Goal: Task Accomplishment & Management: Manage account settings

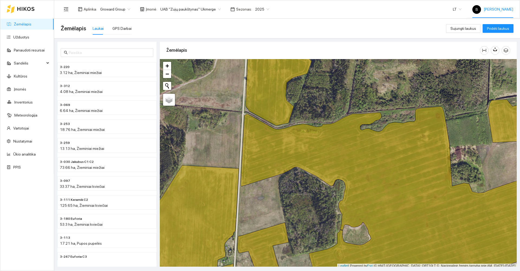
scroll to position [1, 0]
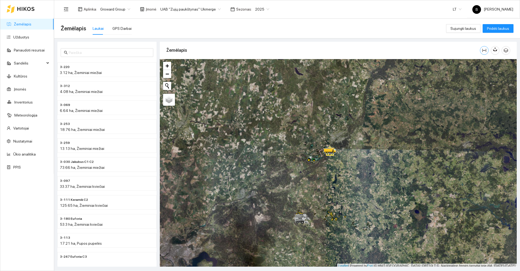
click at [484, 51] on icon "column-width" at bounding box center [484, 50] width 4 height 4
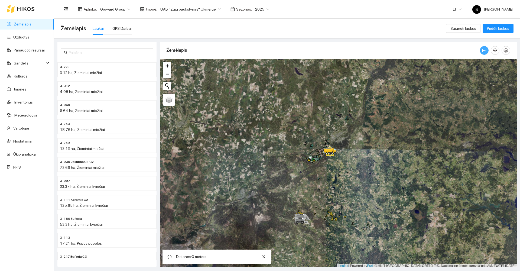
click at [484, 51] on icon "column-width" at bounding box center [484, 50] width 4 height 4
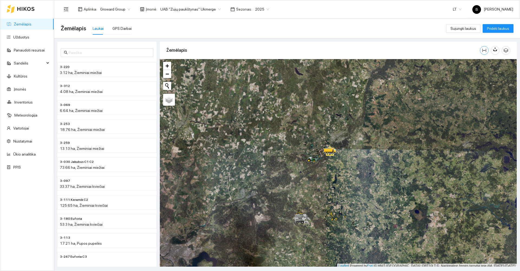
click at [484, 51] on icon "column-width" at bounding box center [484, 50] width 4 height 4
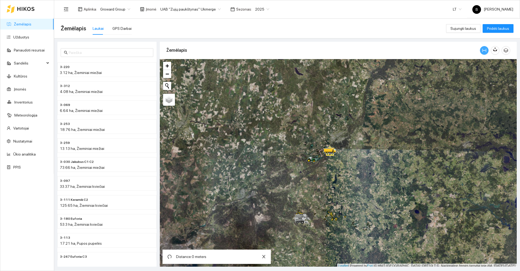
click at [484, 51] on icon "column-width" at bounding box center [484, 50] width 4 height 4
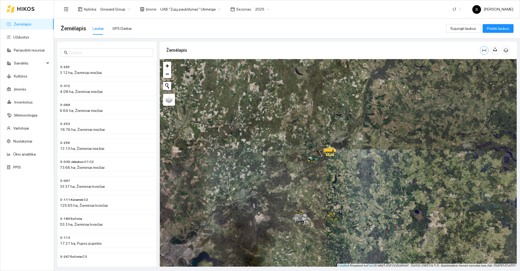
click at [484, 51] on icon "column-width" at bounding box center [484, 50] width 4 height 4
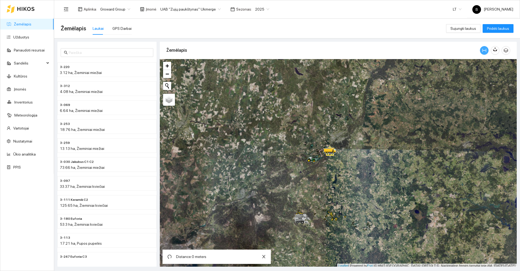
click at [485, 51] on icon "column-width" at bounding box center [484, 50] width 4 height 4
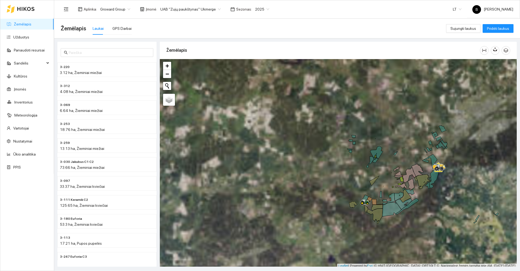
scroll to position [2, 0]
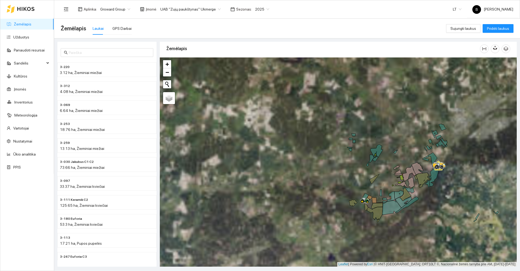
drag, startPoint x: 348, startPoint y: 174, endPoint x: 288, endPoint y: 137, distance: 70.9
click at [288, 137] on div at bounding box center [338, 161] width 357 height 209
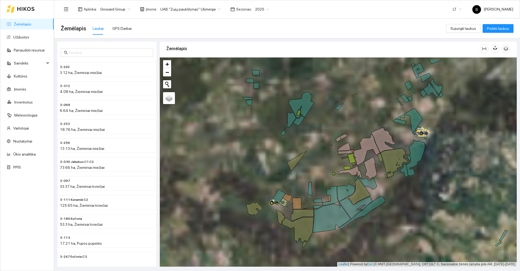
drag, startPoint x: 325, startPoint y: 144, endPoint x: 317, endPoint y: 183, distance: 39.3
click at [318, 184] on div at bounding box center [338, 161] width 357 height 209
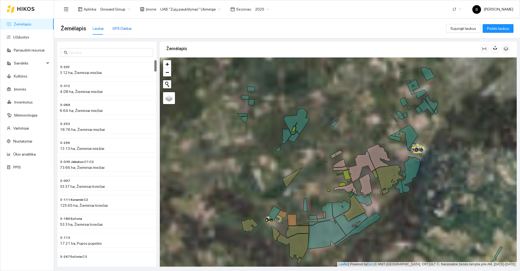
click at [119, 27] on div "GPS Darbai" at bounding box center [121, 28] width 19 height 6
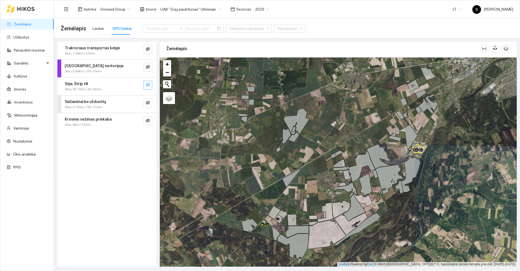
click at [148, 86] on icon "eye-invisible" at bounding box center [148, 85] width 1 height 1
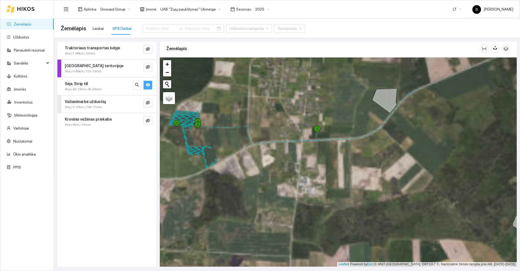
drag, startPoint x: 236, startPoint y: 122, endPoint x: 253, endPoint y: 174, distance: 54.2
click at [253, 174] on div at bounding box center [338, 161] width 357 height 209
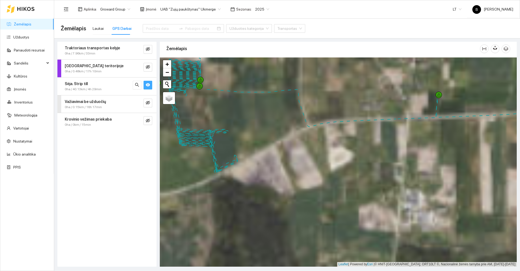
drag, startPoint x: 225, startPoint y: 149, endPoint x: 294, endPoint y: 161, distance: 70.1
click at [294, 161] on div at bounding box center [338, 161] width 357 height 209
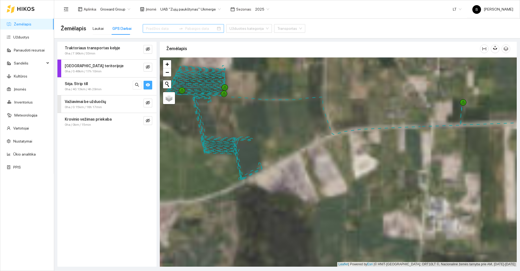
click at [166, 28] on input at bounding box center [161, 28] width 31 height 6
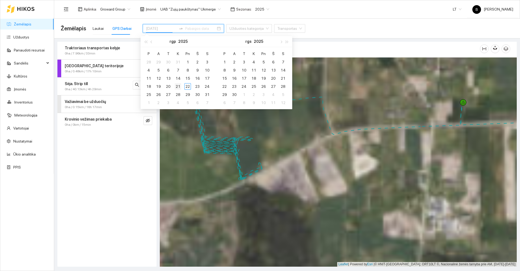
type input "[DATE]"
click at [179, 85] on div "21" at bounding box center [178, 86] width 7 height 7
type input "2025-08-22"
click at [188, 87] on div "22" at bounding box center [187, 86] width 7 height 7
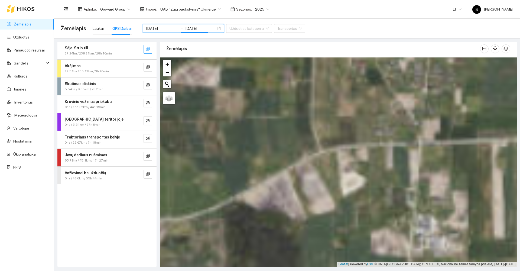
click at [149, 49] on icon "eye-invisible" at bounding box center [148, 49] width 1 height 1
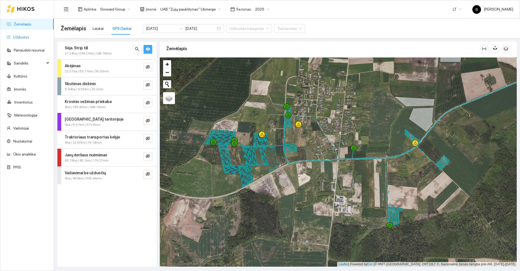
click at [21, 35] on link "Užduotys" at bounding box center [21, 37] width 16 height 4
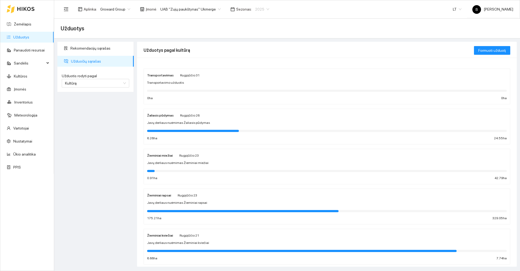
click at [260, 9] on span "2025" at bounding box center [262, 9] width 14 height 8
click at [254, 72] on div "2026" at bounding box center [256, 72] width 14 height 6
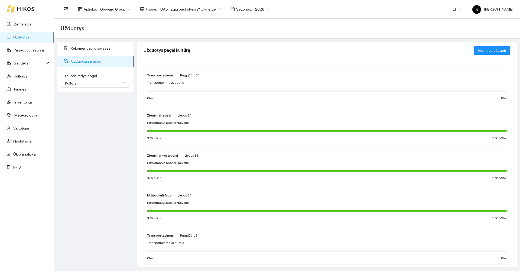
click at [178, 129] on div at bounding box center [327, 131] width 360 height 6
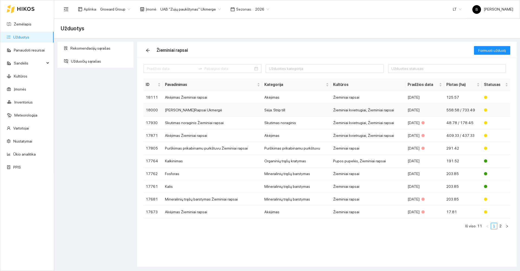
click at [186, 111] on td "[PERSON_NAME]Rapsai Ukmergė" at bounding box center [213, 110] width 100 height 13
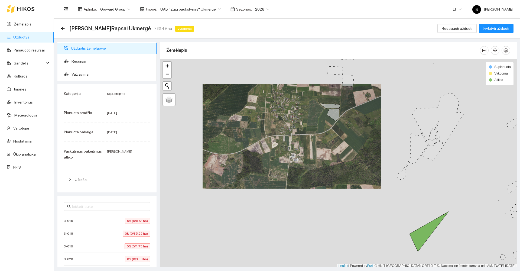
scroll to position [2, 0]
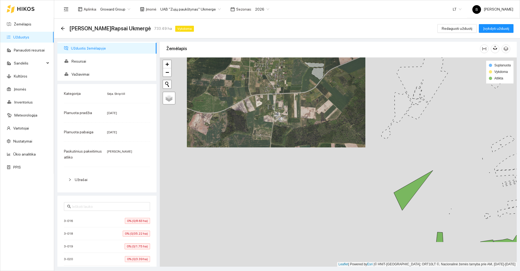
drag, startPoint x: 287, startPoint y: 198, endPoint x: 268, endPoint y: 156, distance: 46.1
click at [271, 157] on div at bounding box center [338, 161] width 357 height 209
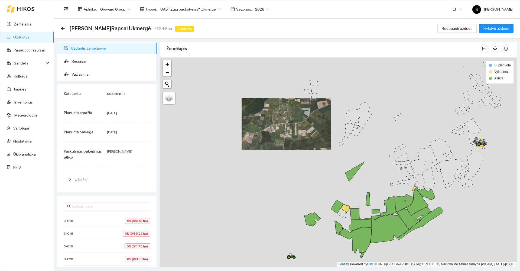
drag, startPoint x: 281, startPoint y: 192, endPoint x: 244, endPoint y: 157, distance: 51.4
click at [244, 157] on div at bounding box center [338, 161] width 357 height 209
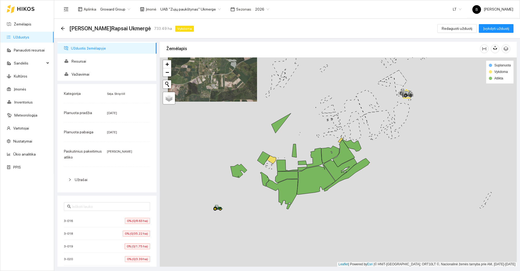
drag, startPoint x: 287, startPoint y: 154, endPoint x: 252, endPoint y: 142, distance: 36.5
click at [252, 142] on div at bounding box center [338, 161] width 357 height 209
click at [272, 159] on icon at bounding box center [271, 159] width 9 height 8
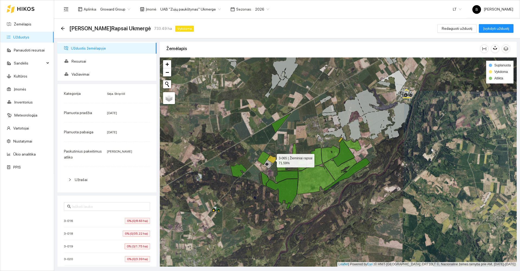
click at [272, 160] on icon at bounding box center [271, 159] width 9 height 8
click at [457, 30] on span "Redaguoti užduotį" at bounding box center [457, 28] width 31 height 6
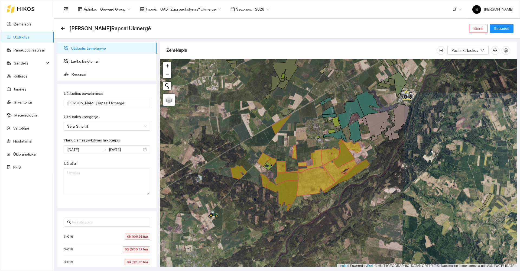
type input "[DATE]"
click at [317, 125] on div at bounding box center [338, 163] width 357 height 209
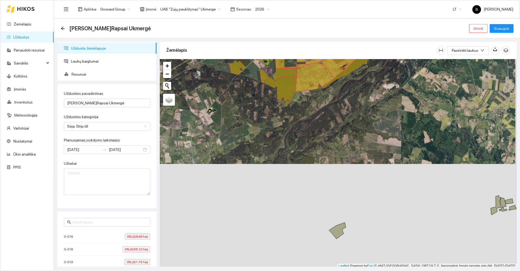
scroll to position [2, 0]
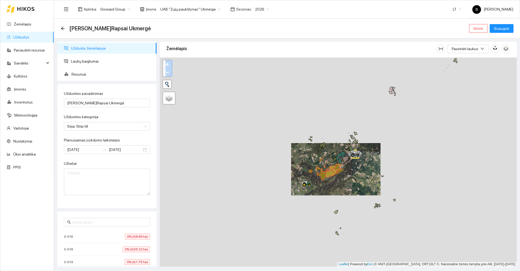
drag, startPoint x: 325, startPoint y: 209, endPoint x: 322, endPoint y: 173, distance: 36.1
click at [322, 173] on div at bounding box center [338, 161] width 357 height 209
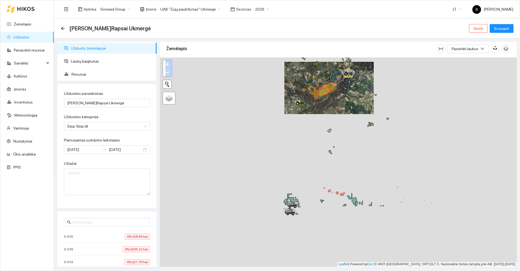
drag, startPoint x: 320, startPoint y: 221, endPoint x: 307, endPoint y: 139, distance: 82.6
click at [312, 138] on div at bounding box center [338, 161] width 357 height 209
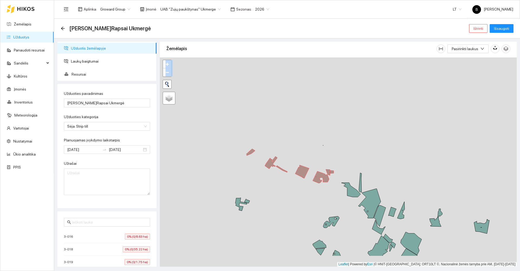
drag, startPoint x: 324, startPoint y: 186, endPoint x: 305, endPoint y: 154, distance: 36.9
click at [305, 154] on div at bounding box center [338, 161] width 357 height 209
click at [251, 151] on icon at bounding box center [250, 152] width 9 height 7
click at [268, 163] on icon at bounding box center [276, 164] width 22 height 16
click at [303, 173] on icon at bounding box center [302, 171] width 14 height 13
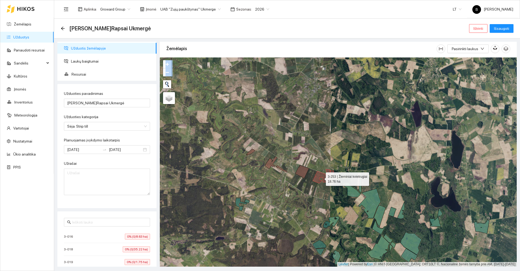
click at [320, 173] on icon at bounding box center [321, 177] width 16 height 12
click at [328, 172] on icon at bounding box center [328, 172] width 4 height 6
click at [332, 171] on icon at bounding box center [332, 171] width 4 height 3
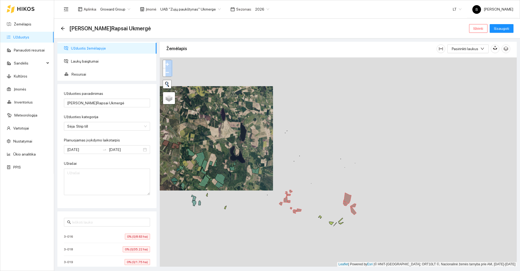
drag, startPoint x: 405, startPoint y: 174, endPoint x: 217, endPoint y: 143, distance: 190.3
click at [216, 144] on div at bounding box center [338, 161] width 357 height 209
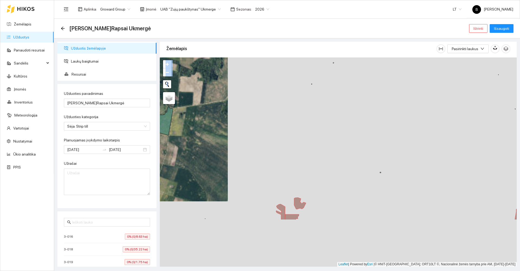
drag, startPoint x: 293, startPoint y: 182, endPoint x: 305, endPoint y: 121, distance: 62.4
click at [306, 122] on div at bounding box center [338, 161] width 357 height 209
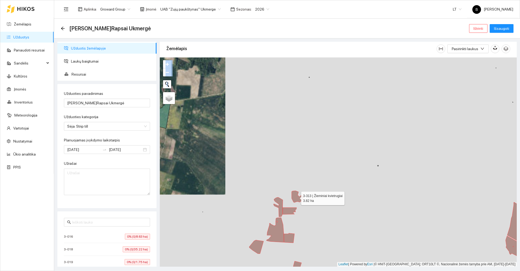
click at [296, 196] on icon at bounding box center [298, 197] width 12 height 12
click at [281, 210] on icon at bounding box center [278, 207] width 9 height 20
click at [288, 212] on icon at bounding box center [290, 211] width 14 height 7
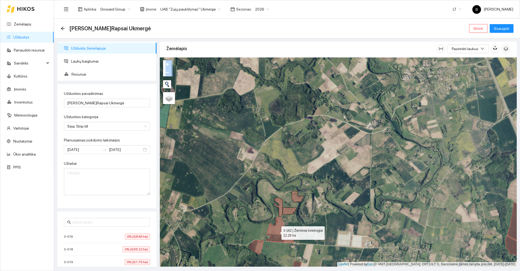
click at [277, 233] on icon at bounding box center [275, 230] width 17 height 25
click at [289, 239] on icon at bounding box center [289, 237] width 11 height 9
click at [260, 248] on icon at bounding box center [256, 247] width 14 height 14
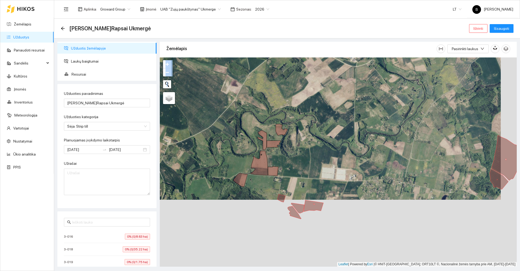
drag, startPoint x: 319, startPoint y: 219, endPoint x: 294, endPoint y: 126, distance: 96.5
click at [295, 126] on div at bounding box center [338, 161] width 357 height 209
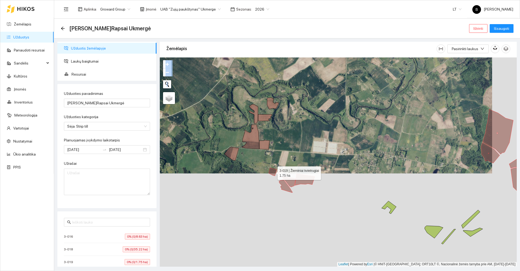
click at [272, 172] on icon at bounding box center [273, 172] width 8 height 8
click at [287, 189] on icon at bounding box center [286, 186] width 14 height 13
click at [294, 179] on icon at bounding box center [289, 182] width 13 height 10
click at [303, 181] on icon at bounding box center [305, 179] width 20 height 11
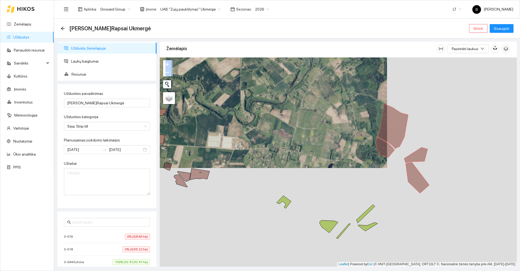
drag, startPoint x: 440, startPoint y: 148, endPoint x: 305, endPoint y: 145, distance: 135.0
click at [305, 145] on div at bounding box center [338, 161] width 357 height 209
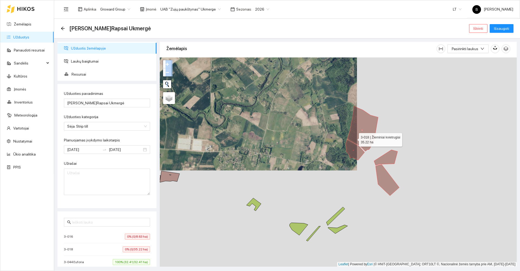
click at [354, 138] on icon at bounding box center [363, 128] width 31 height 45
click at [348, 150] on icon at bounding box center [355, 150] width 19 height 20
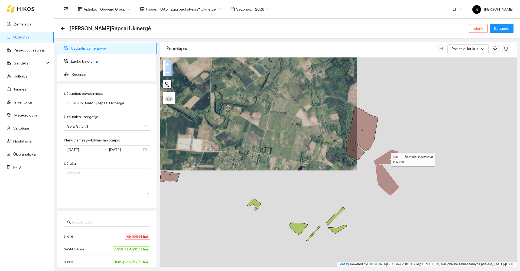
click at [387, 158] on icon at bounding box center [386, 157] width 24 height 15
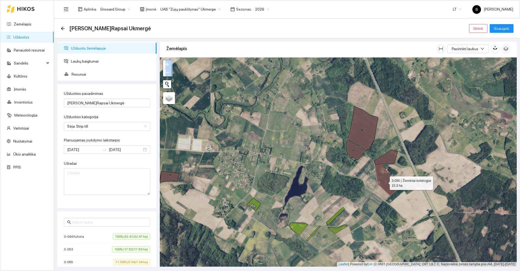
click at [385, 182] on icon at bounding box center [388, 180] width 24 height 31
click at [80, 61] on span "Laukų baigtumai" at bounding box center [111, 61] width 81 height 11
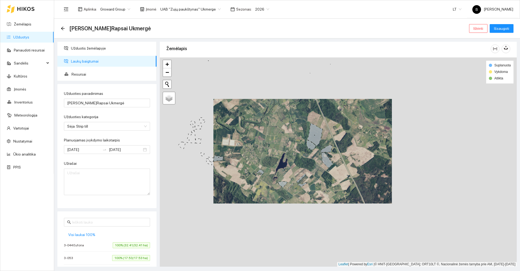
drag, startPoint x: 253, startPoint y: 132, endPoint x: 369, endPoint y: 203, distance: 136.4
click at [369, 203] on div at bounding box center [338, 161] width 357 height 209
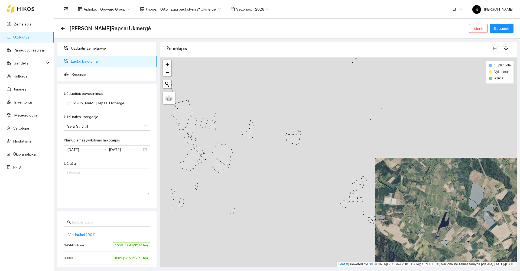
drag, startPoint x: 283, startPoint y: 137, endPoint x: 347, endPoint y: 118, distance: 66.6
click at [347, 118] on div at bounding box center [338, 161] width 357 height 209
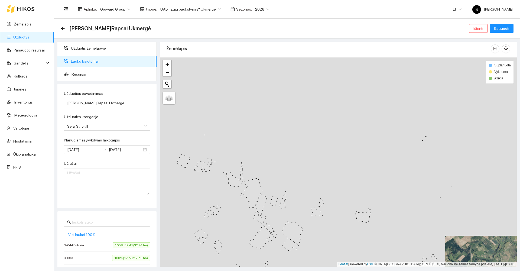
drag, startPoint x: 273, startPoint y: 104, endPoint x: 333, endPoint y: 189, distance: 103.9
click at [339, 192] on div at bounding box center [338, 161] width 357 height 209
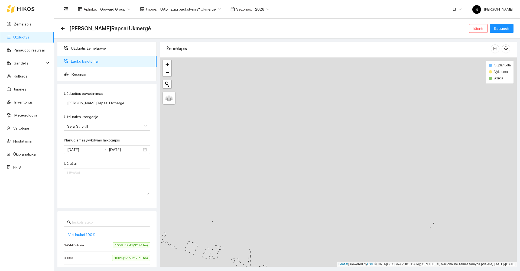
drag, startPoint x: 319, startPoint y: 173, endPoint x: 308, endPoint y: 227, distance: 55.8
click at [306, 237] on div at bounding box center [338, 161] width 357 height 209
drag, startPoint x: 327, startPoint y: 167, endPoint x: 360, endPoint y: 224, distance: 66.5
click at [361, 225] on div at bounding box center [338, 161] width 357 height 209
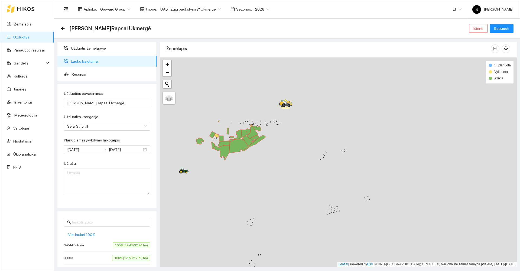
drag, startPoint x: 256, startPoint y: 136, endPoint x: 263, endPoint y: 220, distance: 84.8
click at [264, 223] on div at bounding box center [338, 161] width 357 height 209
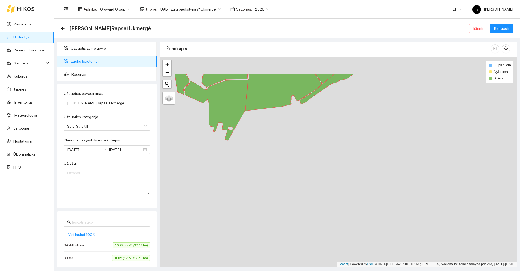
drag, startPoint x: 196, startPoint y: 140, endPoint x: 282, endPoint y: 280, distance: 164.0
click at [282, 271] on html "Žemėlapis Užduotys Panaudoti resursai Sandėlis Kultūros Įmonės Inventorius Mete…" at bounding box center [260, 135] width 520 height 271
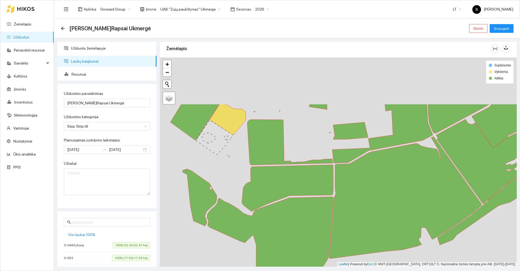
drag, startPoint x: 243, startPoint y: 216, endPoint x: 220, endPoint y: 283, distance: 71.1
click at [220, 271] on html "Žemėlapis Užduotys Panaudoti resursai Sandėlis Kultūros Įmonės Inventorius Mete…" at bounding box center [260, 135] width 520 height 271
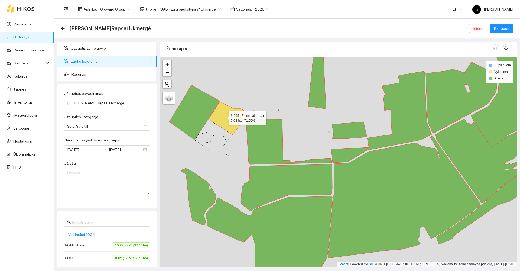
click at [224, 117] on icon at bounding box center [227, 118] width 36 height 33
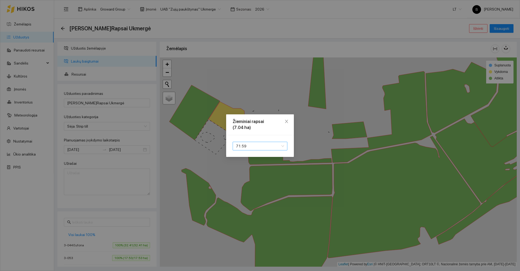
click at [256, 148] on span "71.59" at bounding box center [260, 146] width 48 height 8
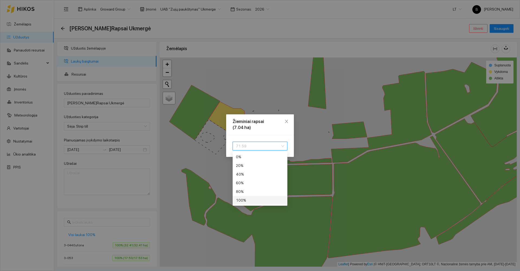
click at [258, 203] on div "100 %" at bounding box center [260, 200] width 55 height 9
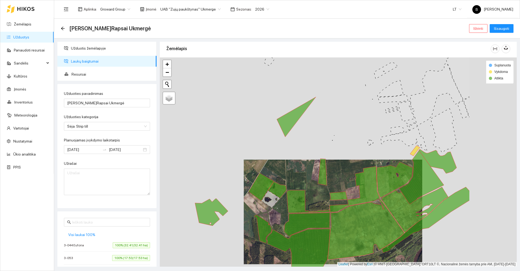
drag, startPoint x: 429, startPoint y: 149, endPoint x: 292, endPoint y: 159, distance: 137.7
click at [292, 159] on div at bounding box center [338, 161] width 357 height 209
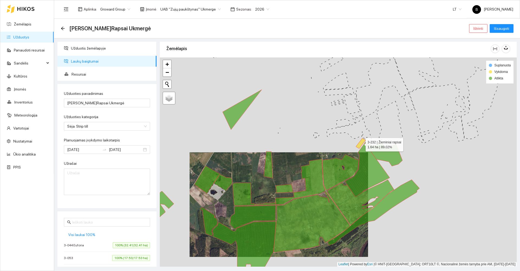
click at [359, 144] on icon at bounding box center [361, 143] width 10 height 10
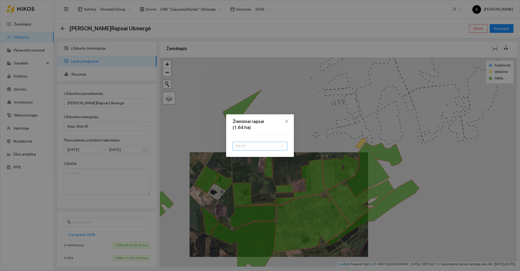
click at [255, 147] on span "89.02" at bounding box center [260, 146] width 48 height 8
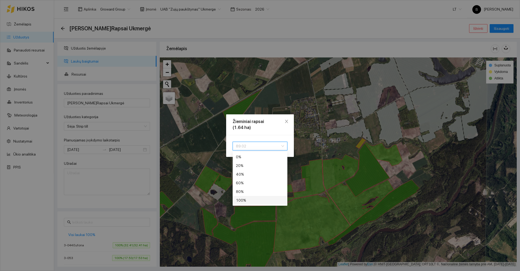
click at [259, 199] on div "100 %" at bounding box center [260, 200] width 48 height 6
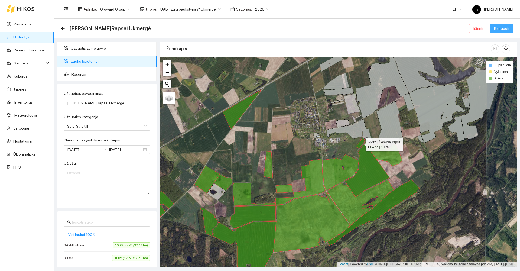
click at [501, 26] on span "Išsaugoti" at bounding box center [501, 28] width 15 height 6
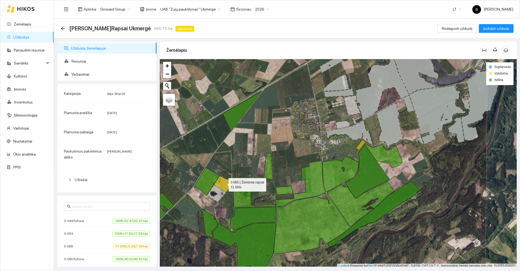
click at [224, 183] on icon at bounding box center [223, 184] width 18 height 17
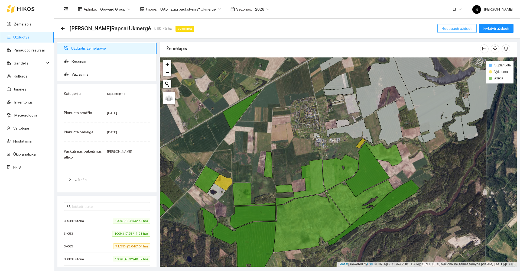
click at [459, 26] on span "Redaguoti užduotį" at bounding box center [457, 28] width 31 height 6
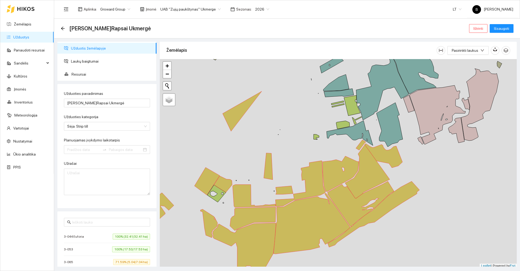
type input "[DATE]"
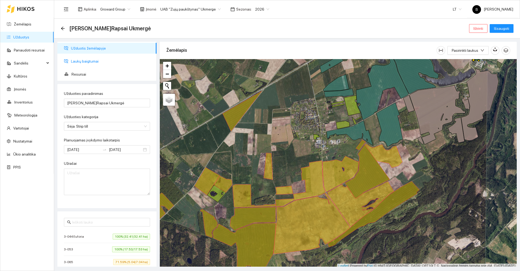
click at [78, 61] on span "Laukų baigtumai" at bounding box center [111, 61] width 81 height 11
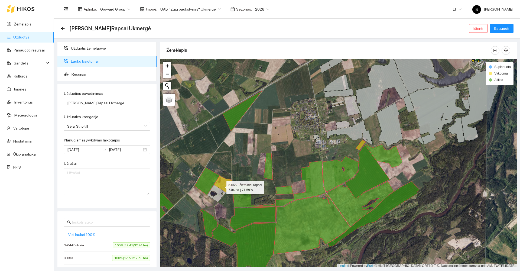
scroll to position [2, 0]
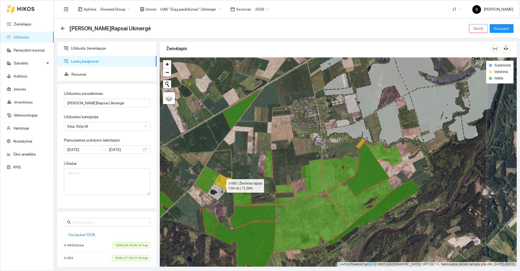
click at [222, 186] on icon at bounding box center [223, 182] width 18 height 17
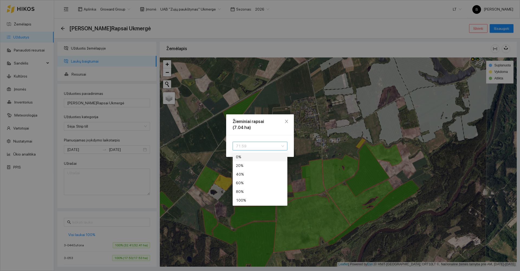
click at [267, 146] on span "71.59" at bounding box center [260, 146] width 48 height 8
click at [251, 203] on div "100 %" at bounding box center [260, 200] width 48 height 6
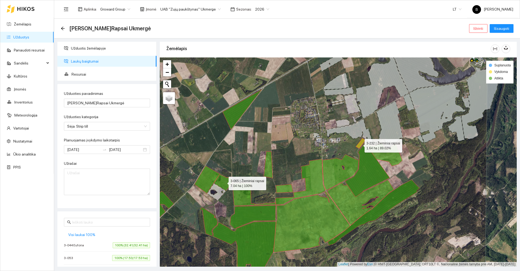
click at [360, 144] on icon at bounding box center [361, 143] width 10 height 10
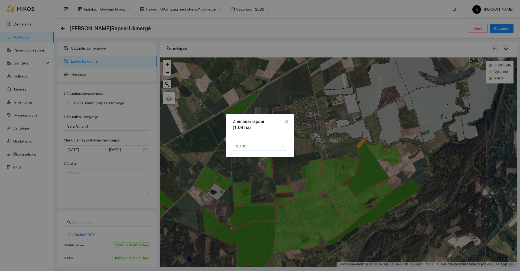
click at [272, 144] on span "89.02" at bounding box center [260, 146] width 48 height 8
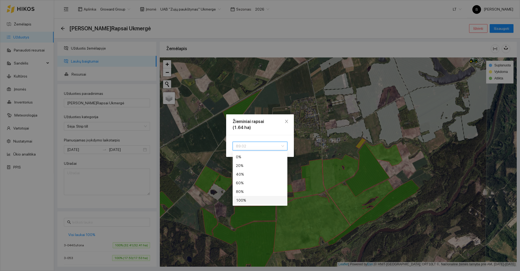
click at [242, 201] on div "100 %" at bounding box center [260, 200] width 48 height 6
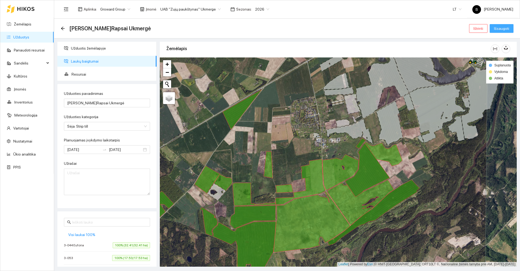
click at [498, 29] on span "Išsaugoti" at bounding box center [501, 28] width 15 height 6
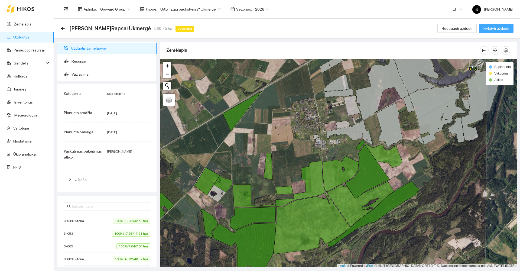
click at [498, 28] on span "Įvykdyti užduotį" at bounding box center [496, 28] width 26 height 6
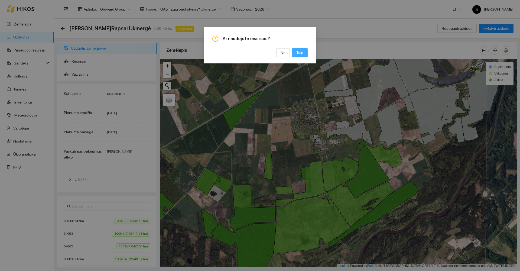
click at [301, 51] on span "Taip" at bounding box center [299, 53] width 7 height 6
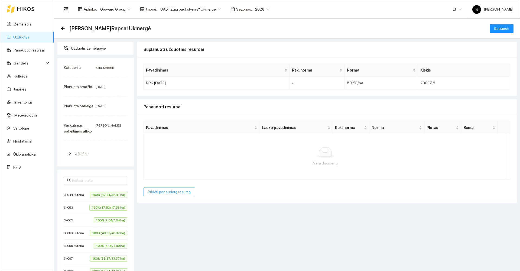
click at [156, 192] on span "Pridėti panaudotą resursą" at bounding box center [169, 192] width 43 height 6
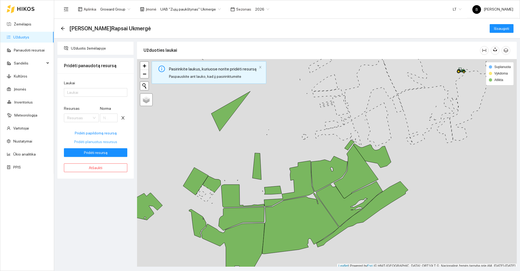
click at [93, 141] on span "Pridėti planuotus resursus" at bounding box center [95, 142] width 43 height 6
type input "50"
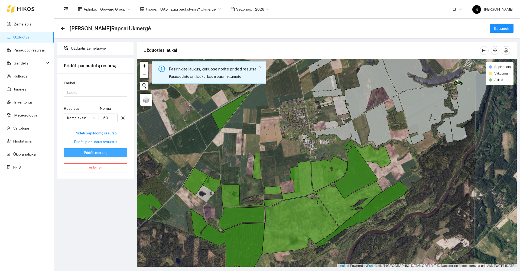
click at [95, 152] on span "Pridėti resursą" at bounding box center [96, 153] width 24 height 6
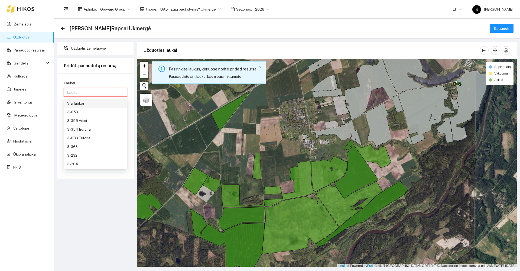
click at [75, 90] on div at bounding box center [92, 92] width 55 height 7
click at [79, 104] on div "Visi laukai" at bounding box center [95, 103] width 57 height 6
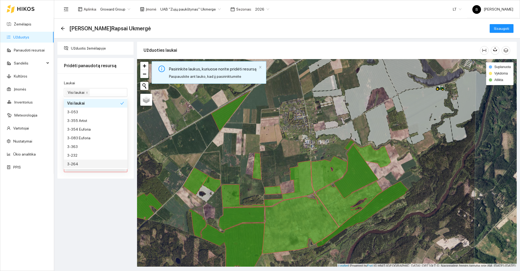
click at [112, 189] on div "Užduotis žemėlapyje Pridėti panaudotą resursą Laukai Visi laukai Resursas Kompl…" at bounding box center [96, 154] width 80 height 225
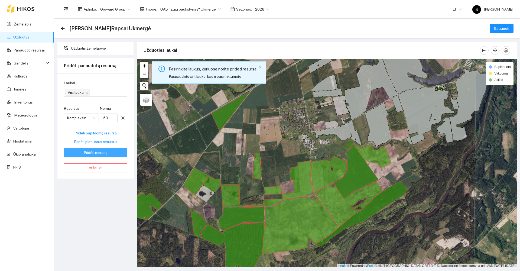
click at [92, 154] on span "Pridėti resursą" at bounding box center [96, 153] width 24 height 6
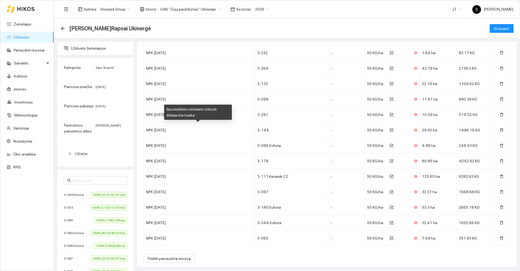
scroll to position [169, 0]
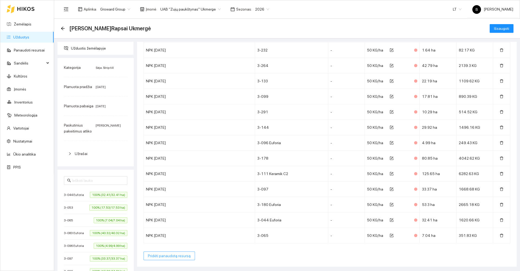
click at [167, 257] on span "Pridėti panaudotą resursą" at bounding box center [169, 256] width 43 height 6
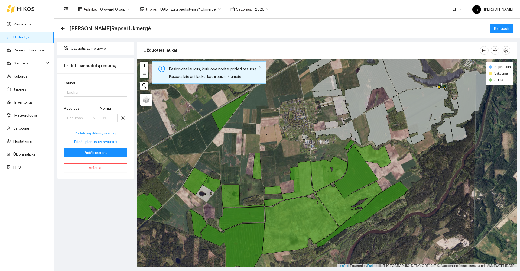
click at [93, 132] on span "Pridėti papildomą resursą" at bounding box center [96, 133] width 42 height 6
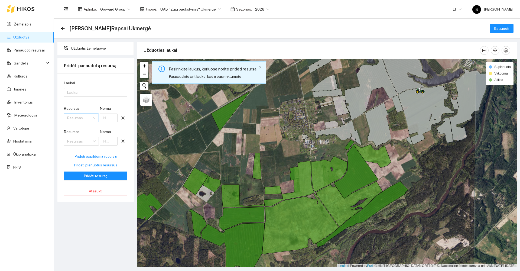
click at [85, 118] on input "Resursas" at bounding box center [79, 118] width 25 height 8
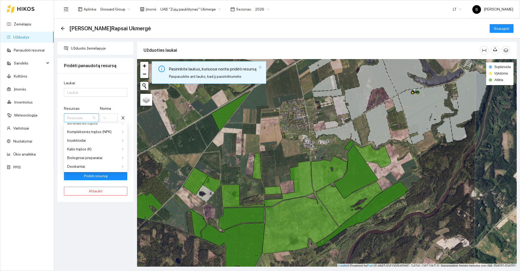
scroll to position [0, 0]
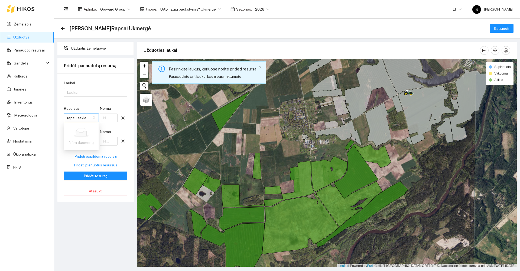
type input "rapsu sekla"
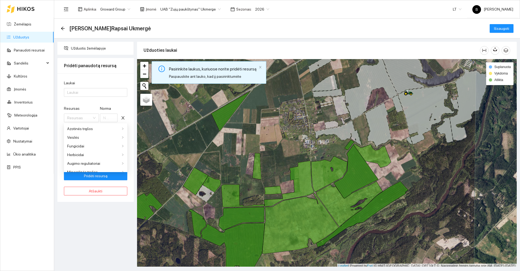
click at [96, 228] on div "Užduotis žemėlapyje Pridėti panaudotą resursą Laukai Laukai Resursas Resursas N…" at bounding box center [96, 154] width 80 height 225
click at [92, 119] on div "Resursas" at bounding box center [81, 118] width 35 height 9
click at [73, 138] on div "Veislės" at bounding box center [93, 137] width 53 height 6
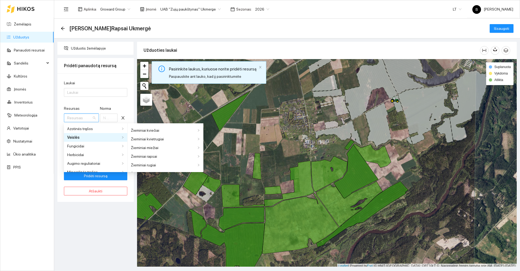
scroll to position [248, 0]
click at [147, 149] on div "Žieminiai rapsai" at bounding box center [163, 149] width 65 height 6
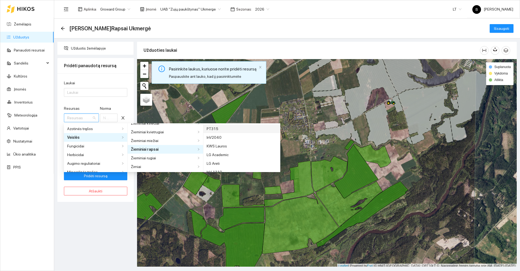
click at [209, 129] on div "PT315" at bounding box center [242, 129] width 70 height 6
type input "1"
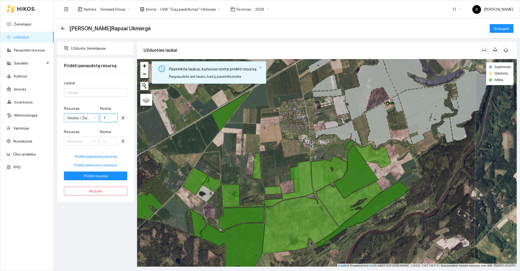
click at [106, 116] on input "1" at bounding box center [109, 118] width 18 height 9
type input "2.6"
click at [95, 220] on div "Užduotis žemėlapyje Pridėti panaudotą resursą Laukai Laukai Resursas Veislės / …" at bounding box center [96, 154] width 80 height 225
click at [90, 175] on span "Pridėti resursą" at bounding box center [96, 176] width 24 height 6
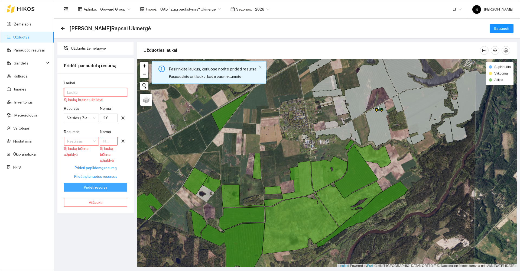
click at [100, 95] on div at bounding box center [92, 92] width 55 height 7
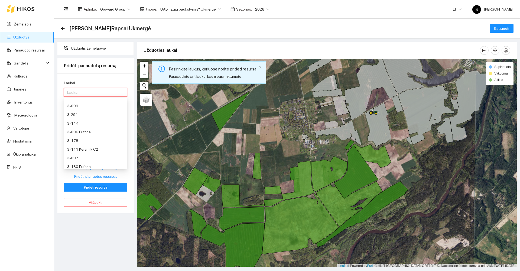
scroll to position [81, 0]
click at [81, 102] on div "3-099" at bounding box center [95, 100] width 57 height 6
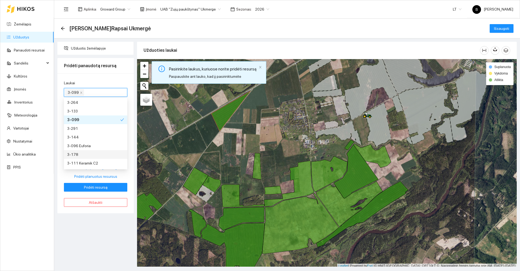
scroll to position [27, 0]
click at [79, 146] on div "3-133" at bounding box center [95, 146] width 57 height 6
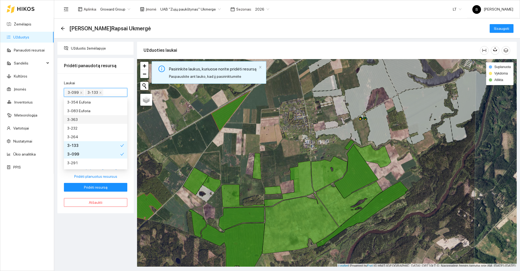
click at [82, 118] on div "3-363" at bounding box center [95, 119] width 57 height 6
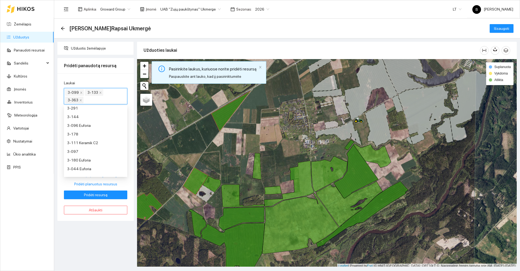
scroll to position [95, 0]
click at [75, 171] on div "3-065" at bounding box center [95, 172] width 57 height 6
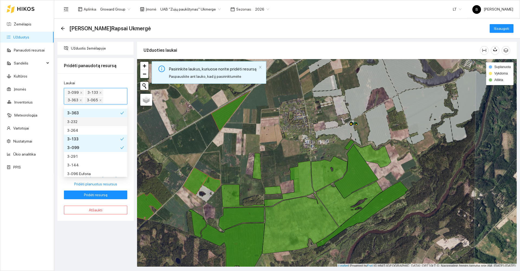
scroll to position [0, 0]
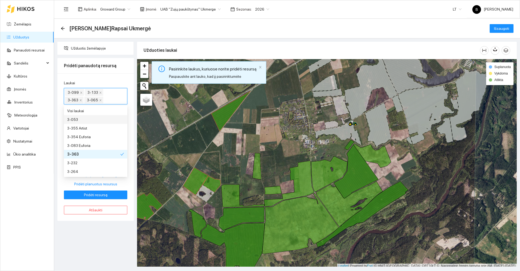
click at [83, 121] on div "3-053" at bounding box center [95, 119] width 57 height 6
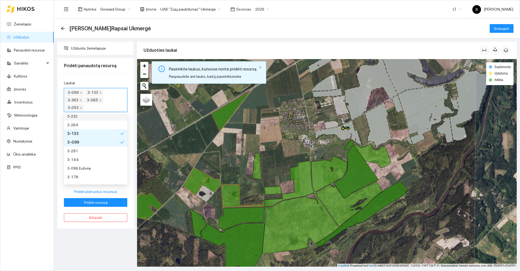
scroll to position [81, 0]
click at [85, 121] on div "3-291" at bounding box center [95, 124] width 57 height 6
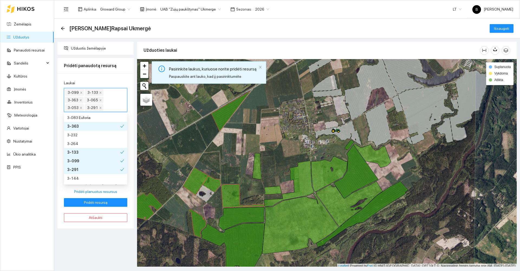
scroll to position [27, 0]
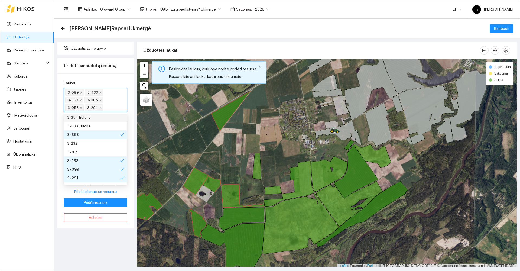
click at [94, 119] on div "3-354 Euforia" at bounding box center [95, 117] width 57 height 6
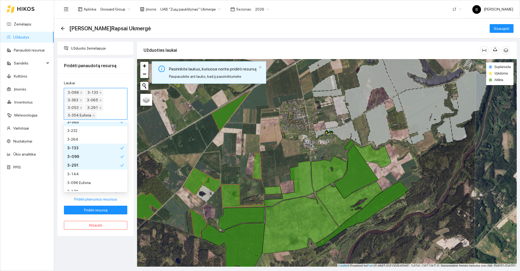
scroll to position [54, 0]
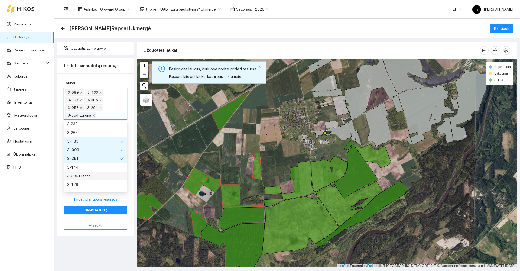
click at [89, 174] on div "3-096 Euforia" at bounding box center [95, 176] width 57 height 6
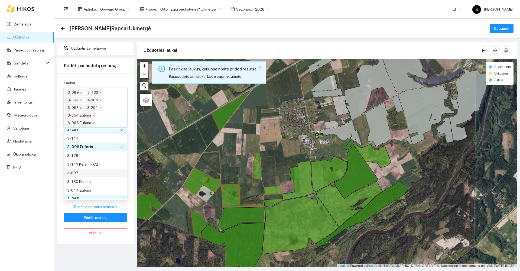
scroll to position [95, 0]
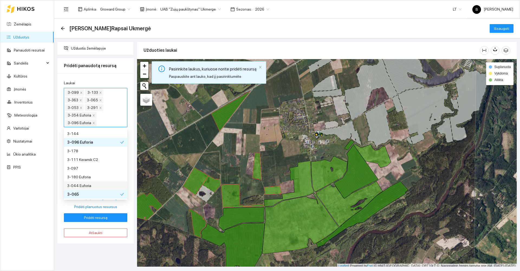
click at [91, 186] on div "3-044 Euforia" at bounding box center [95, 186] width 57 height 6
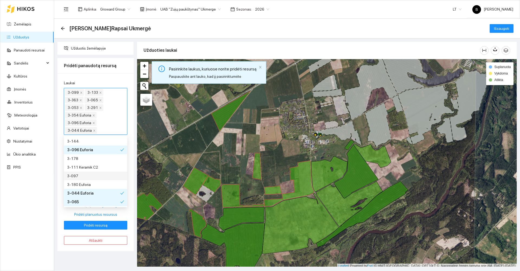
click at [94, 176] on div "3-097" at bounding box center [95, 176] width 57 height 6
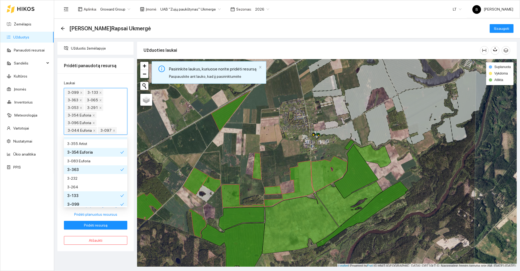
scroll to position [14, 0]
click at [93, 144] on div "3-355 Artist" at bounding box center [95, 144] width 57 height 6
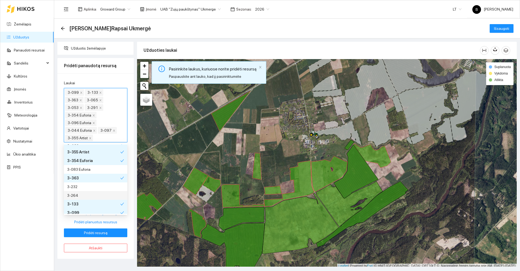
click at [85, 193] on div "3-264" at bounding box center [95, 195] width 57 height 6
click at [91, 186] on div "3-232" at bounding box center [95, 187] width 57 height 6
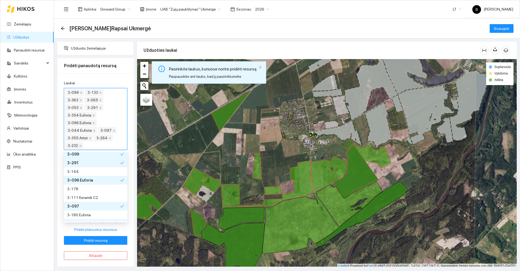
scroll to position [81, 0]
click at [101, 212] on div "3-180 Euforia" at bounding box center [95, 214] width 57 height 6
click at [89, 171] on div "3-144" at bounding box center [95, 170] width 57 height 6
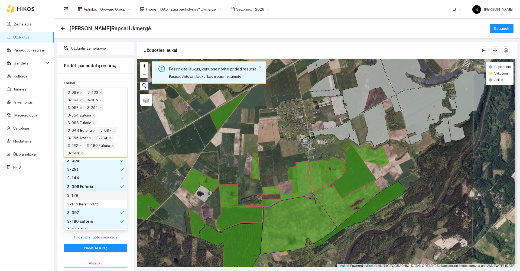
click at [88, 196] on div "3-178" at bounding box center [95, 195] width 57 height 6
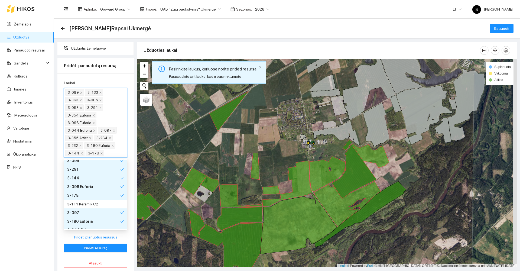
click at [130, 235] on div "Laukai 3-099 3-133 3-363 3-065 3-053 3-291 3-354 Euforia 3-096 Euforia 3-044 Eu…" at bounding box center [95, 173] width 76 height 200
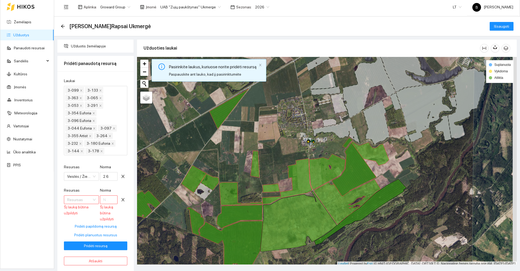
scroll to position [3, 0]
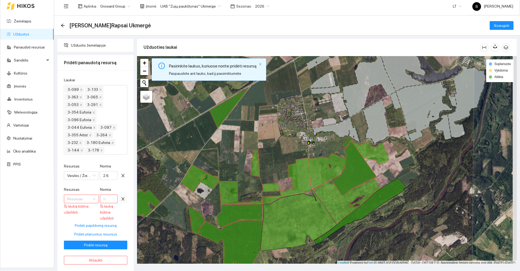
click at [122, 199] on icon "close" at bounding box center [123, 199] width 4 height 4
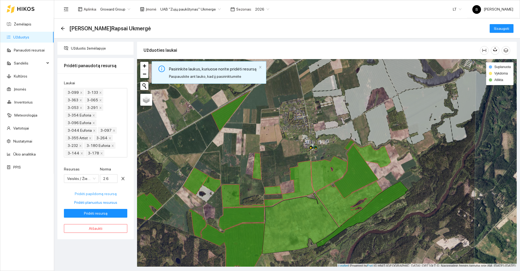
click at [104, 193] on span "Pridėti papildomą resursą" at bounding box center [96, 194] width 42 height 6
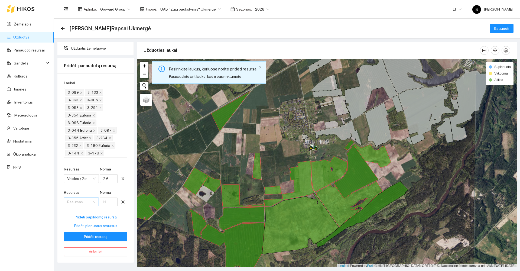
click at [84, 202] on input "Resursas" at bounding box center [79, 202] width 25 height 8
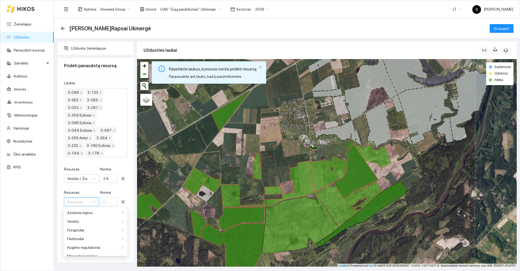
type input "z"
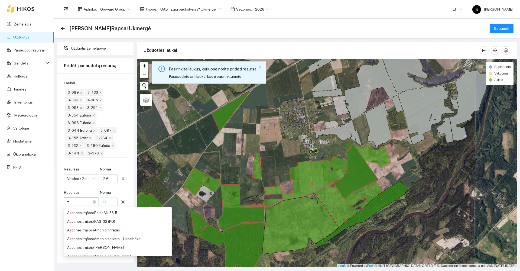
click at [79, 202] on input "z" at bounding box center [79, 202] width 25 height 8
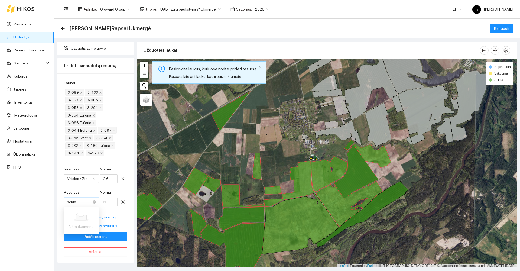
click at [85, 202] on input "sekla" at bounding box center [79, 202] width 25 height 8
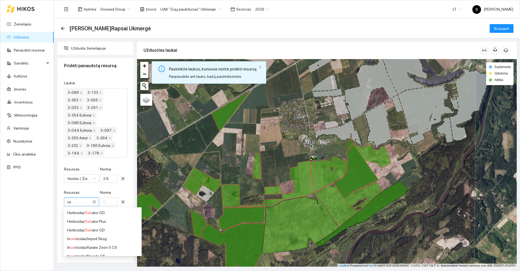
type input "s"
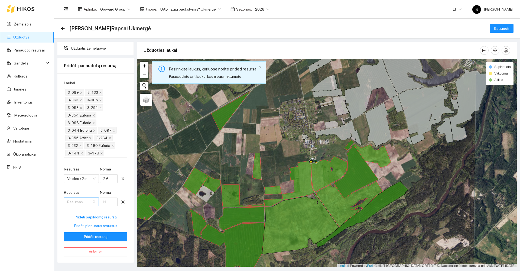
click at [85, 202] on input "Resursas" at bounding box center [79, 202] width 25 height 8
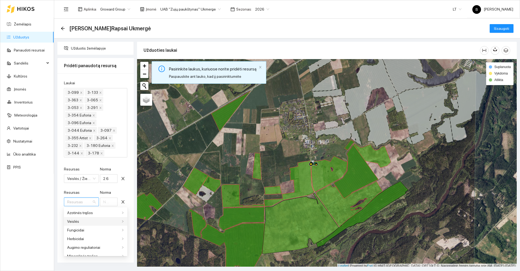
click at [88, 222] on div "Veislės" at bounding box center [93, 221] width 53 height 6
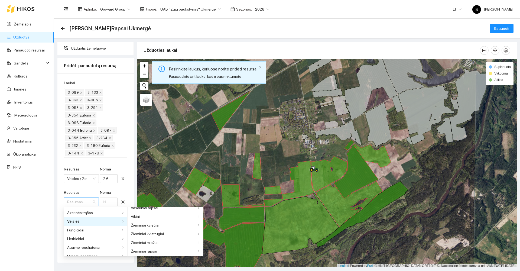
scroll to position [248, 0]
click at [157, 233] on div "Žieminiai rapsai" at bounding box center [163, 233] width 65 height 6
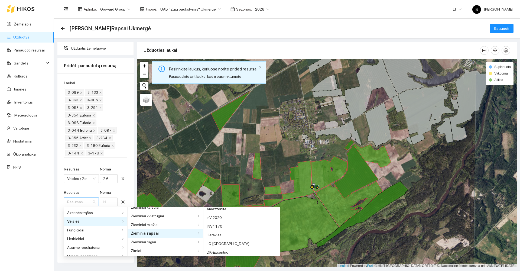
scroll to position [1228, 0]
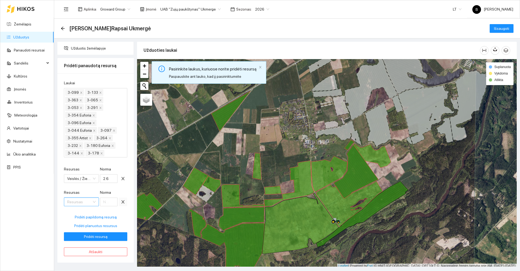
click at [122, 202] on icon "close" at bounding box center [122, 201] width 3 height 3
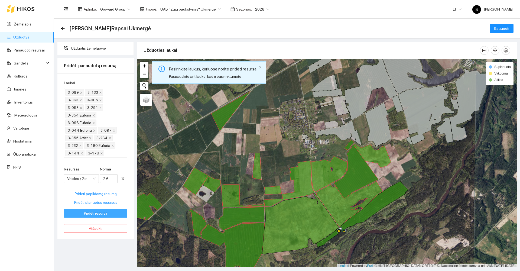
click at [92, 214] on span "Pridėti resursą" at bounding box center [96, 213] width 24 height 6
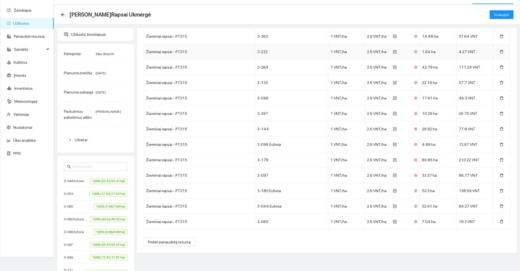
scroll to position [27, 0]
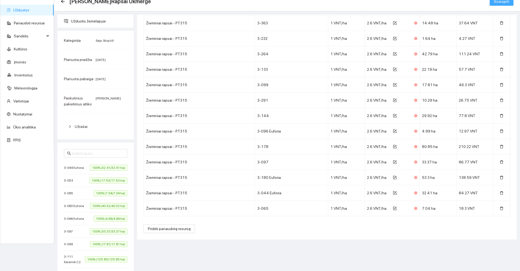
click at [496, 2] on span "Išsaugoti" at bounding box center [501, 1] width 15 height 6
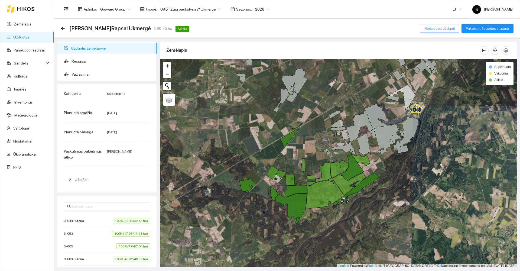
click at [436, 29] on span "Redaguoti užduotį" at bounding box center [440, 28] width 31 height 6
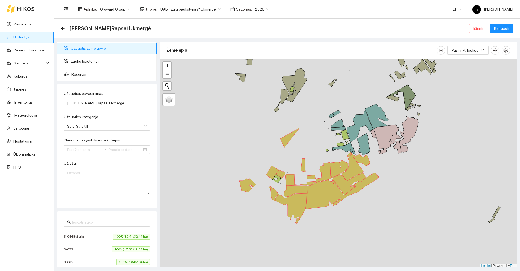
type input "[DATE]"
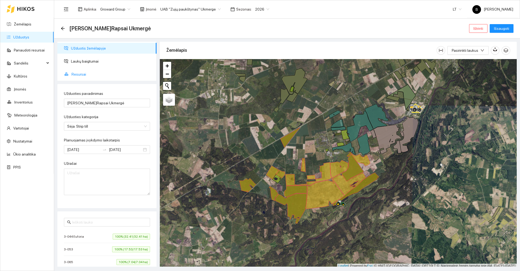
click at [75, 74] on span "Resursai" at bounding box center [112, 74] width 81 height 11
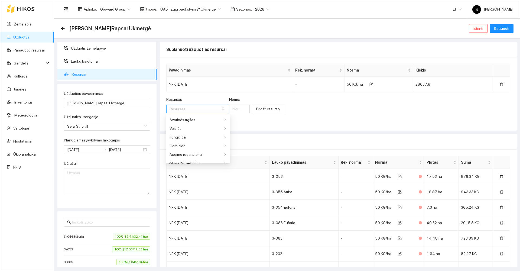
click at [216, 109] on div "Resursas" at bounding box center [197, 109] width 62 height 9
click at [189, 128] on div "Veislės" at bounding box center [196, 128] width 53 height 6
click at [351, 116] on div "Resursas Resursas Norma Pridėti resursą" at bounding box center [338, 107] width 344 height 23
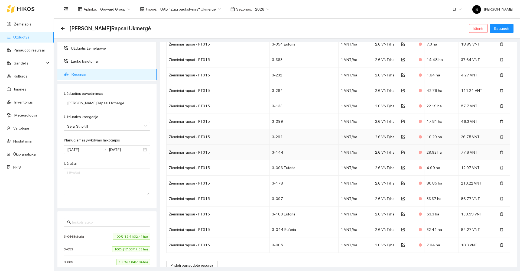
scroll to position [451, 0]
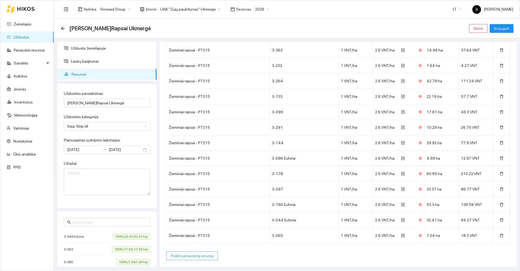
click at [190, 257] on span "Pridėti panaudotą resursą" at bounding box center [192, 256] width 43 height 6
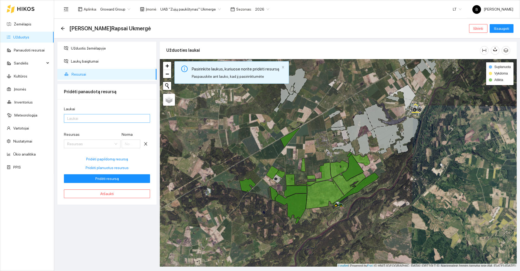
click at [86, 119] on div at bounding box center [104, 118] width 78 height 7
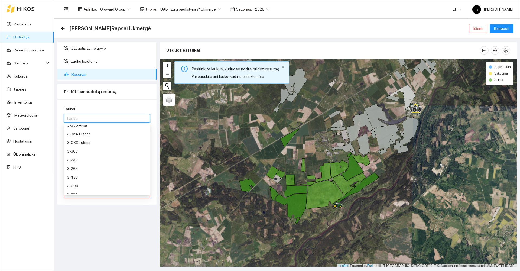
scroll to position [14, 0]
click at [80, 153] on div "3-083 Euforia" at bounding box center [107, 150] width 80 height 6
click at [148, 227] on div "Užduotis žemėlapyje Laukų baigtumai Resursai Pridėti panaudotą resursą Laukai 3…" at bounding box center [107, 154] width 102 height 225
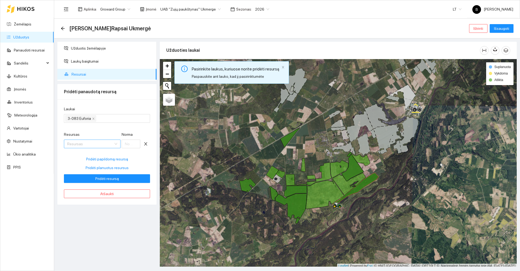
click at [88, 145] on input "Resursas" at bounding box center [90, 144] width 46 height 8
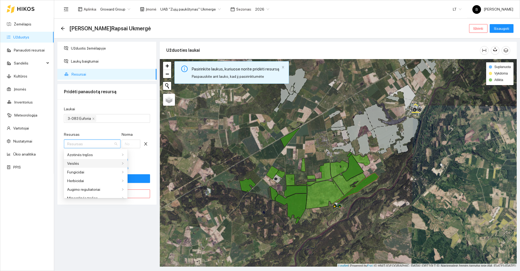
click at [79, 162] on div "Veislės" at bounding box center [93, 163] width 53 height 6
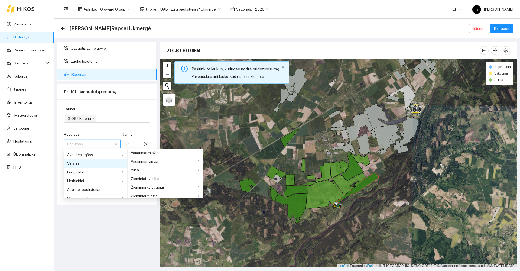
scroll to position [248, 0]
click at [159, 174] on div "Žieminiai rapsai" at bounding box center [163, 175] width 65 height 6
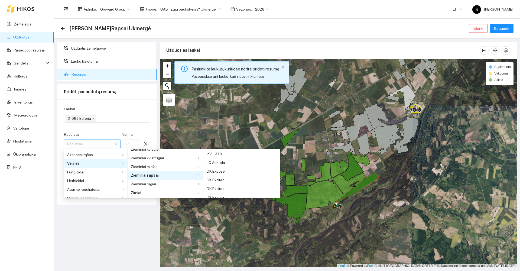
scroll to position [54, 0]
click at [209, 179] on div "DK Excited" at bounding box center [242, 179] width 70 height 6
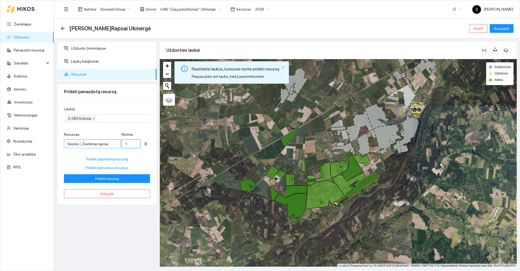
click at [128, 144] on input "1" at bounding box center [131, 144] width 19 height 9
type input "1.9"
click at [105, 179] on span "Pridėti resursą" at bounding box center [107, 179] width 24 height 6
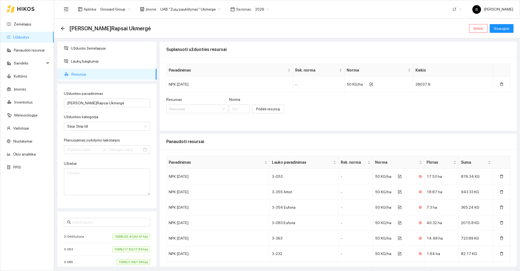
type input "[DATE]"
click at [84, 150] on input "[DATE]" at bounding box center [83, 150] width 33 height 6
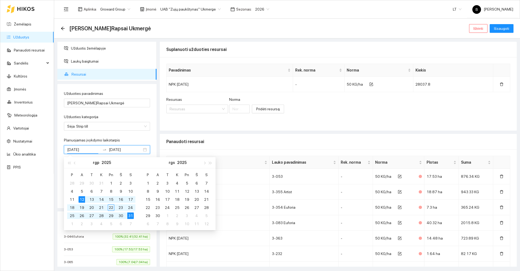
type input "[DATE]"
click at [83, 201] on div "12" at bounding box center [82, 199] width 7 height 7
type input "[DATE]"
click at [103, 209] on div "21" at bounding box center [101, 207] width 7 height 7
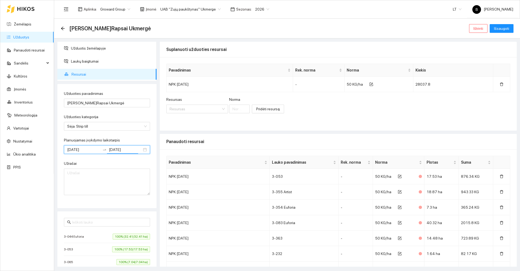
click at [110, 201] on div "Užduoties pavadinimas Sėja Ž.Rapsai Ukmergė Užduoties kategorija Sėja. Strip ti…" at bounding box center [106, 146] width 99 height 124
click at [506, 28] on span "Išsaugoti" at bounding box center [501, 28] width 15 height 6
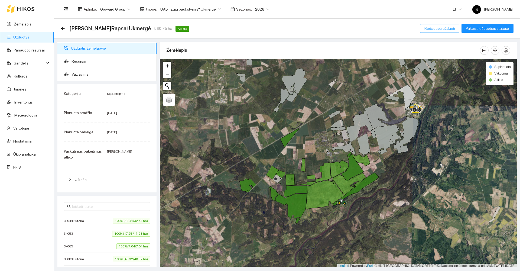
click at [442, 30] on span "Redaguoti užduotį" at bounding box center [440, 28] width 31 height 6
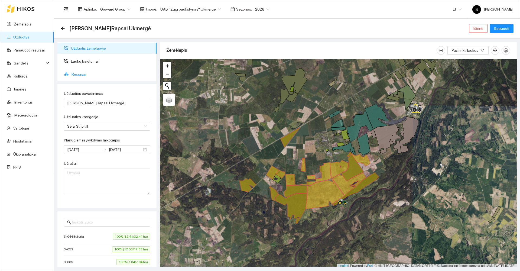
click at [75, 73] on span "Resursai" at bounding box center [112, 74] width 81 height 11
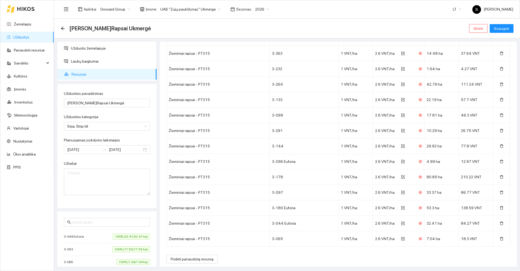
scroll to position [466, 0]
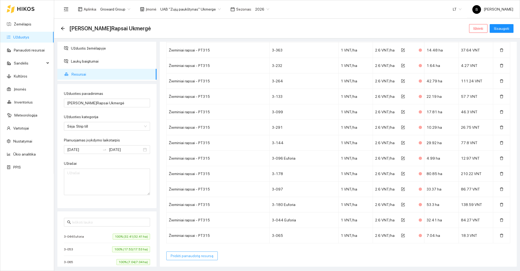
click at [186, 257] on span "Pridėti panaudotą resursą" at bounding box center [192, 256] width 43 height 6
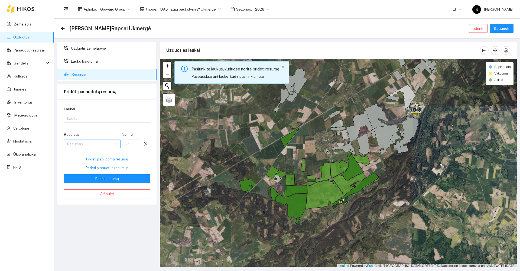
click at [102, 145] on input "Resursas" at bounding box center [90, 144] width 46 height 8
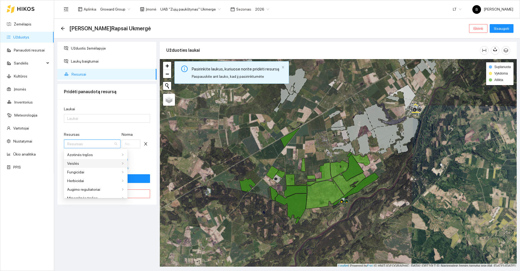
click at [87, 166] on div "Veislės" at bounding box center [93, 163] width 53 height 6
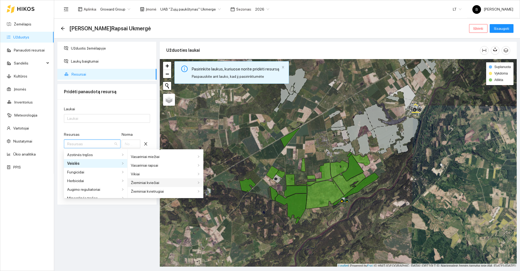
scroll to position [248, 0]
click at [158, 174] on div "Žieminiai rapsai" at bounding box center [163, 175] width 65 height 6
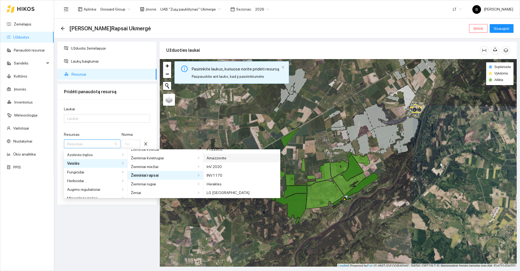
scroll to position [1228, 0]
click at [116, 232] on div "Užduotis žemėlapyje Laukų baigtumai Resursai Pridėti panaudotą resursą Laukai L…" at bounding box center [107, 154] width 102 height 225
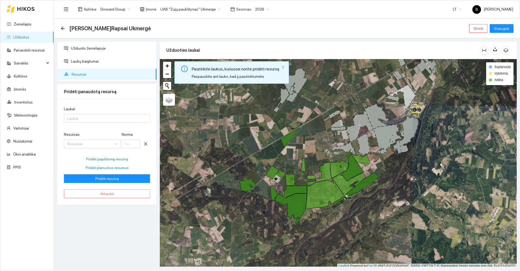
click at [102, 192] on span "Atšaukti" at bounding box center [107, 194] width 14 height 6
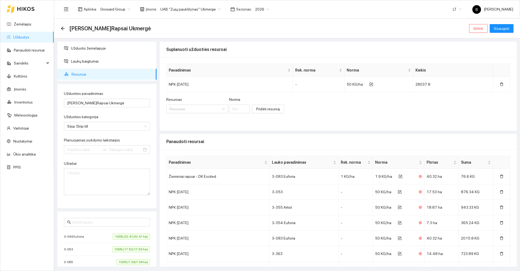
type input "2025-08-12"
type input "2025-08-21"
click at [64, 28] on icon "arrow-left" at bounding box center [63, 29] width 4 height 4
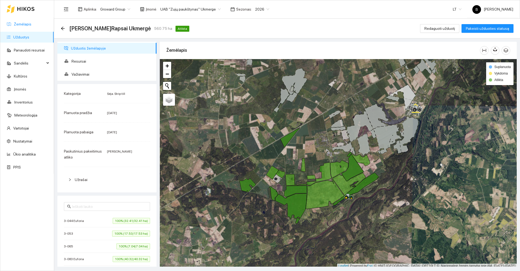
click at [25, 25] on link "Žemėlapis" at bounding box center [23, 24] width 18 height 4
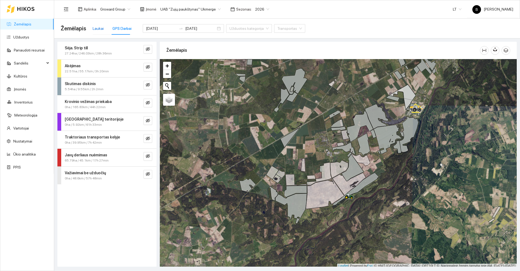
click at [96, 28] on div "Laukai" at bounding box center [98, 28] width 11 height 6
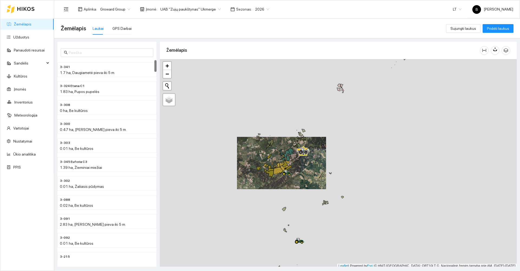
scroll to position [2, 0]
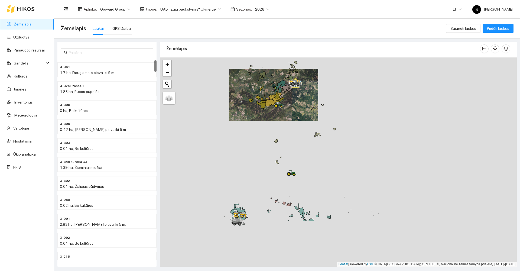
drag, startPoint x: 263, startPoint y: 169, endPoint x: 264, endPoint y: 141, distance: 28.2
click at [264, 141] on div at bounding box center [338, 161] width 357 height 209
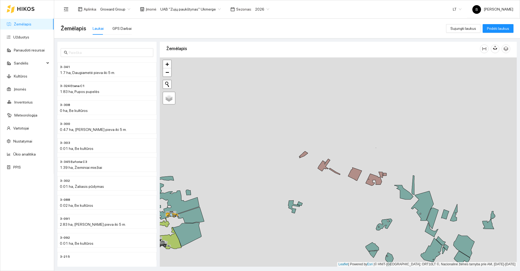
drag, startPoint x: 244, startPoint y: 220, endPoint x: 328, endPoint y: 130, distance: 123.0
click at [341, 124] on div at bounding box center [338, 161] width 357 height 209
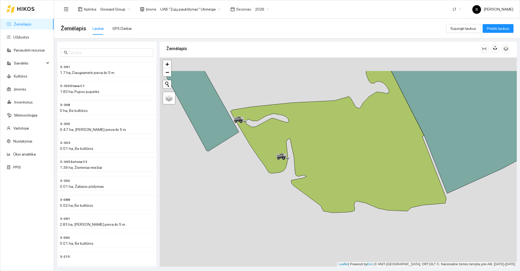
drag, startPoint x: 242, startPoint y: 133, endPoint x: 231, endPoint y: 173, distance: 41.5
click at [231, 173] on div at bounding box center [338, 161] width 357 height 209
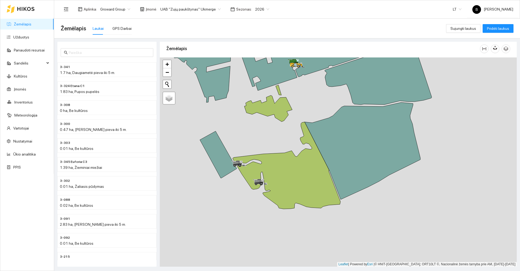
drag, startPoint x: 251, startPoint y: 108, endPoint x: 245, endPoint y: 143, distance: 35.4
click at [245, 143] on div at bounding box center [338, 161] width 357 height 209
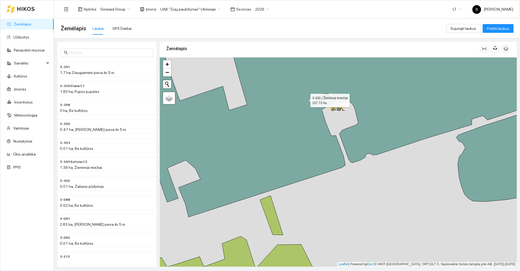
drag, startPoint x: 304, startPoint y: 91, endPoint x: 284, endPoint y: 152, distance: 64.0
click at [283, 153] on icon at bounding box center [341, 131] width 429 height 171
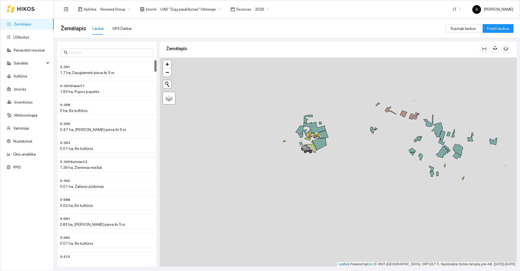
click at [255, 9] on span "2026" at bounding box center [262, 9] width 14 height 8
click at [254, 64] on div "2025" at bounding box center [256, 63] width 14 height 6
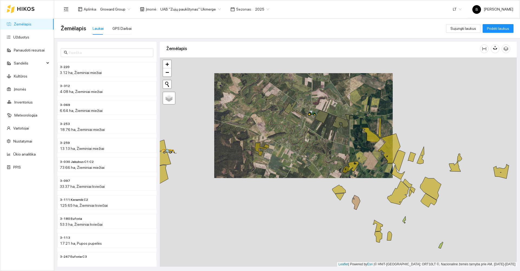
drag, startPoint x: 291, startPoint y: 164, endPoint x: 289, endPoint y: 130, distance: 34.5
click at [290, 131] on div at bounding box center [338, 161] width 357 height 209
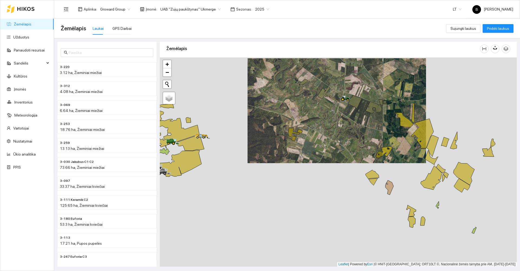
drag, startPoint x: 263, startPoint y: 114, endPoint x: 315, endPoint y: 108, distance: 51.5
click at [315, 108] on div at bounding box center [338, 161] width 357 height 209
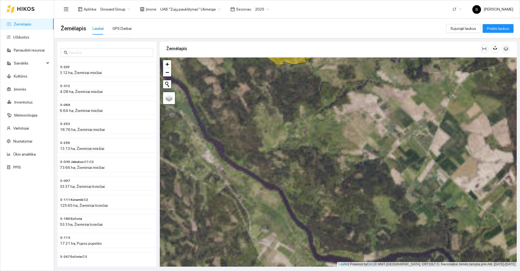
drag, startPoint x: 222, startPoint y: 141, endPoint x: 263, endPoint y: 254, distance: 119.4
click at [263, 254] on div at bounding box center [338, 161] width 357 height 209
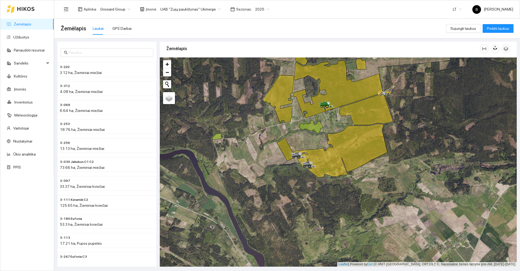
scroll to position [1, 0]
click at [362, 64] on icon at bounding box center [361, 64] width 10 height 11
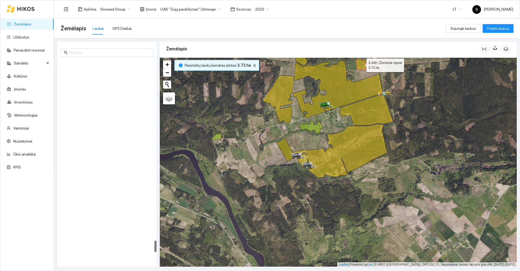
scroll to position [3140, 0]
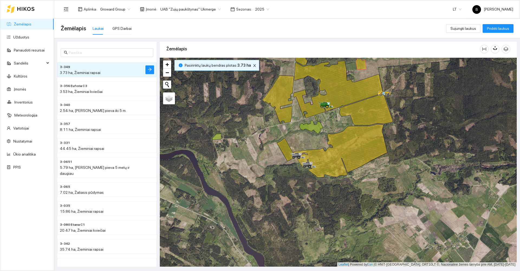
click at [359, 76] on div at bounding box center [338, 162] width 357 height 209
click at [253, 65] on icon "close" at bounding box center [254, 65] width 3 height 3
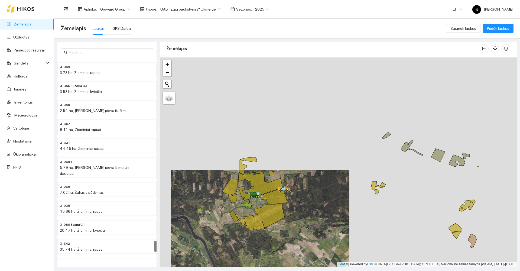
drag, startPoint x: 294, startPoint y: 147, endPoint x: 211, endPoint y: 201, distance: 99.6
click at [209, 203] on div at bounding box center [338, 161] width 357 height 209
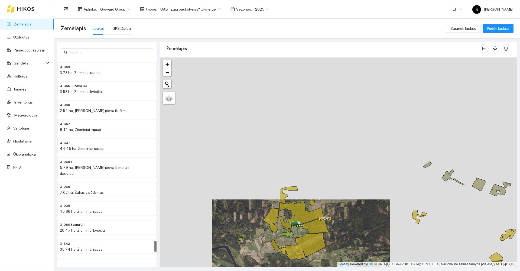
drag, startPoint x: 339, startPoint y: 170, endPoint x: 417, endPoint y: 206, distance: 85.8
click at [417, 205] on div at bounding box center [338, 161] width 357 height 209
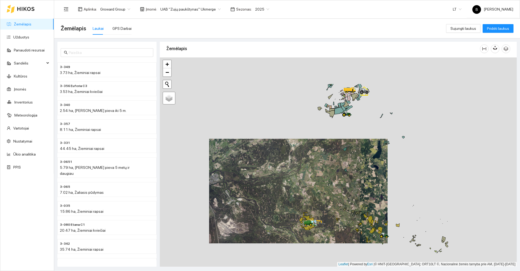
drag, startPoint x: 332, startPoint y: 127, endPoint x: 284, endPoint y: 186, distance: 76.1
click at [284, 186] on div at bounding box center [338, 161] width 357 height 209
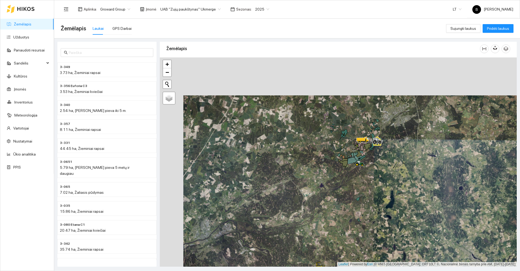
drag, startPoint x: 328, startPoint y: 100, endPoint x: 340, endPoint y: 150, distance: 51.5
click at [340, 151] on div at bounding box center [338, 161] width 357 height 209
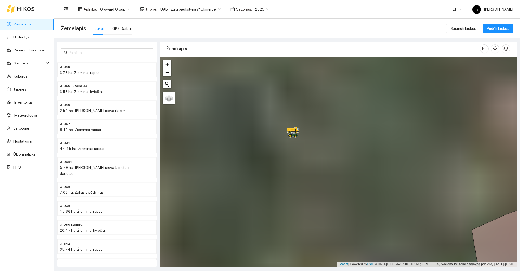
drag, startPoint x: 264, startPoint y: 130, endPoint x: 344, endPoint y: 158, distance: 84.5
click at [344, 158] on div at bounding box center [338, 161] width 357 height 209
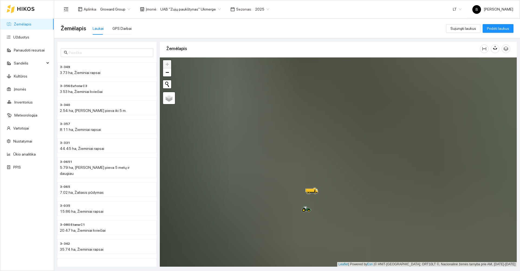
drag, startPoint x: 300, startPoint y: 125, endPoint x: 276, endPoint y: 226, distance: 104.1
click at [278, 230] on div at bounding box center [338, 161] width 357 height 209
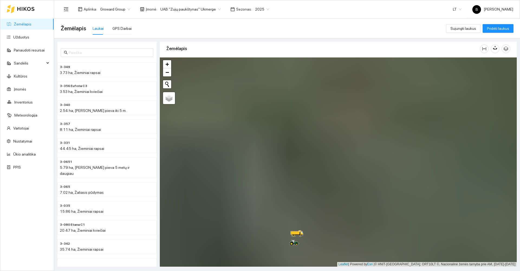
drag, startPoint x: 306, startPoint y: 196, endPoint x: 338, endPoint y: 145, distance: 60.1
click at [338, 145] on div at bounding box center [338, 161] width 357 height 209
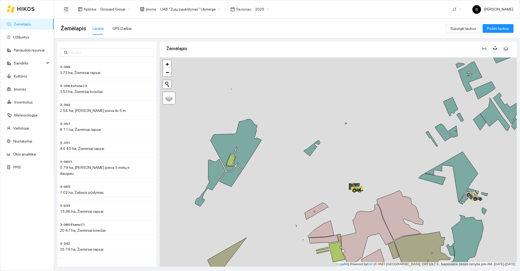
drag, startPoint x: 394, startPoint y: 191, endPoint x: 299, endPoint y: 154, distance: 101.9
click at [299, 154] on div at bounding box center [338, 161] width 357 height 209
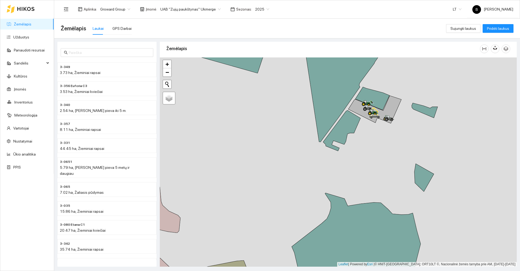
drag, startPoint x: 378, startPoint y: 154, endPoint x: 331, endPoint y: 195, distance: 62.8
click at [331, 195] on div at bounding box center [338, 161] width 357 height 209
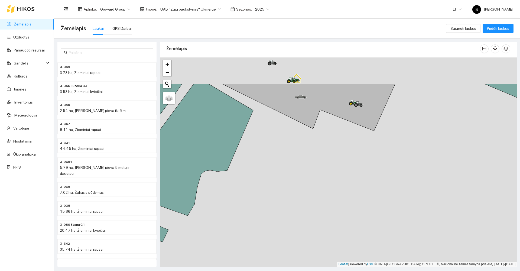
drag, startPoint x: 311, startPoint y: 195, endPoint x: 310, endPoint y: 274, distance: 78.8
click at [310, 271] on html "Žemėlapis Užduotys Panaudoti resursai Sandėlis Kultūros Įmonės Inventorius Mete…" at bounding box center [260, 135] width 520 height 271
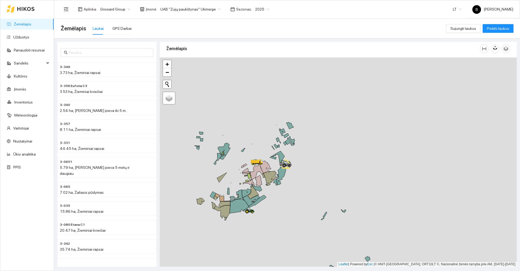
drag, startPoint x: 328, startPoint y: 181, endPoint x: 332, endPoint y: 173, distance: 8.7
click at [333, 174] on div at bounding box center [338, 161] width 357 height 209
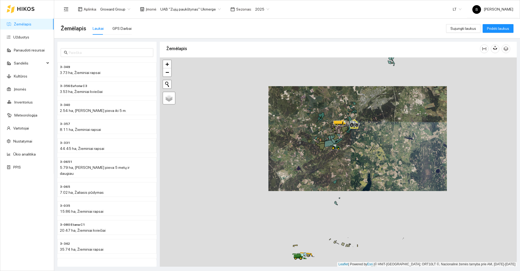
drag, startPoint x: 328, startPoint y: 208, endPoint x: 354, endPoint y: 165, distance: 49.6
click at [354, 166] on div at bounding box center [338, 161] width 357 height 209
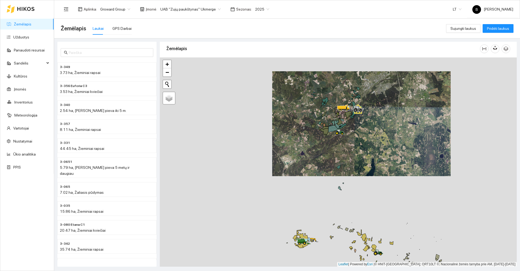
drag, startPoint x: 303, startPoint y: 209, endPoint x: 308, endPoint y: 164, distance: 45.5
click at [313, 157] on div at bounding box center [338, 161] width 357 height 209
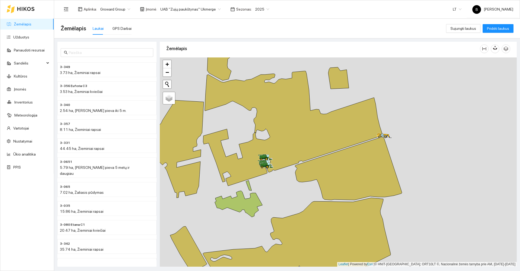
drag, startPoint x: 267, startPoint y: 185, endPoint x: 290, endPoint y: 202, distance: 28.6
click at [290, 202] on div at bounding box center [338, 161] width 357 height 209
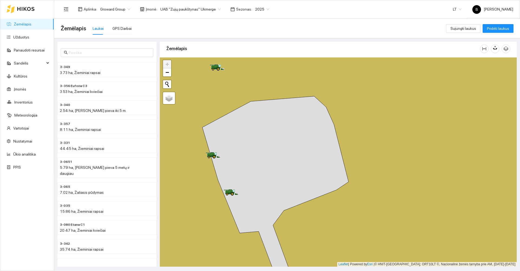
drag, startPoint x: 267, startPoint y: 164, endPoint x: 290, endPoint y: 148, distance: 28.6
click at [290, 148] on div at bounding box center [338, 161] width 357 height 209
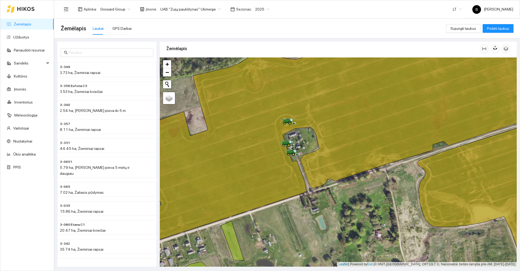
drag, startPoint x: 260, startPoint y: 173, endPoint x: 341, endPoint y: 141, distance: 87.4
click at [341, 141] on icon at bounding box center [338, 139] width 429 height 206
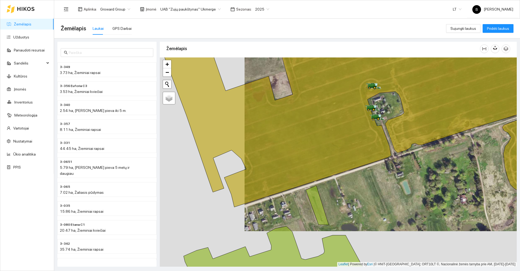
drag, startPoint x: 190, startPoint y: 182, endPoint x: 216, endPoint y: 166, distance: 30.8
click at [220, 166] on div at bounding box center [338, 161] width 357 height 209
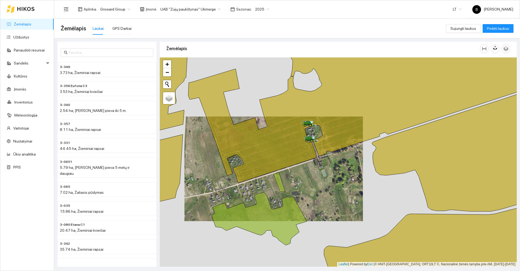
drag, startPoint x: 205, startPoint y: 160, endPoint x: 228, endPoint y: 143, distance: 28.7
click at [236, 139] on div at bounding box center [338, 161] width 357 height 209
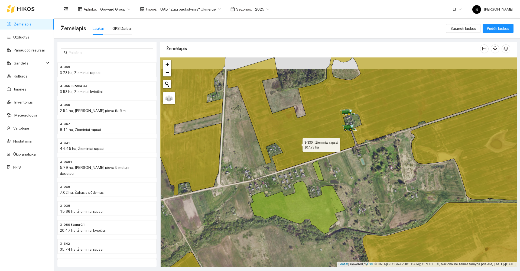
drag, startPoint x: 297, startPoint y: 125, endPoint x: 294, endPoint y: 151, distance: 26.6
click at [295, 151] on icon at bounding box center [390, 109] width 327 height 123
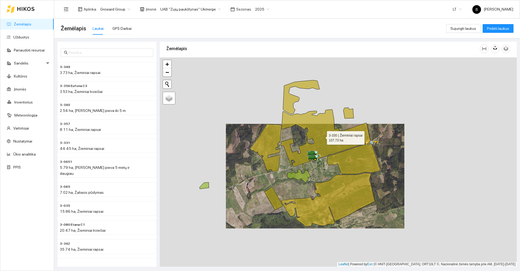
drag, startPoint x: 342, startPoint y: 148, endPoint x: 313, endPoint y: 164, distance: 32.7
click at [313, 164] on icon at bounding box center [326, 137] width 90 height 57
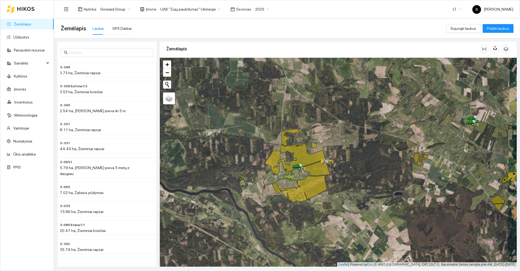
scroll to position [2, 0]
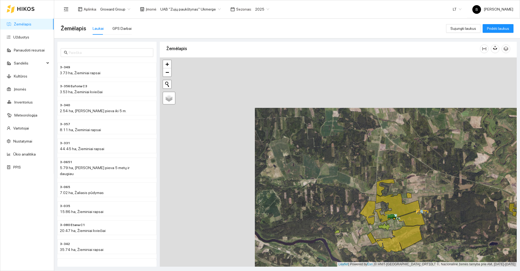
drag, startPoint x: 220, startPoint y: 112, endPoint x: 322, endPoint y: 167, distance: 116.5
click at [323, 167] on div at bounding box center [338, 161] width 357 height 209
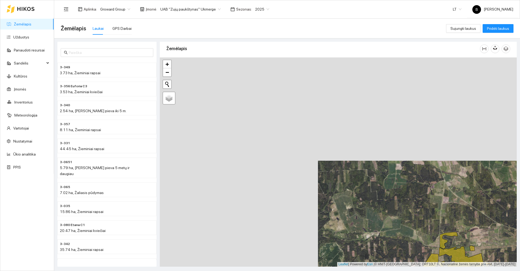
drag, startPoint x: 328, startPoint y: 169, endPoint x: 361, endPoint y: 199, distance: 44.1
click at [361, 199] on div at bounding box center [338, 161] width 357 height 209
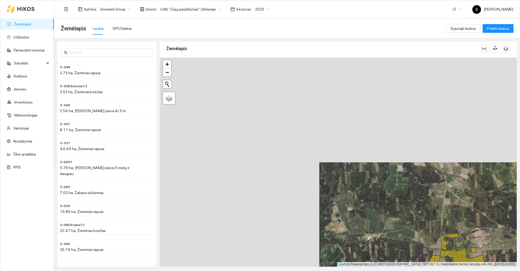
drag, startPoint x: 265, startPoint y: 138, endPoint x: 291, endPoint y: 175, distance: 45.1
click at [291, 175] on div at bounding box center [338, 161] width 357 height 209
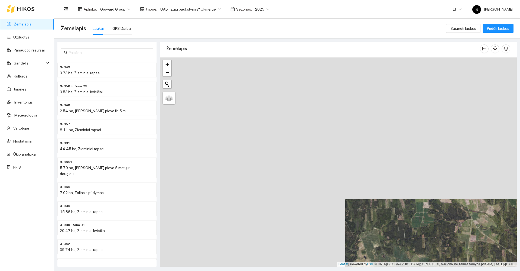
drag, startPoint x: 294, startPoint y: 182, endPoint x: 316, endPoint y: 170, distance: 25.8
click at [318, 169] on div at bounding box center [338, 161] width 357 height 209
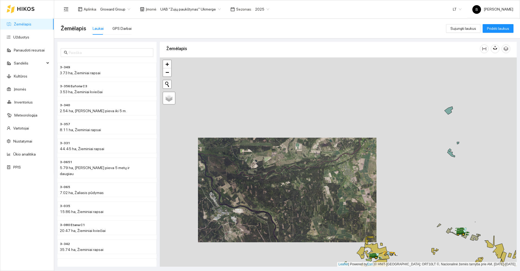
drag, startPoint x: 285, startPoint y: 149, endPoint x: 276, endPoint y: 181, distance: 33.4
click at [277, 181] on div at bounding box center [338, 161] width 357 height 209
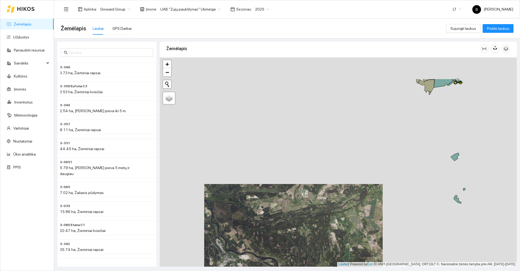
drag, startPoint x: 292, startPoint y: 116, endPoint x: 300, endPoint y: 163, distance: 47.4
click at [301, 163] on div at bounding box center [338, 161] width 357 height 209
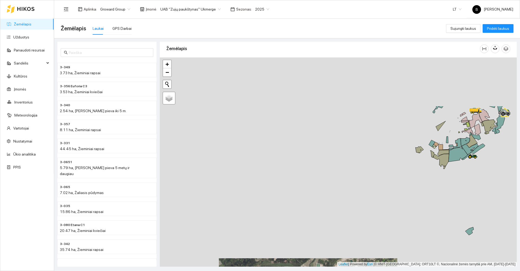
drag, startPoint x: 287, startPoint y: 136, endPoint x: 301, endPoint y: 192, distance: 58.2
click at [298, 205] on div at bounding box center [338, 161] width 357 height 209
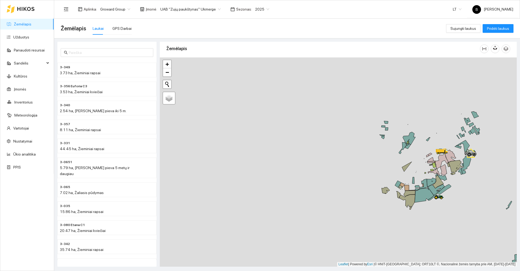
drag, startPoint x: 286, startPoint y: 189, endPoint x: 276, endPoint y: 203, distance: 17.0
click at [276, 203] on div at bounding box center [338, 161] width 357 height 209
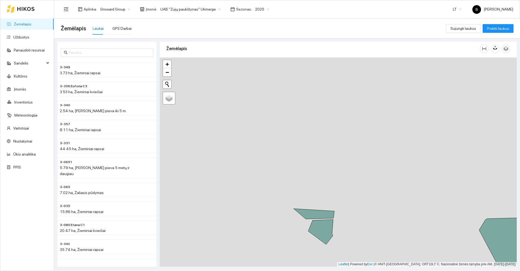
drag, startPoint x: 365, startPoint y: 112, endPoint x: 325, endPoint y: 284, distance: 176.1
click at [325, 271] on html "Žemėlapis Užduotys Panaudoti resursai Sandėlis Kultūros Įmonės Inventorius Mete…" at bounding box center [260, 135] width 520 height 271
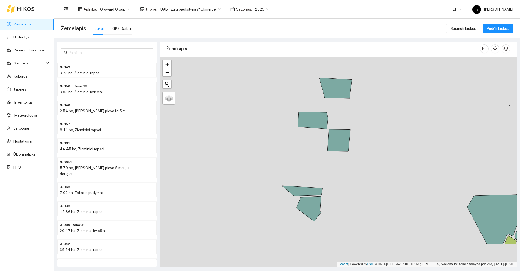
drag, startPoint x: 334, startPoint y: 220, endPoint x: 314, endPoint y: 183, distance: 42.1
click at [317, 182] on div at bounding box center [338, 161] width 357 height 209
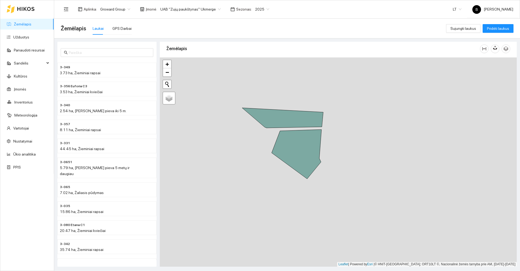
drag, startPoint x: 330, startPoint y: 174, endPoint x: 348, endPoint y: 168, distance: 18.9
click at [348, 168] on div at bounding box center [338, 161] width 357 height 209
click at [353, 175] on div at bounding box center [338, 161] width 357 height 209
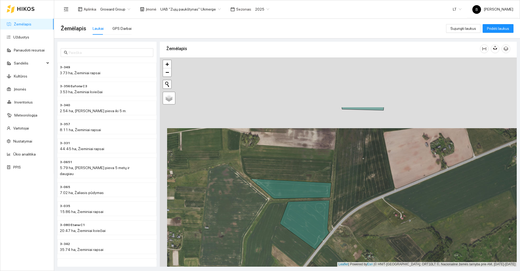
drag, startPoint x: 347, startPoint y: 152, endPoint x: 351, endPoint y: 214, distance: 61.9
click at [352, 218] on div at bounding box center [338, 161] width 357 height 209
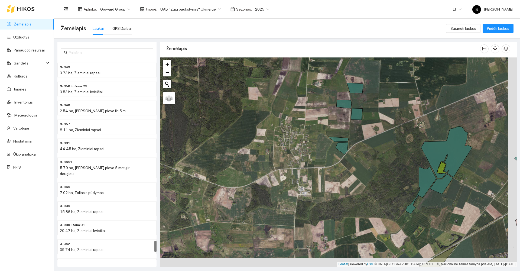
drag, startPoint x: 337, startPoint y: 166, endPoint x: 294, endPoint y: 116, distance: 65.5
click at [294, 116] on div at bounding box center [338, 161] width 357 height 209
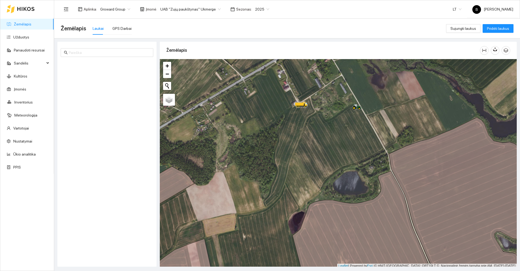
scroll to position [2, 0]
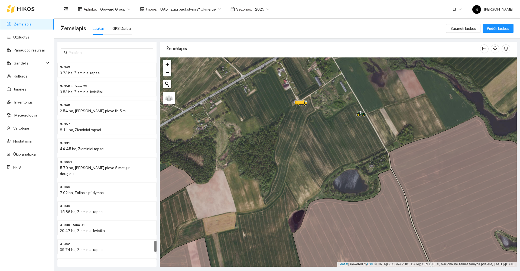
click at [255, 9] on span "2025" at bounding box center [262, 9] width 14 height 8
click at [255, 73] on div "2026" at bounding box center [256, 72] width 14 height 6
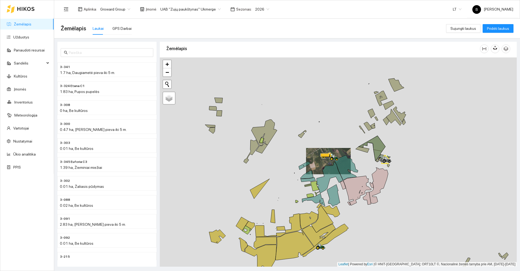
drag, startPoint x: 346, startPoint y: 228, endPoint x: 344, endPoint y: 189, distance: 39.9
click at [344, 189] on div at bounding box center [338, 161] width 357 height 209
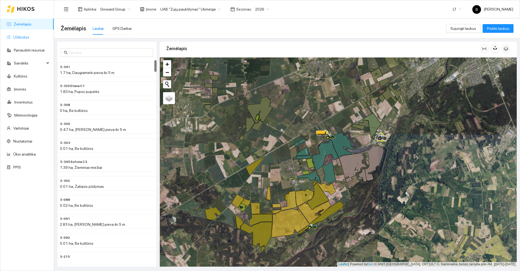
click at [25, 35] on link "Užduotys" at bounding box center [21, 37] width 16 height 4
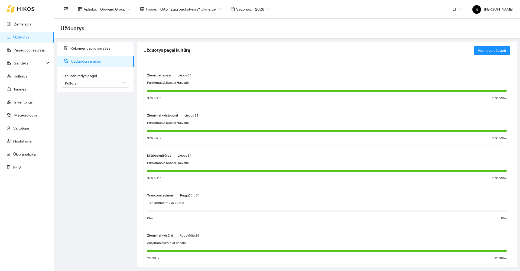
click at [205, 87] on div "Žieminiai rapsai Liepos 31 Purškimas Ž.Rapsai Halvetic 376.59 ha 376.59 ha" at bounding box center [327, 86] width 360 height 29
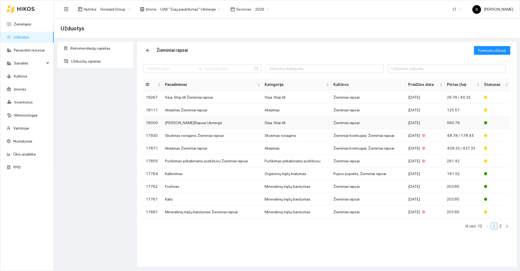
click at [186, 124] on td "[PERSON_NAME]Rapsai Ukmergė" at bounding box center [213, 122] width 100 height 13
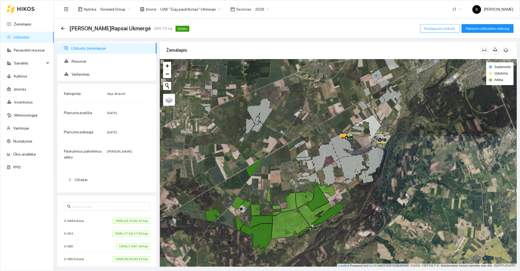
click at [438, 30] on span "Redaguoti užduotį" at bounding box center [440, 28] width 31 height 6
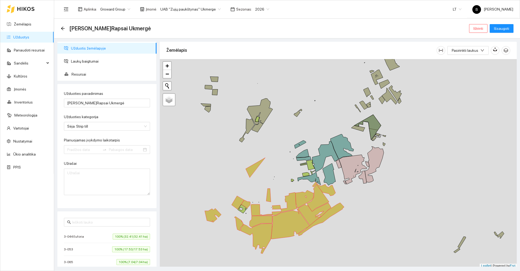
type input "[DATE]"
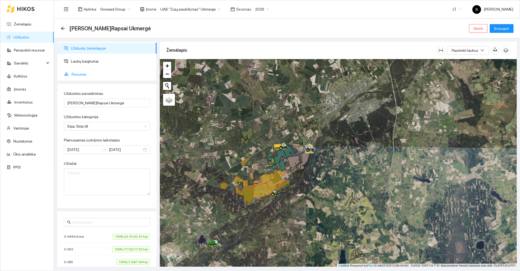
drag, startPoint x: 74, startPoint y: 73, endPoint x: 83, endPoint y: 75, distance: 9.1
click at [74, 73] on span "Resursai" at bounding box center [112, 74] width 81 height 11
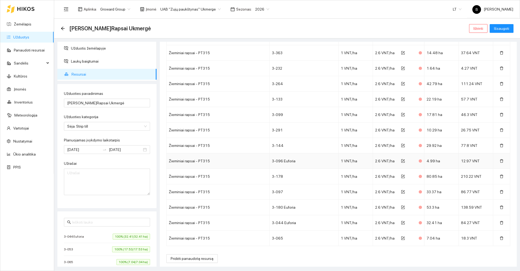
scroll to position [466, 0]
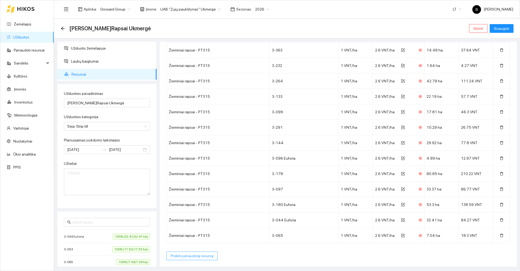
click at [185, 257] on span "Pridėti panaudotą resursą" at bounding box center [192, 256] width 43 height 6
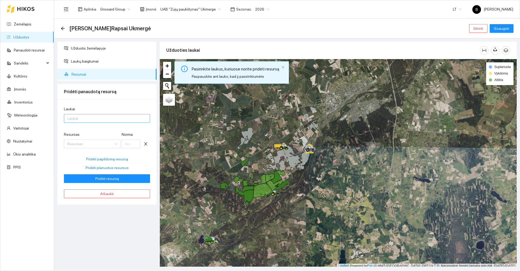
click at [99, 118] on div at bounding box center [104, 118] width 78 height 7
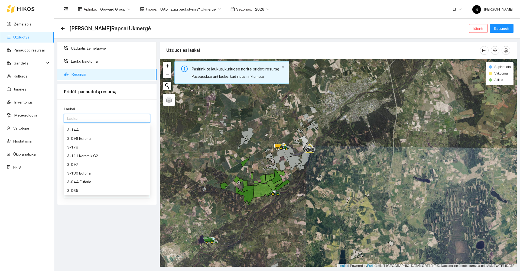
scroll to position [95, 0]
click at [86, 156] on div "3-111 Keramik C2" at bounding box center [107, 155] width 80 height 6
click at [147, 106] on div "Laukai" at bounding box center [107, 110] width 86 height 8
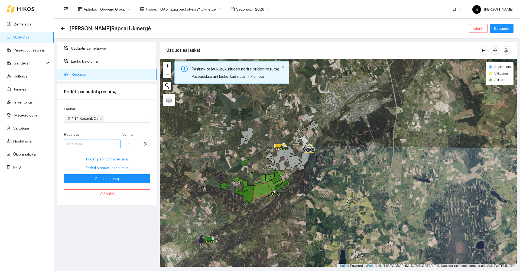
click at [102, 142] on input "Resursas" at bounding box center [90, 144] width 46 height 8
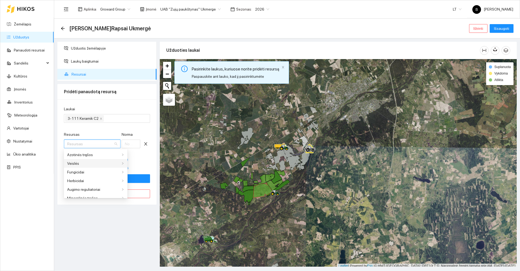
click at [116, 164] on div "Veislės" at bounding box center [93, 163] width 53 height 6
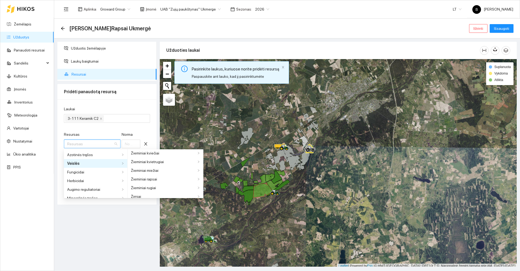
scroll to position [248, 0]
click at [160, 177] on div "Žieminiai rapsai" at bounding box center [163, 175] width 65 height 6
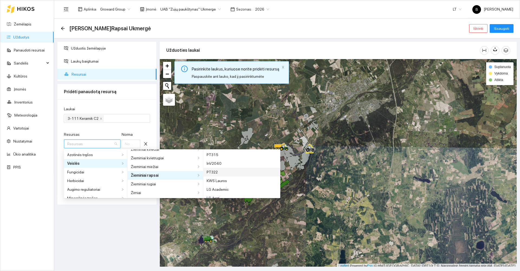
click at [207, 173] on div "PT322" at bounding box center [242, 172] width 70 height 6
type input "1"
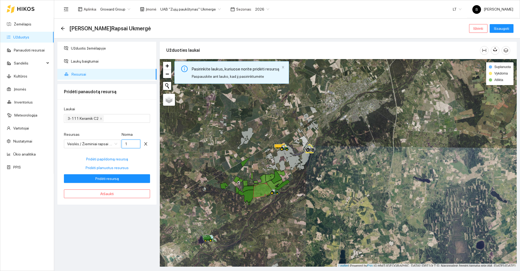
click at [130, 143] on input "1" at bounding box center [131, 144] width 19 height 9
type input "2.6"
click at [106, 179] on span "Pridėti resursą" at bounding box center [107, 179] width 24 height 6
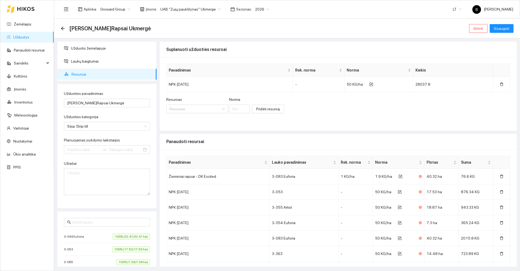
type input "[DATE]"
click at [501, 26] on span "Išsaugoti" at bounding box center [501, 28] width 15 height 6
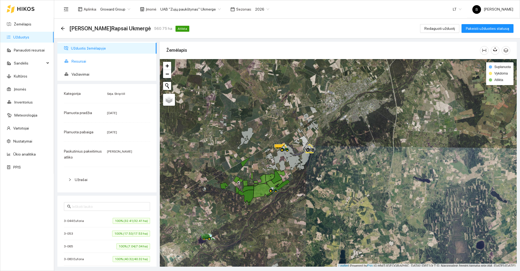
click at [75, 61] on span "Resursai" at bounding box center [112, 61] width 81 height 11
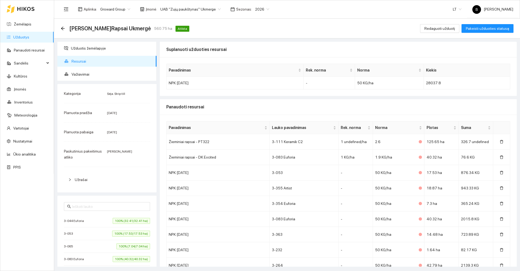
click at [255, 106] on div "Panaudoti resursai" at bounding box center [338, 106] width 344 height 15
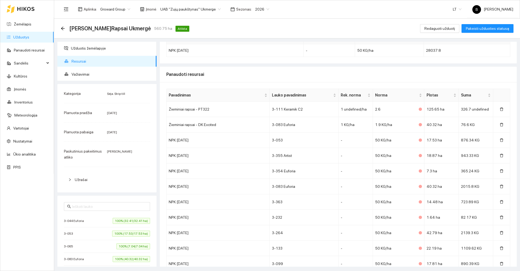
scroll to position [27, 0]
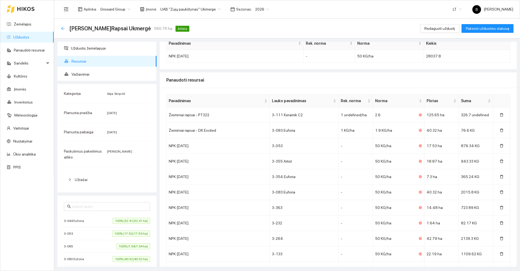
click at [63, 29] on icon "arrow-left" at bounding box center [63, 28] width 4 height 4
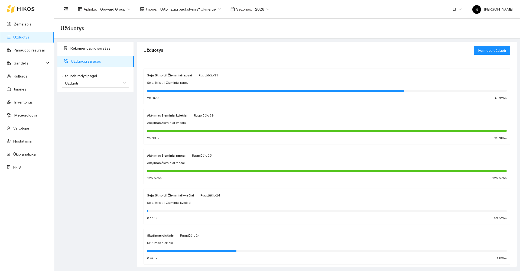
click at [220, 88] on div at bounding box center [327, 91] width 360 height 6
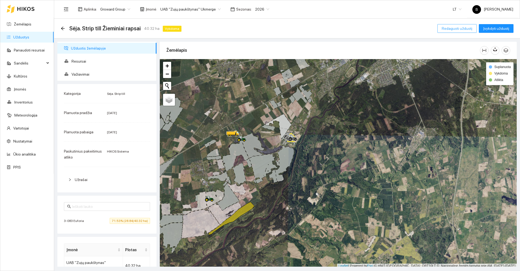
click at [454, 28] on span "Redaguoti užduotį" at bounding box center [457, 28] width 31 height 6
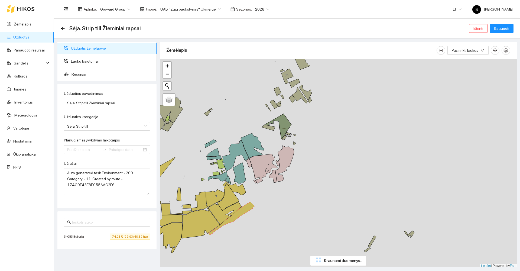
type input "2025-08-21"
type input "2025-08-31"
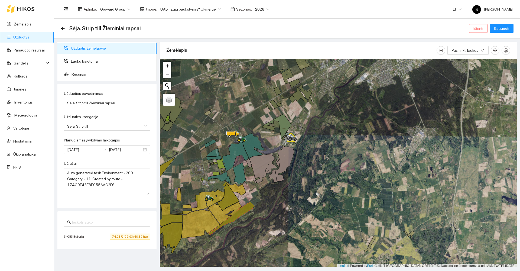
click at [476, 28] on span "Ištrinti" at bounding box center [479, 28] width 10 height 6
click at [481, 54] on span "Taip" at bounding box center [480, 55] width 7 height 6
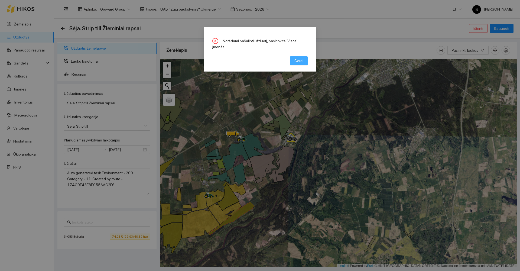
click at [297, 58] on span "Gerai" at bounding box center [298, 61] width 9 height 6
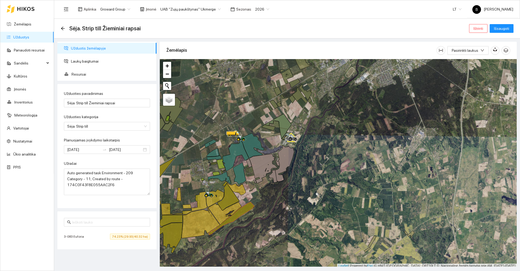
click at [203, 11] on span "UAB "Zujų paukštynas" Ukmerge" at bounding box center [190, 9] width 60 height 8
click at [177, 20] on div "Visos" at bounding box center [187, 20] width 59 height 6
click at [477, 28] on span "Ištrinti" at bounding box center [479, 28] width 10 height 6
click at [478, 53] on span "Taip" at bounding box center [480, 55] width 7 height 6
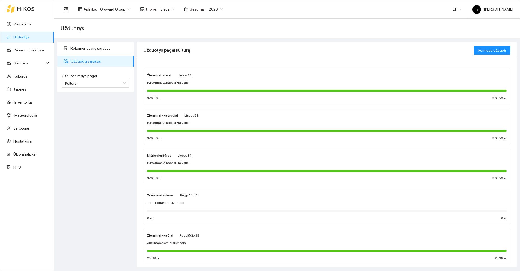
click at [198, 83] on div "Purškimas Ž.Rapsai Halvetic" at bounding box center [327, 82] width 360 height 5
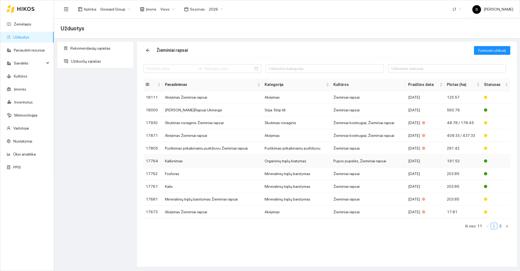
click at [194, 160] on td "Kalkinimas" at bounding box center [213, 161] width 100 height 13
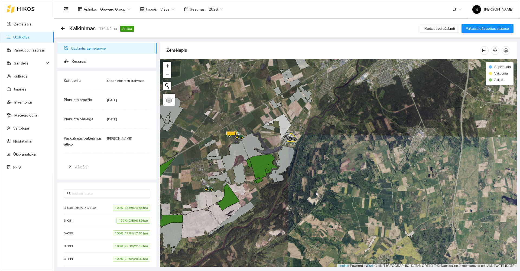
scroll to position [2, 0]
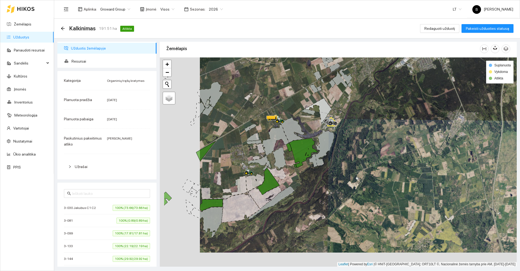
drag, startPoint x: 190, startPoint y: 163, endPoint x: 285, endPoint y: 130, distance: 100.5
click at [285, 130] on div at bounding box center [338, 161] width 357 height 209
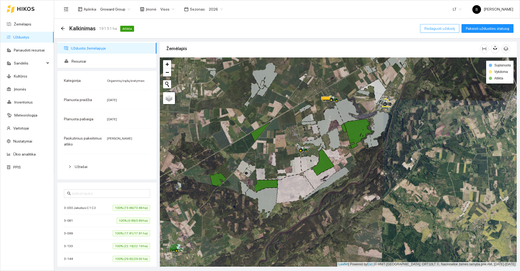
click at [439, 28] on span "Redaguoti užduotį" at bounding box center [440, 28] width 31 height 6
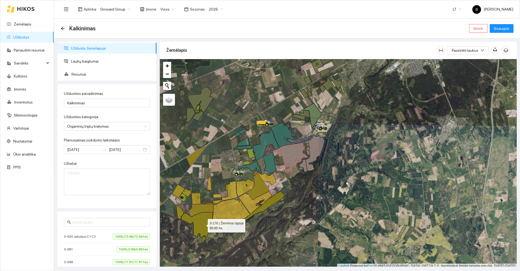
scroll to position [2, 0]
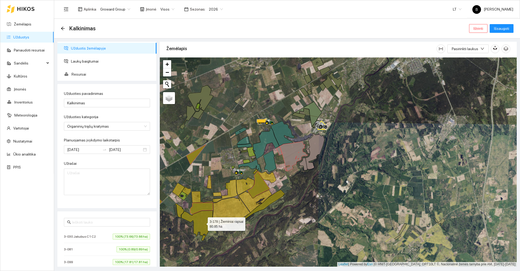
click at [203, 224] on icon at bounding box center [197, 226] width 31 height 30
click at [179, 211] on icon at bounding box center [179, 210] width 9 height 14
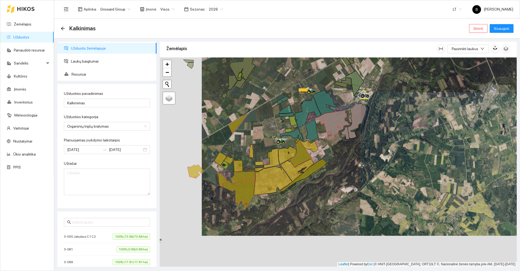
drag, startPoint x: 291, startPoint y: 213, endPoint x: 318, endPoint y: 187, distance: 37.7
click at [318, 187] on div at bounding box center [338, 161] width 357 height 209
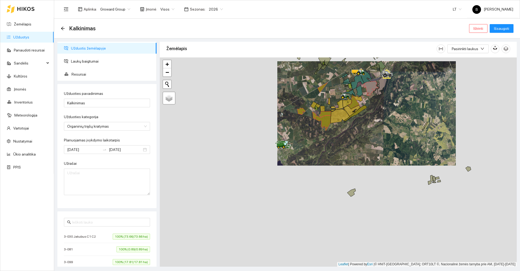
drag, startPoint x: 278, startPoint y: 212, endPoint x: 340, endPoint y: 137, distance: 97.2
click at [340, 138] on div at bounding box center [338, 161] width 357 height 209
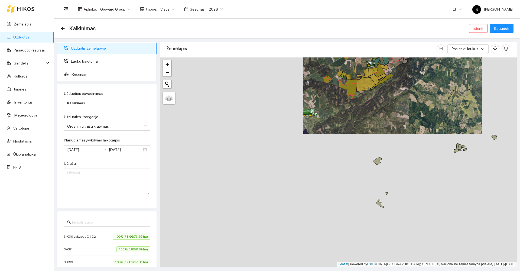
drag, startPoint x: 290, startPoint y: 206, endPoint x: 343, endPoint y: 137, distance: 87.5
click at [342, 138] on div at bounding box center [338, 161] width 357 height 209
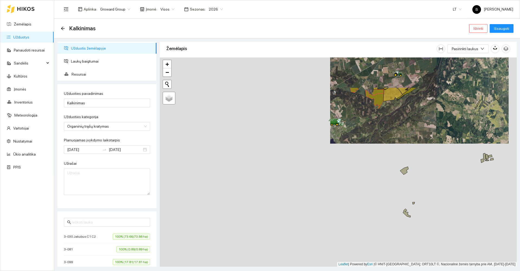
drag, startPoint x: 346, startPoint y: 178, endPoint x: 345, endPoint y: 200, distance: 21.4
click at [345, 200] on div at bounding box center [338, 161] width 357 height 209
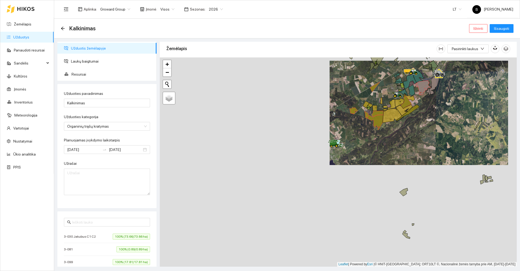
drag, startPoint x: 355, startPoint y: 169, endPoint x: 362, endPoint y: 154, distance: 16.8
click at [362, 154] on div at bounding box center [338, 161] width 357 height 209
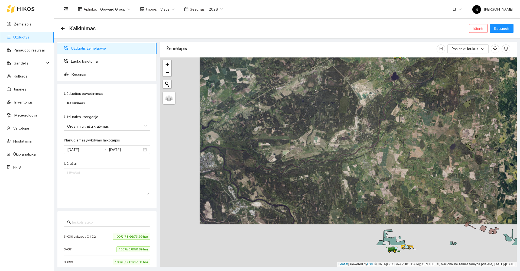
drag, startPoint x: 278, startPoint y: 205, endPoint x: 328, endPoint y: 153, distance: 71.9
click at [326, 155] on div at bounding box center [338, 161] width 357 height 209
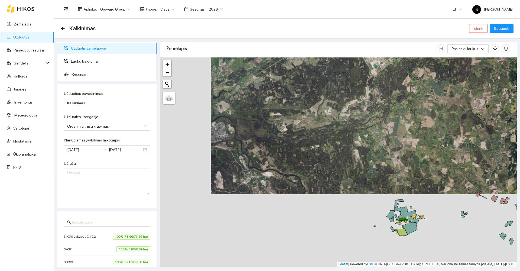
drag, startPoint x: 322, startPoint y: 183, endPoint x: 297, endPoint y: 151, distance: 40.6
click at [302, 153] on div at bounding box center [338, 161] width 357 height 209
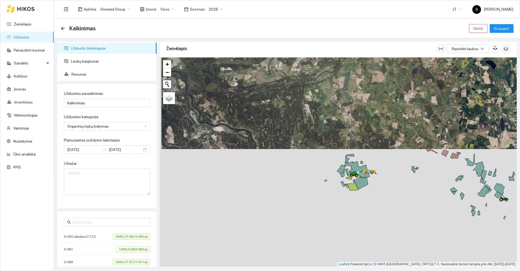
drag, startPoint x: 340, startPoint y: 182, endPoint x: 296, endPoint y: 163, distance: 48.4
click at [296, 163] on div at bounding box center [338, 161] width 357 height 209
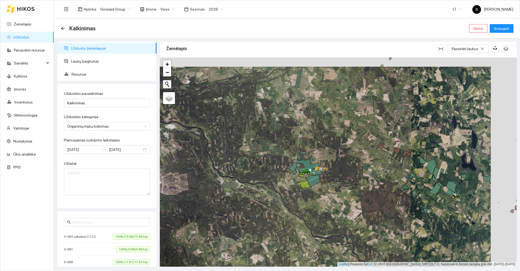
drag, startPoint x: 310, startPoint y: 157, endPoint x: 284, endPoint y: 167, distance: 27.6
click at [284, 167] on div at bounding box center [338, 161] width 357 height 209
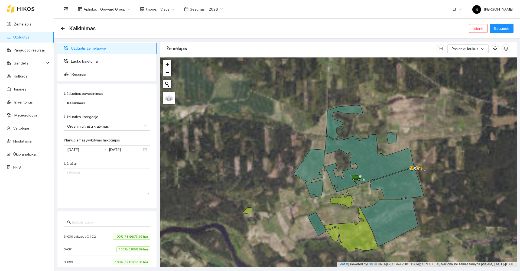
drag, startPoint x: 320, startPoint y: 142, endPoint x: 261, endPoint y: 121, distance: 63.1
click at [261, 121] on div at bounding box center [338, 161] width 357 height 209
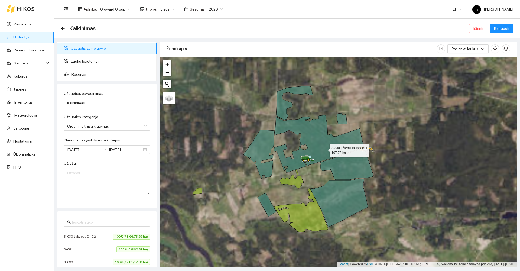
click at [325, 149] on icon at bounding box center [319, 143] width 90 height 57
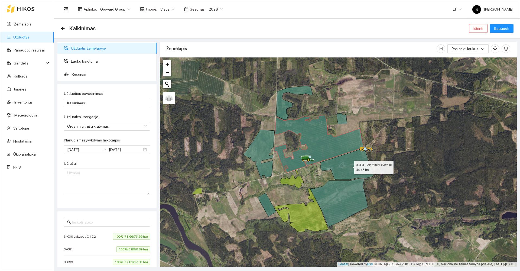
click at [347, 167] on icon at bounding box center [347, 164] width 53 height 32
click at [283, 103] on icon at bounding box center [294, 103] width 37 height 34
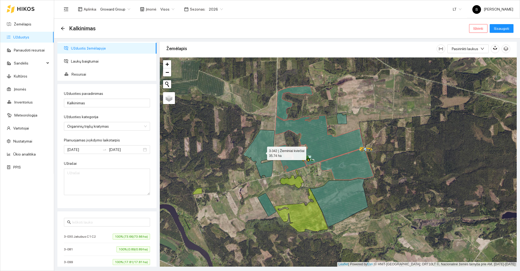
click at [263, 147] on icon at bounding box center [259, 154] width 31 height 49
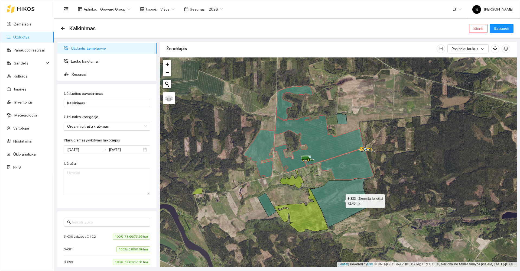
click at [336, 200] on icon at bounding box center [339, 203] width 58 height 48
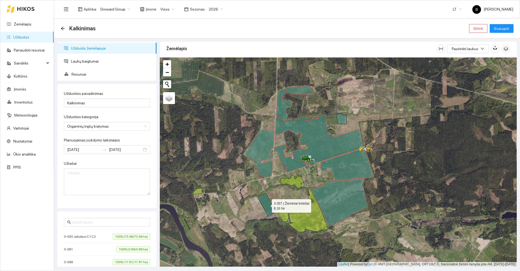
drag, startPoint x: 269, startPoint y: 208, endPoint x: 287, endPoint y: 206, distance: 17.5
click at [269, 208] on icon at bounding box center [267, 205] width 19 height 24
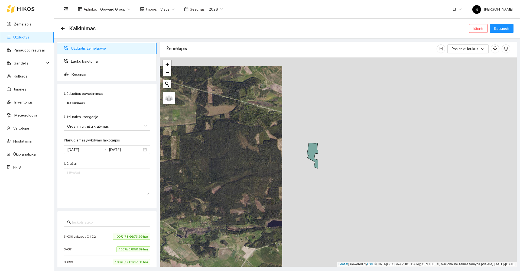
drag, startPoint x: 438, startPoint y: 167, endPoint x: 203, endPoint y: 175, distance: 235.8
click at [203, 175] on div at bounding box center [338, 161] width 357 height 209
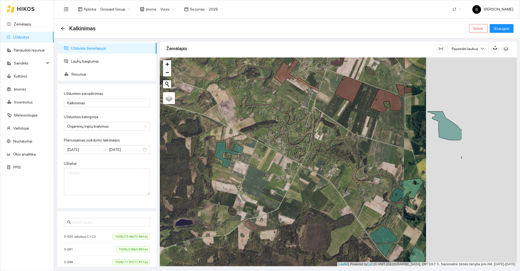
drag, startPoint x: 380, startPoint y: 137, endPoint x: 301, endPoint y: 135, distance: 79.1
click at [290, 136] on div at bounding box center [338, 161] width 357 height 209
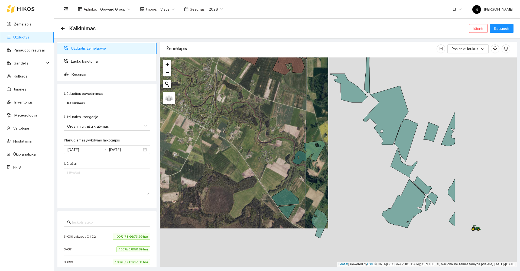
drag, startPoint x: 379, startPoint y: 162, endPoint x: 281, endPoint y: 124, distance: 105.7
click at [281, 124] on div at bounding box center [338, 161] width 357 height 209
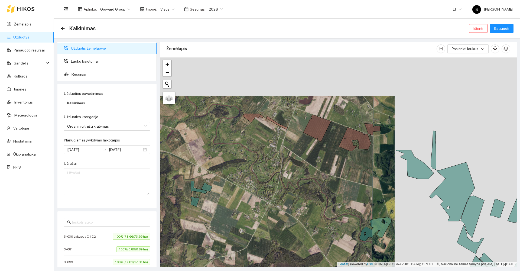
drag, startPoint x: 260, startPoint y: 131, endPoint x: 325, endPoint y: 205, distance: 98.5
click at [325, 205] on div at bounding box center [338, 161] width 357 height 209
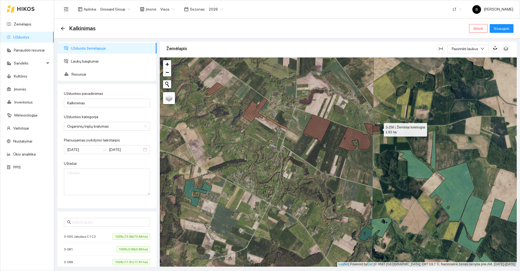
click at [379, 128] on icon at bounding box center [377, 129] width 8 height 6
click at [369, 128] on icon at bounding box center [369, 129] width 8 height 12
click at [351, 135] on icon at bounding box center [355, 139] width 32 height 24
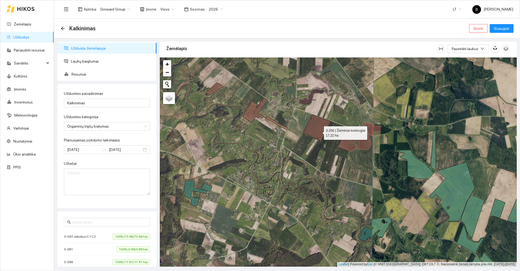
click at [319, 132] on icon at bounding box center [317, 128] width 28 height 27
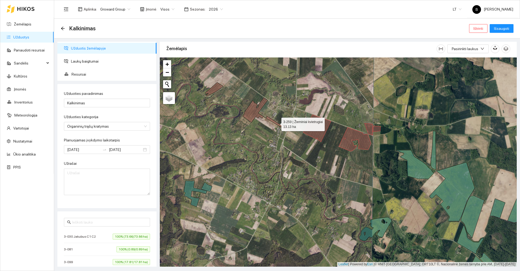
click at [253, 117] on icon at bounding box center [265, 114] width 45 height 32
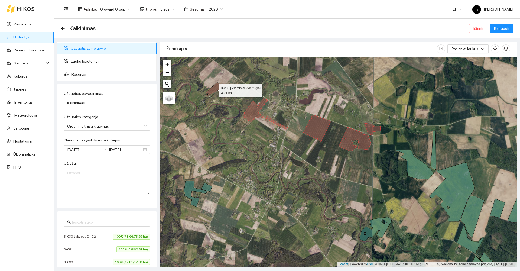
click at [211, 89] on icon at bounding box center [214, 89] width 18 height 14
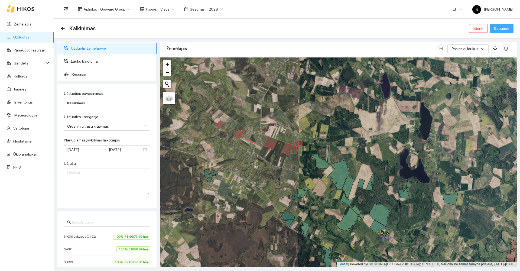
click at [502, 29] on span "Išsaugoti" at bounding box center [501, 28] width 15 height 6
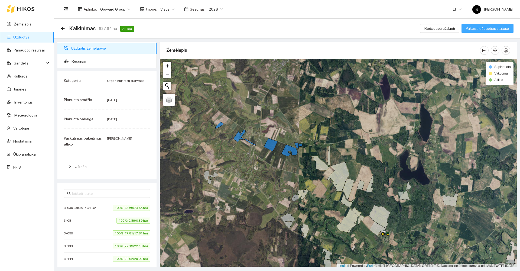
click at [478, 29] on span "Pakeisti užduoties statusą" at bounding box center [487, 28] width 43 height 6
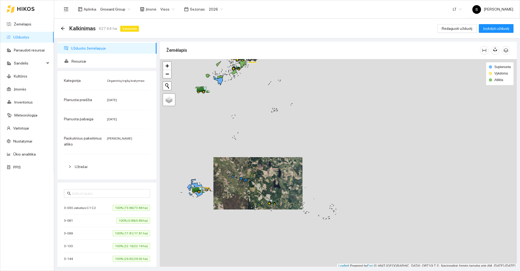
scroll to position [2, 0]
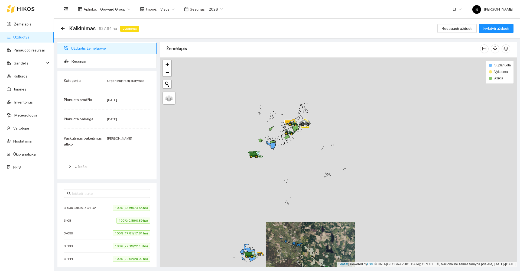
drag, startPoint x: 193, startPoint y: 124, endPoint x: 263, endPoint y: 205, distance: 107.0
click at [263, 205] on div at bounding box center [338, 161] width 357 height 209
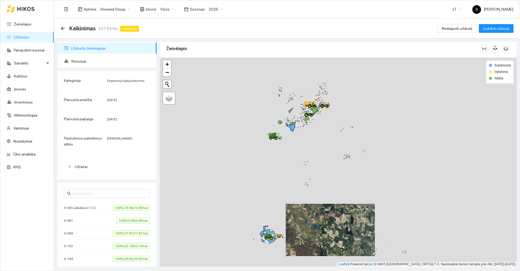
drag, startPoint x: 240, startPoint y: 184, endPoint x: 242, endPoint y: 167, distance: 17.3
click at [242, 168] on div at bounding box center [338, 161] width 357 height 209
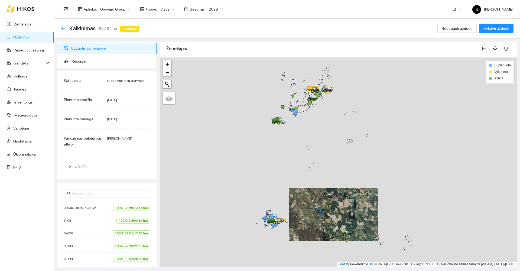
click at [64, 28] on icon "arrow-left" at bounding box center [63, 29] width 4 height 4
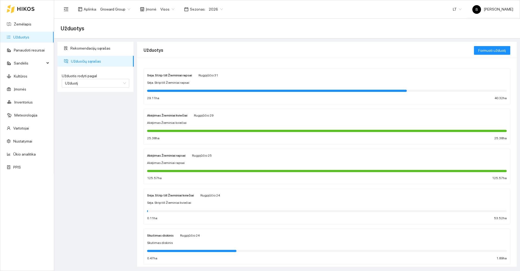
click at [221, 80] on div "Sėja. Strip till Žieminiai rapsai Rugpjūčio 31 Sėja. Strip till Žieminiai rapsa…" at bounding box center [327, 86] width 360 height 29
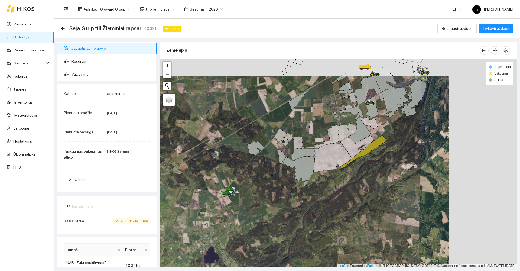
scroll to position [2, 0]
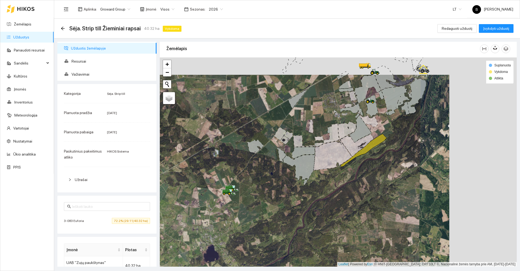
drag, startPoint x: 277, startPoint y: 178, endPoint x: 211, endPoint y: 181, distance: 66.2
click at [210, 182] on div at bounding box center [338, 161] width 357 height 209
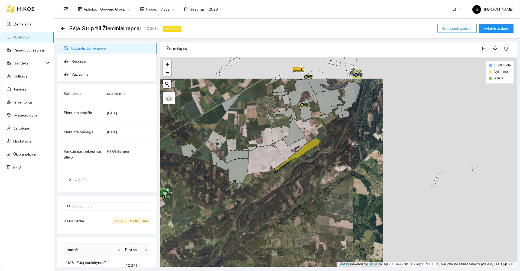
click at [457, 28] on span "Redaguoti užduotį" at bounding box center [457, 28] width 31 height 6
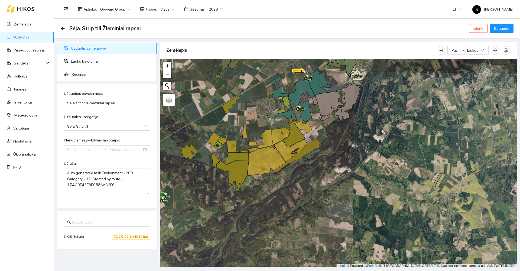
type input "2025-08-21"
type input "2025-08-31"
click at [478, 28] on span "Ištrinti" at bounding box center [479, 28] width 10 height 6
click at [481, 55] on span "Taip" at bounding box center [480, 55] width 7 height 6
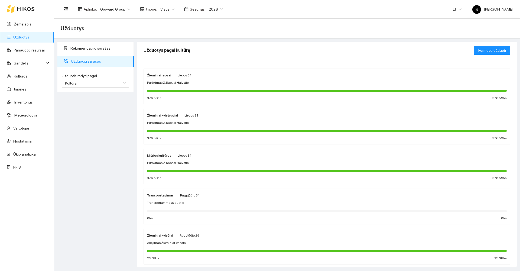
click at [182, 86] on div "Žieminiai rapsai Liepos 31 Purškimas Ž.Rapsai Halvetic 376.59 ha 376.59 ha" at bounding box center [327, 86] width 360 height 29
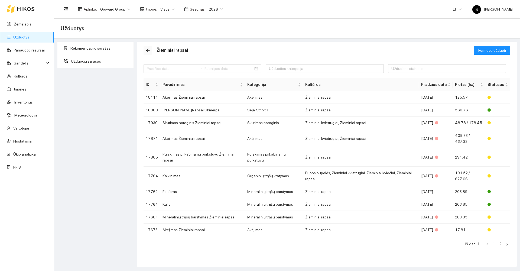
click at [147, 49] on icon "arrow-left" at bounding box center [148, 50] width 4 height 4
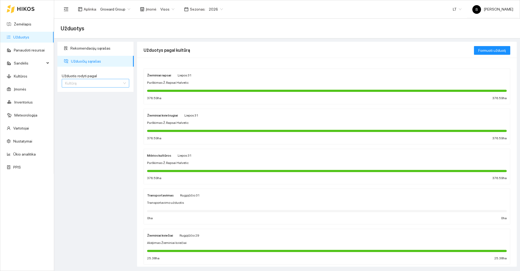
click at [115, 82] on span "Kultūrą" at bounding box center [95, 83] width 61 height 8
click at [70, 95] on span "Užduotį" at bounding box center [71, 94] width 13 height 4
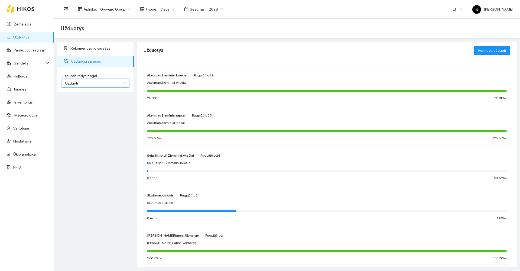
click at [104, 84] on span "Užduotį" at bounding box center [95, 83] width 61 height 8
click at [83, 102] on div "Kultūrą" at bounding box center [95, 103] width 61 height 6
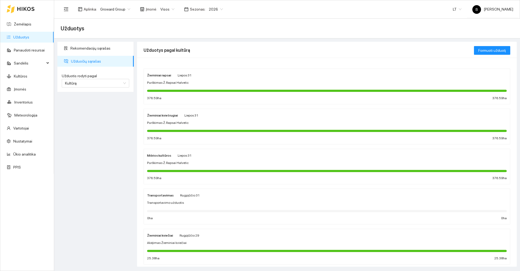
click at [69, 124] on div "Rekomendacijų sąrašas Užduočių sąrašas Užduotis rodyti pagal Kultūrą Užduotis r…" at bounding box center [96, 154] width 80 height 225
click at [209, 7] on span "2026" at bounding box center [216, 9] width 14 height 8
click at [211, 64] on div "2025" at bounding box center [212, 63] width 14 height 6
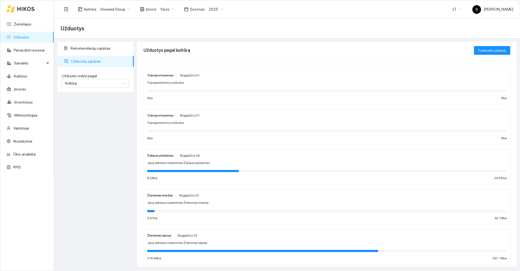
click at [260, 166] on div "Žaliasis pūdymas Rugpjūčio 26 Javų derliaus nuėmimas Žaliasis pūdymas 6.26 ha 2…" at bounding box center [327, 166] width 360 height 29
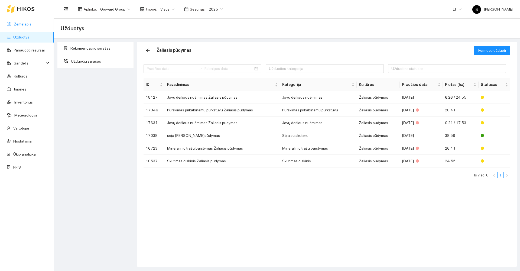
click at [25, 24] on link "Žemėlapis" at bounding box center [23, 24] width 18 height 4
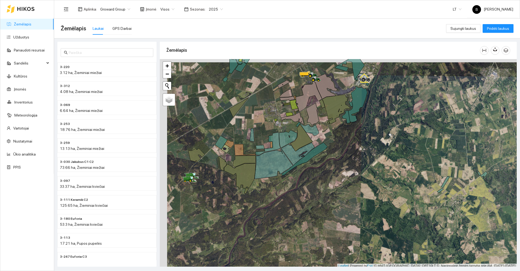
scroll to position [2, 0]
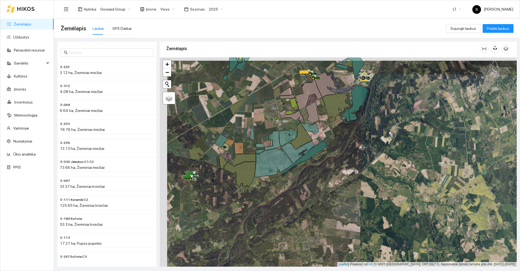
drag, startPoint x: 206, startPoint y: 105, endPoint x: 239, endPoint y: 116, distance: 34.4
click at [239, 116] on div at bounding box center [338, 161] width 357 height 209
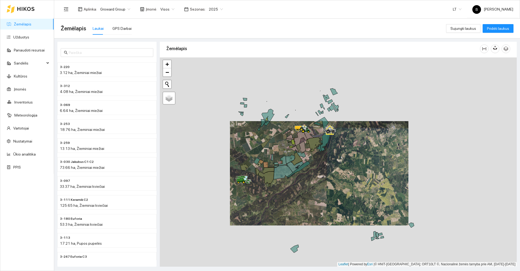
drag, startPoint x: 244, startPoint y: 115, endPoint x: 251, endPoint y: 139, distance: 24.6
click at [251, 139] on div at bounding box center [338, 161] width 357 height 209
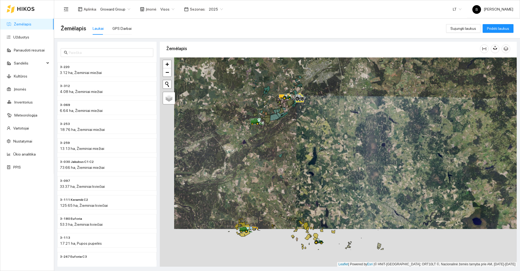
drag, startPoint x: 252, startPoint y: 221, endPoint x: 270, endPoint y: 178, distance: 46.1
click at [270, 178] on div at bounding box center [338, 161] width 357 height 209
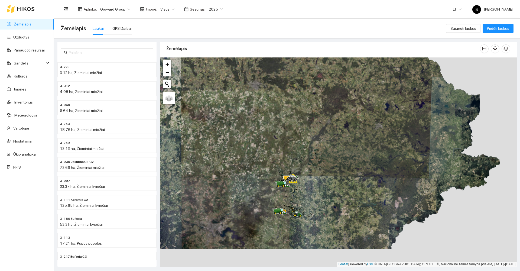
drag, startPoint x: 292, startPoint y: 241, endPoint x: 290, endPoint y: 210, distance: 31.5
click at [290, 210] on div at bounding box center [338, 161] width 357 height 209
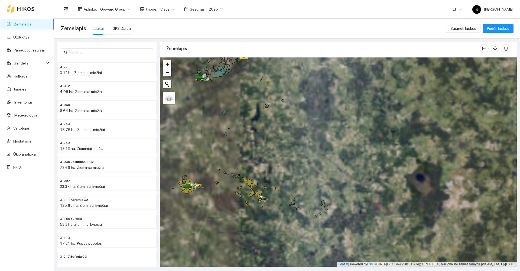
drag, startPoint x: 296, startPoint y: 172, endPoint x: 321, endPoint y: 153, distance: 31.7
click at [321, 153] on div at bounding box center [338, 161] width 357 height 209
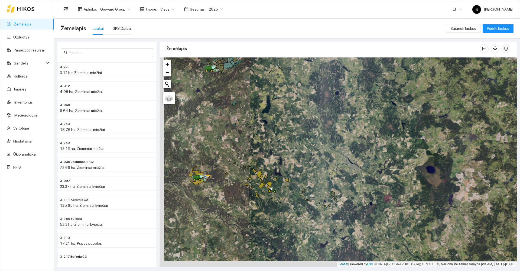
drag, startPoint x: 282, startPoint y: 173, endPoint x: 299, endPoint y: 158, distance: 22.3
click at [299, 158] on div at bounding box center [338, 161] width 357 height 209
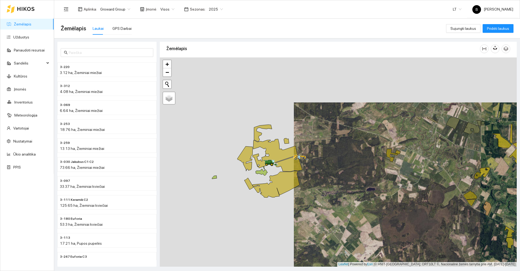
drag, startPoint x: 273, startPoint y: 147, endPoint x: 237, endPoint y: 237, distance: 96.7
click at [237, 237] on div at bounding box center [338, 161] width 357 height 209
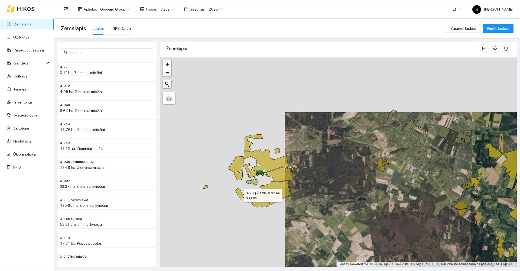
click at [239, 194] on icon at bounding box center [239, 193] width 9 height 11
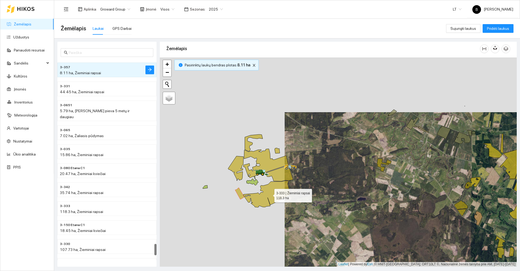
click at [263, 200] on icon at bounding box center [266, 194] width 47 height 27
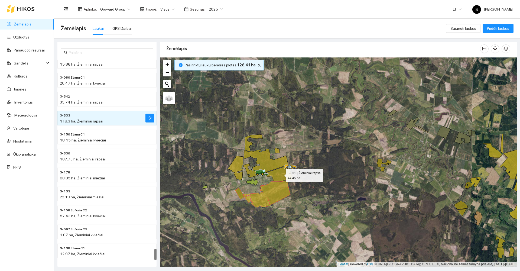
click at [281, 175] on icon at bounding box center [279, 173] width 27 height 16
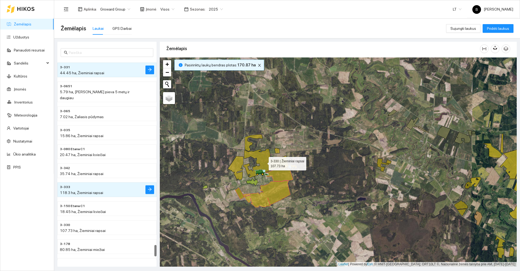
click at [266, 165] on icon at bounding box center [266, 163] width 45 height 29
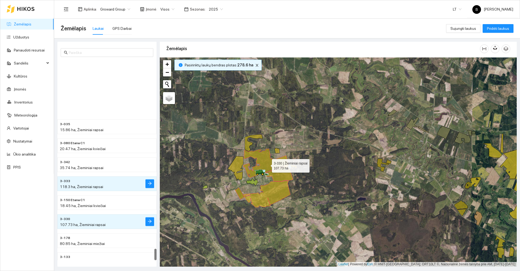
scroll to position [3281, 0]
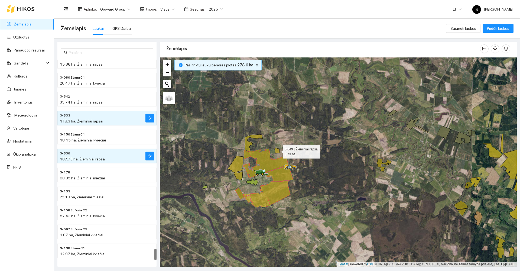
click at [278, 150] on icon at bounding box center [277, 150] width 5 height 5
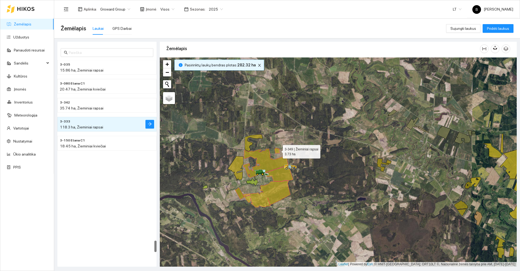
scroll to position [3140, 0]
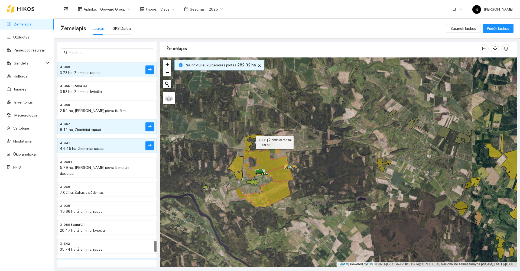
click at [248, 147] on icon at bounding box center [254, 142] width 18 height 17
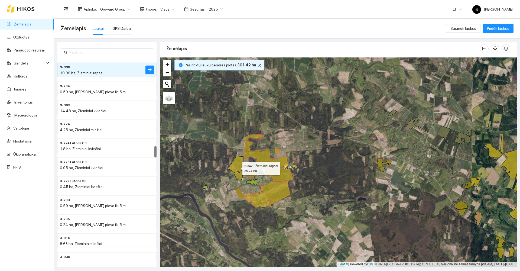
click at [236, 163] on icon at bounding box center [235, 168] width 15 height 25
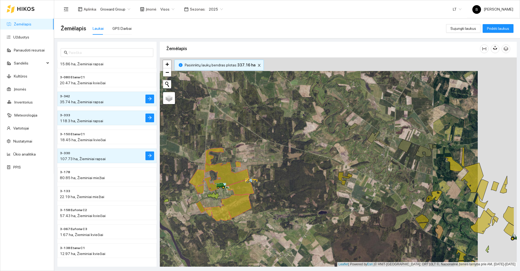
drag, startPoint x: 364, startPoint y: 181, endPoint x: 310, endPoint y: 195, distance: 56.0
click at [308, 198] on div at bounding box center [338, 161] width 357 height 209
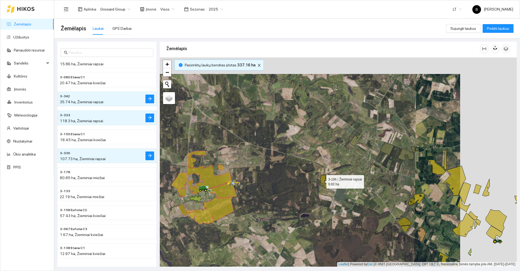
click at [322, 180] on icon at bounding box center [327, 181] width 12 height 13
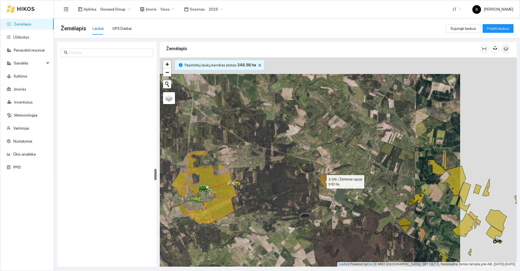
scroll to position [1892, 0]
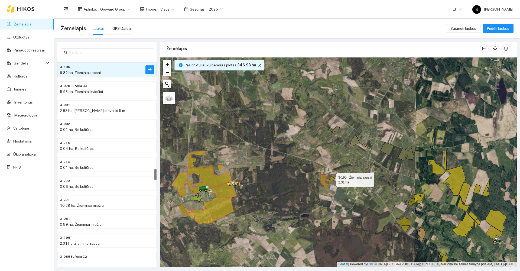
click at [332, 179] on icon at bounding box center [331, 178] width 5 height 4
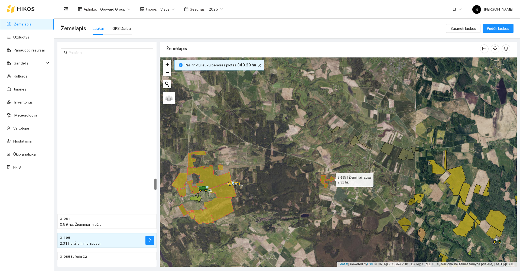
scroll to position [2063, 0]
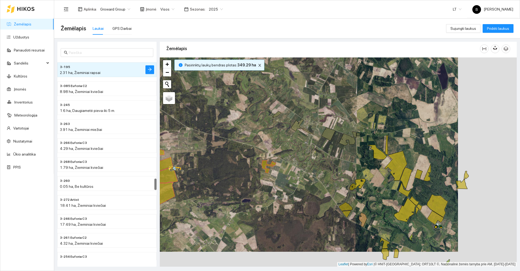
drag, startPoint x: 357, startPoint y: 208, endPoint x: 273, endPoint y: 189, distance: 86.3
click at [273, 189] on div at bounding box center [338, 161] width 357 height 209
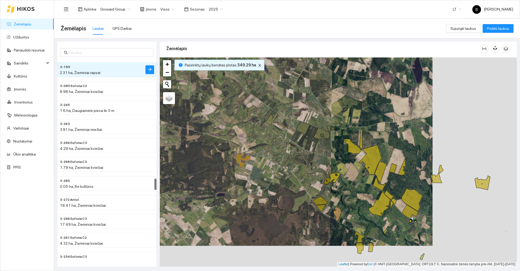
drag, startPoint x: 296, startPoint y: 213, endPoint x: 276, endPoint y: 181, distance: 37.1
click at [276, 182] on div at bounding box center [338, 161] width 357 height 209
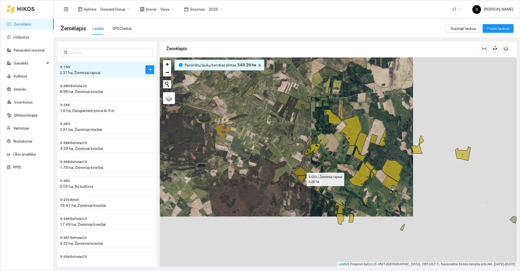
click at [300, 179] on icon at bounding box center [301, 178] width 9 height 7
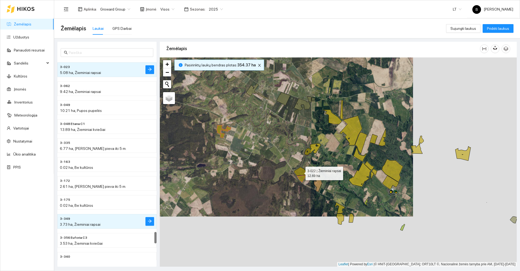
click at [300, 170] on icon at bounding box center [300, 171] width 13 height 9
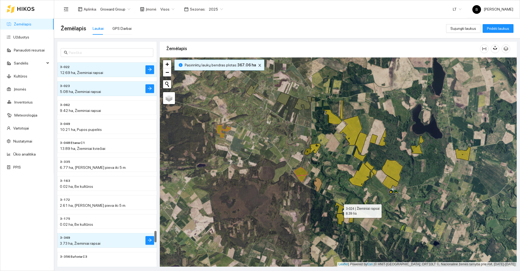
click at [339, 210] on icon at bounding box center [340, 207] width 10 height 11
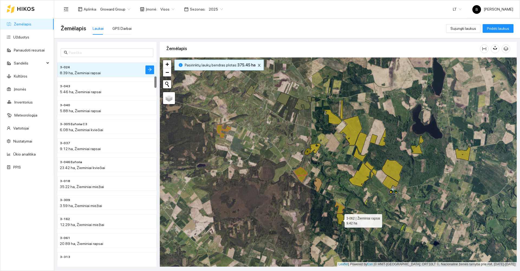
click at [340, 219] on icon at bounding box center [340, 218] width 8 height 11
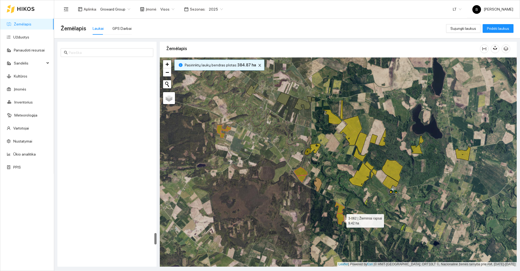
scroll to position [3010, 0]
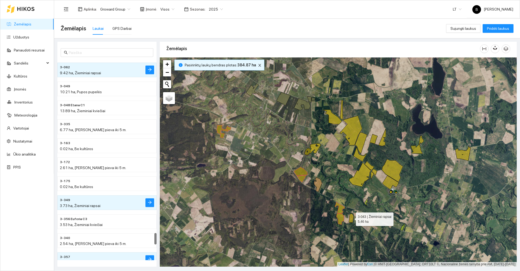
click at [351, 218] on icon at bounding box center [351, 217] width 5 height 9
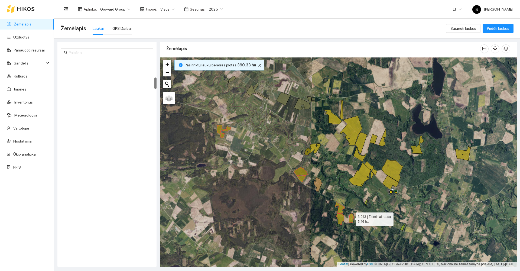
scroll to position [303, 0]
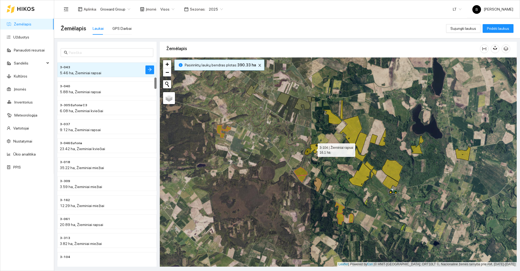
click at [313, 147] on icon at bounding box center [313, 149] width 16 height 12
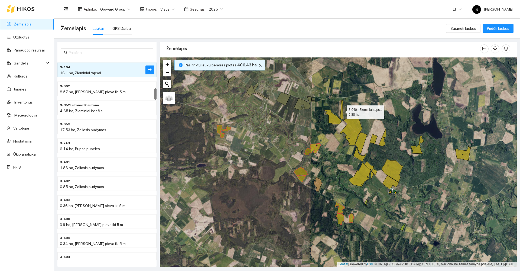
click at [342, 115] on icon at bounding box center [341, 110] width 3 height 20
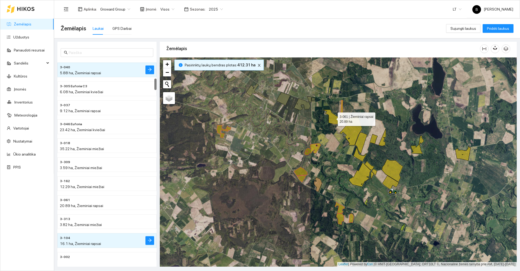
click at [332, 120] on icon at bounding box center [332, 117] width 19 height 14
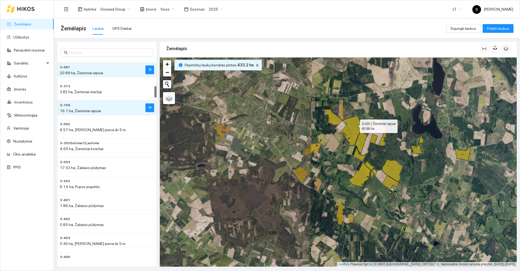
click at [355, 125] on icon at bounding box center [351, 131] width 22 height 30
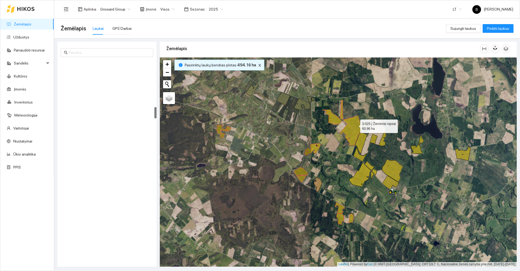
scroll to position [815, 0]
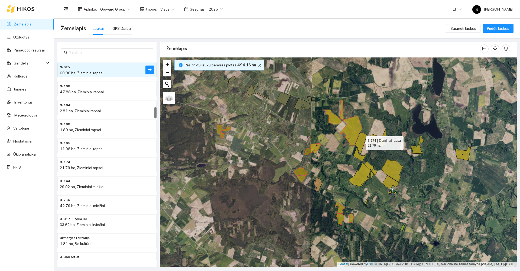
click at [361, 143] on icon at bounding box center [361, 142] width 12 height 21
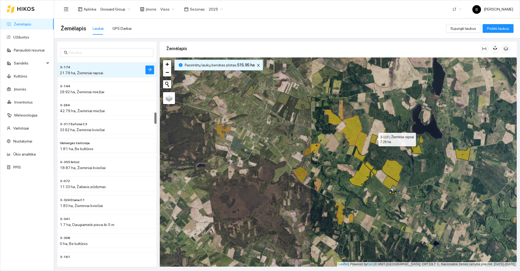
click at [374, 138] on icon at bounding box center [374, 139] width 8 height 10
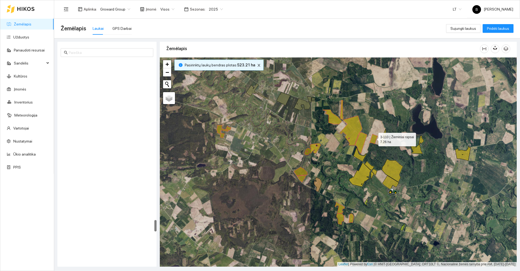
scroll to position [2785, 0]
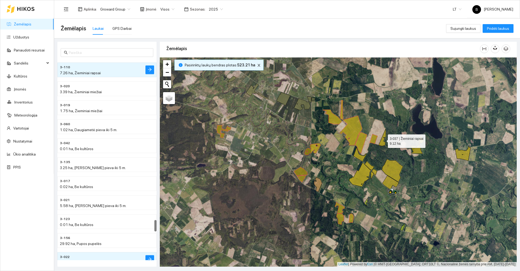
click at [382, 143] on icon at bounding box center [382, 137] width 7 height 17
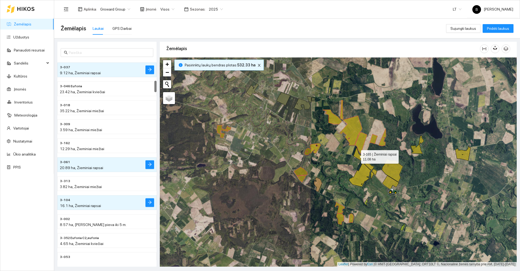
click at [356, 156] on icon at bounding box center [360, 154] width 13 height 15
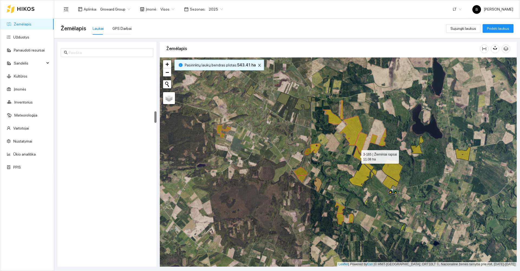
scroll to position [891, 0]
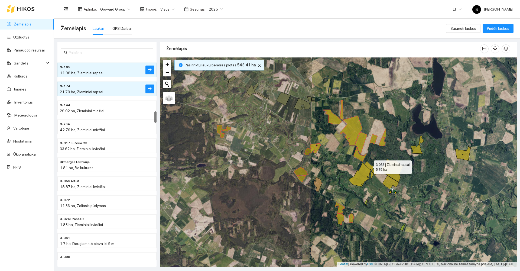
click at [370, 166] on icon at bounding box center [369, 165] width 9 height 9
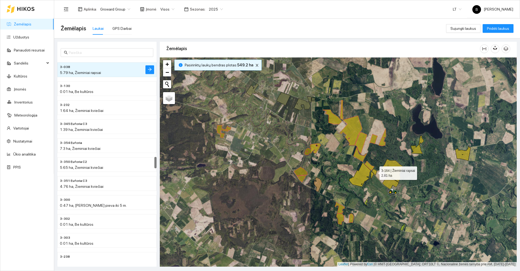
click at [376, 171] on icon at bounding box center [374, 172] width 5 height 6
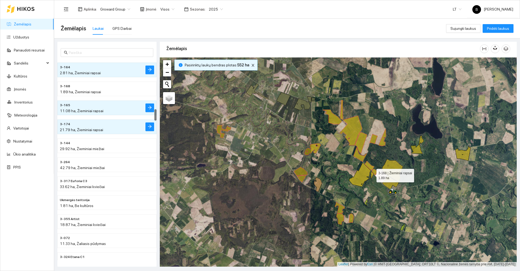
click at [372, 174] on icon at bounding box center [372, 174] width 3 height 7
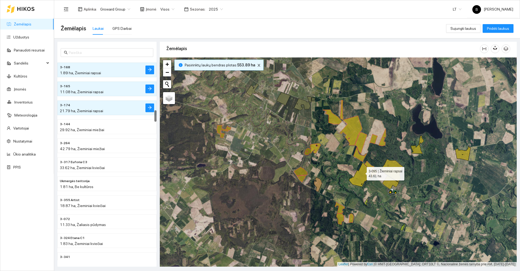
click at [362, 172] on icon at bounding box center [360, 175] width 22 height 24
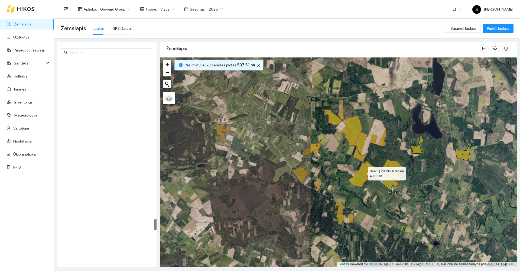
scroll to position [2766, 0]
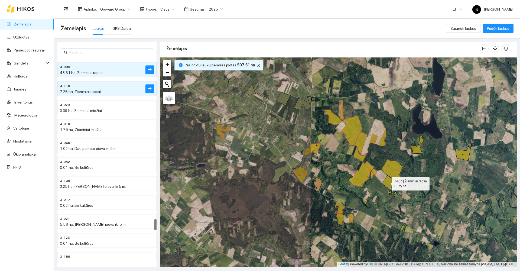
click at [387, 182] on icon at bounding box center [391, 183] width 16 height 14
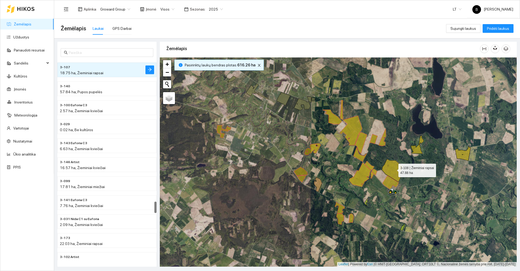
click at [394, 169] on icon at bounding box center [392, 170] width 21 height 23
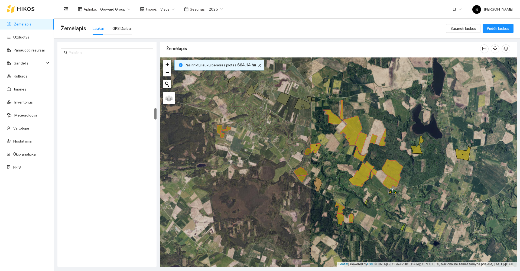
scroll to position [834, 0]
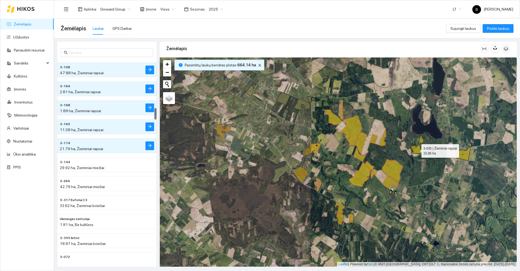
click at [416, 151] on icon at bounding box center [417, 145] width 13 height 18
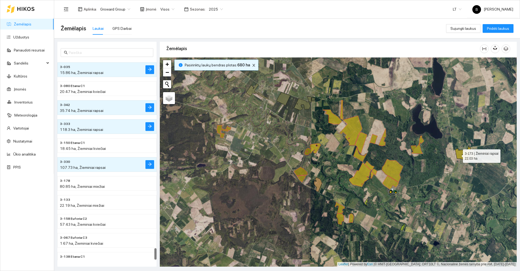
click at [458, 155] on icon at bounding box center [462, 153] width 15 height 14
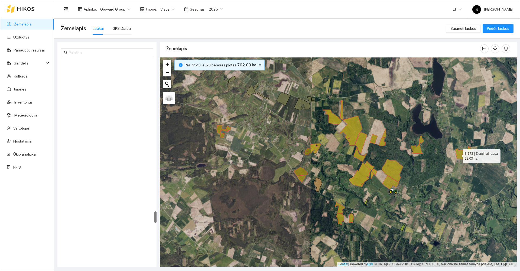
scroll to position [2634, 0]
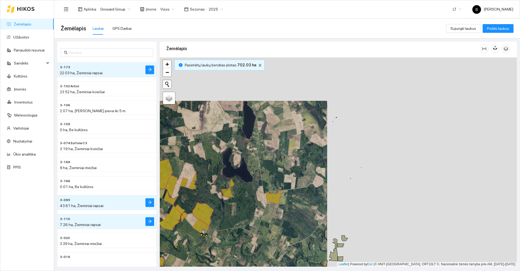
drag, startPoint x: 432, startPoint y: 217, endPoint x: 267, endPoint y: 252, distance: 169.2
click at [267, 253] on div at bounding box center [338, 161] width 357 height 209
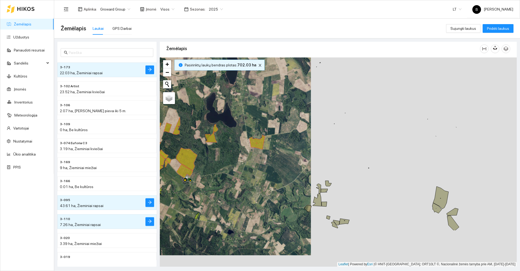
drag, startPoint x: 378, startPoint y: 227, endPoint x: 385, endPoint y: 150, distance: 77.5
click at [385, 150] on div at bounding box center [338, 161] width 357 height 209
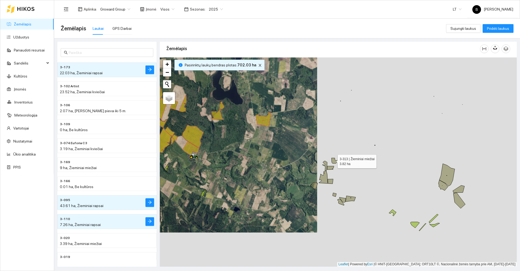
click at [333, 160] on icon at bounding box center [335, 160] width 6 height 5
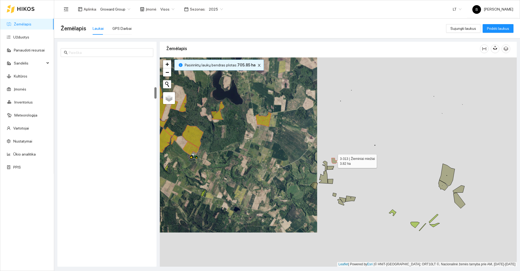
scroll to position [474, 0]
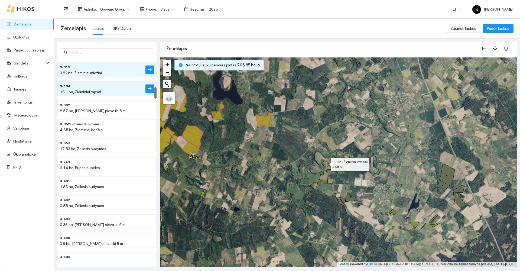
click at [326, 163] on icon at bounding box center [325, 166] width 5 height 10
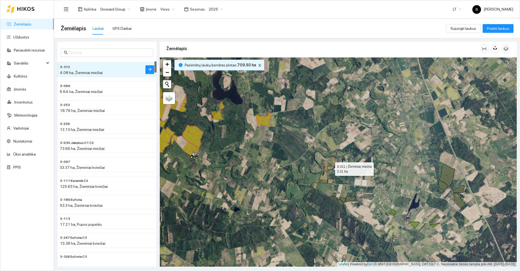
click at [331, 167] on icon at bounding box center [330, 168] width 7 height 4
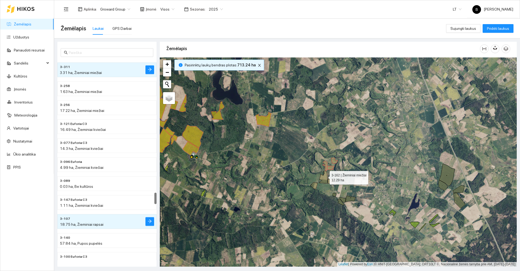
click at [325, 176] on icon at bounding box center [323, 177] width 9 height 12
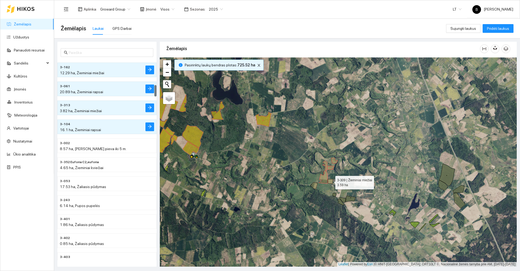
click at [330, 180] on icon at bounding box center [330, 181] width 5 height 5
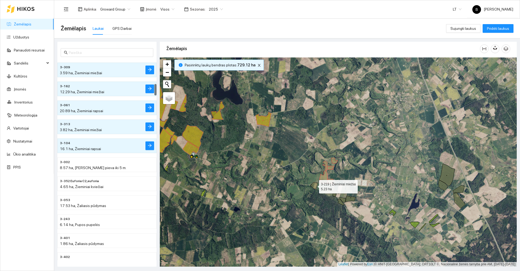
click at [315, 186] on icon at bounding box center [313, 185] width 7 height 7
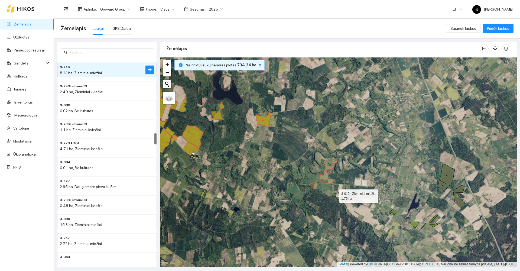
click at [335, 194] on icon at bounding box center [335, 195] width 4 height 4
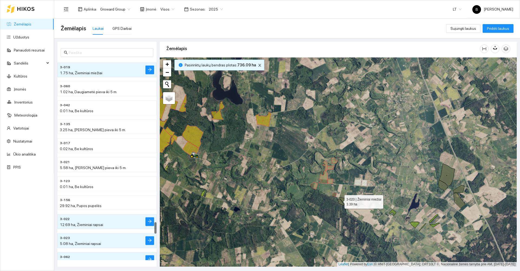
click at [340, 200] on icon at bounding box center [341, 202] width 7 height 7
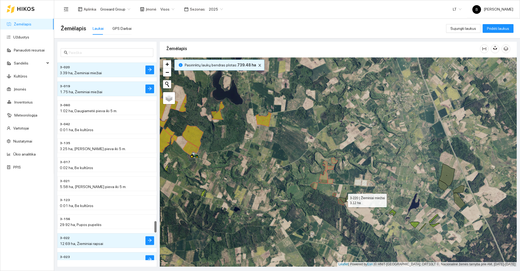
click at [343, 199] on icon at bounding box center [342, 199] width 7 height 5
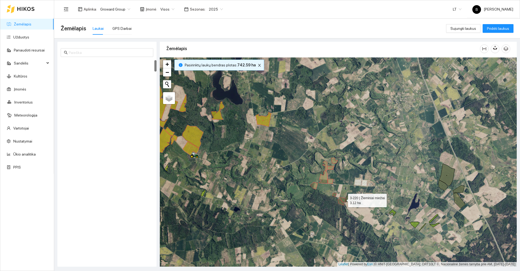
scroll to position [0, 0]
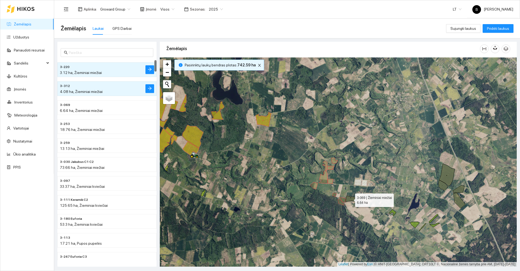
click at [348, 199] on icon at bounding box center [351, 199] width 10 height 6
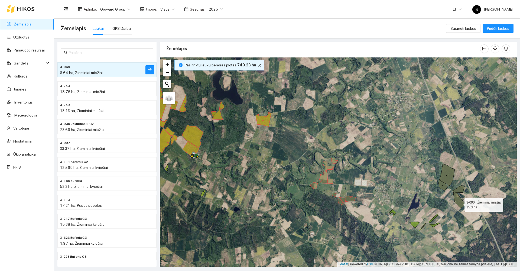
click at [460, 203] on icon at bounding box center [460, 201] width 12 height 16
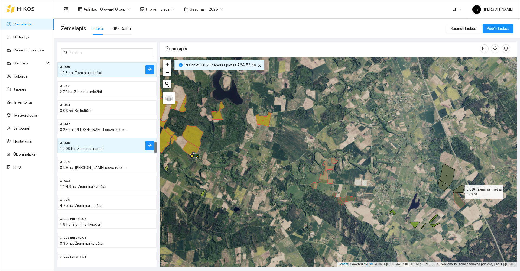
click at [460, 190] on icon at bounding box center [459, 189] width 12 height 8
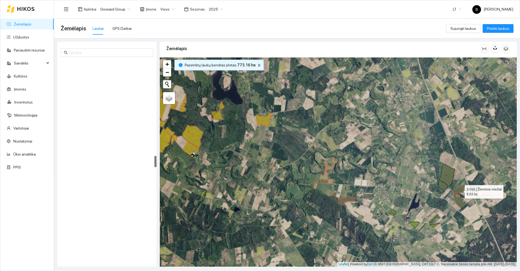
scroll to position [1668, 0]
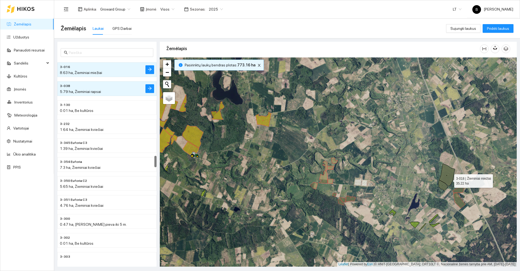
click at [449, 180] on icon at bounding box center [446, 175] width 15 height 22
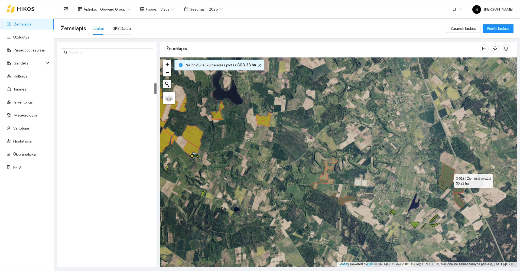
scroll to position [398, 0]
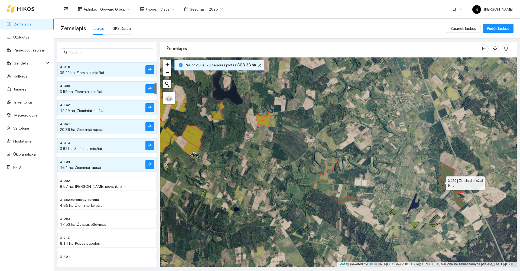
click at [441, 182] on icon at bounding box center [443, 185] width 9 height 10
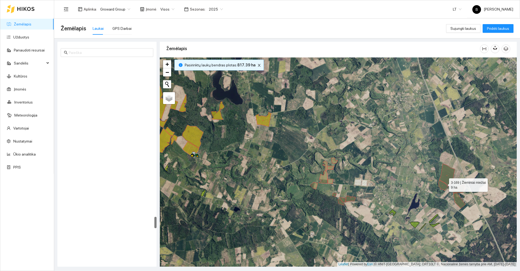
scroll to position [2730, 0]
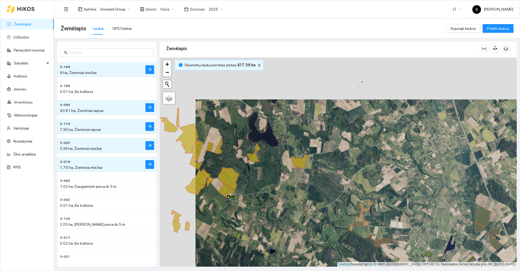
drag, startPoint x: 292, startPoint y: 150, endPoint x: 343, endPoint y: 225, distance: 90.4
click at [343, 225] on div at bounding box center [338, 161] width 357 height 209
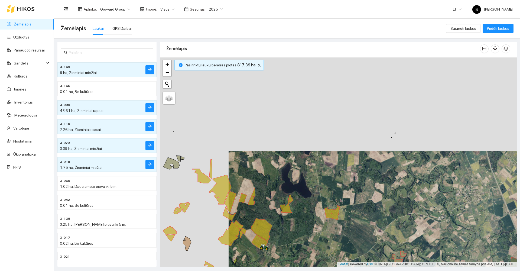
drag, startPoint x: 298, startPoint y: 183, endPoint x: 325, endPoint y: 215, distance: 42.5
click at [328, 217] on div at bounding box center [338, 161] width 357 height 209
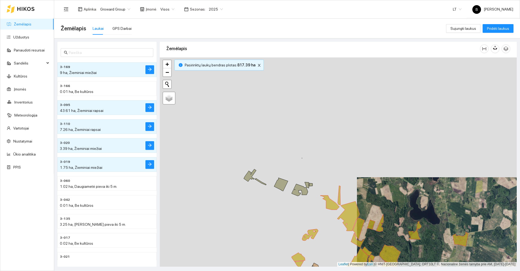
drag, startPoint x: 263, startPoint y: 175, endPoint x: 382, endPoint y: 186, distance: 119.2
click at [382, 186] on div at bounding box center [338, 161] width 357 height 209
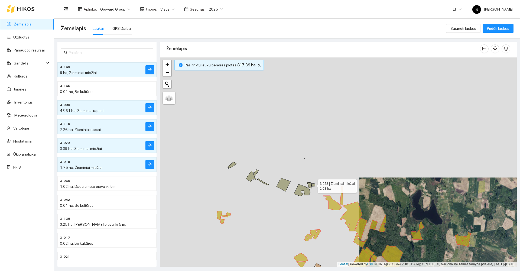
click at [313, 184] on icon at bounding box center [314, 184] width 4 height 3
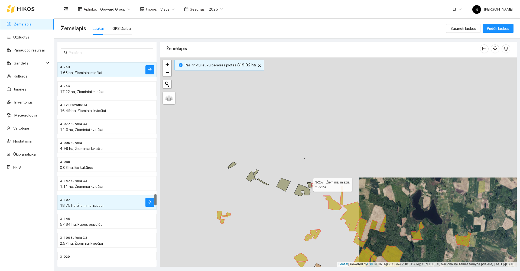
click at [309, 183] on icon at bounding box center [309, 185] width 4 height 6
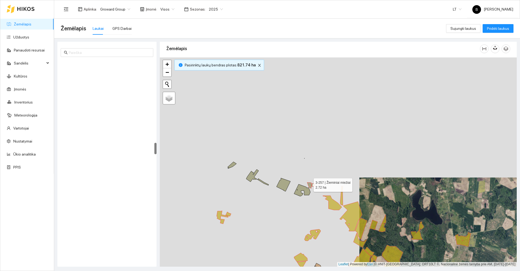
scroll to position [1441, 0]
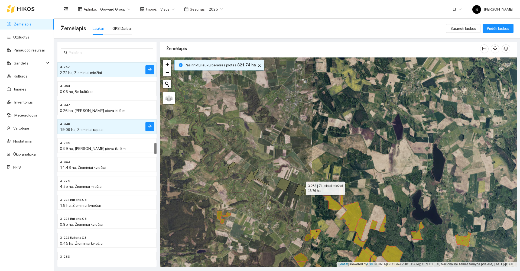
click at [301, 187] on icon at bounding box center [302, 190] width 16 height 12
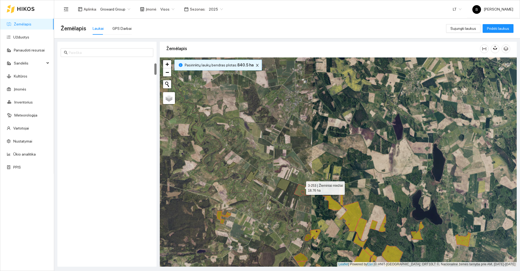
scroll to position [57, 0]
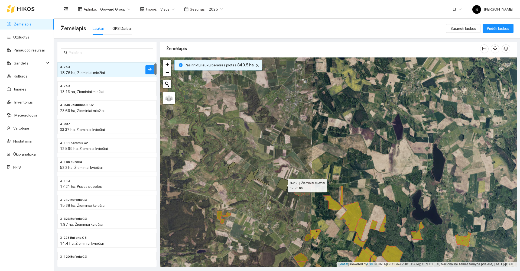
click at [286, 184] on icon at bounding box center [284, 184] width 14 height 13
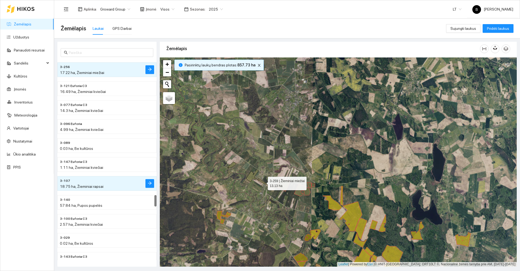
click at [251, 178] on icon at bounding box center [257, 177] width 22 height 16
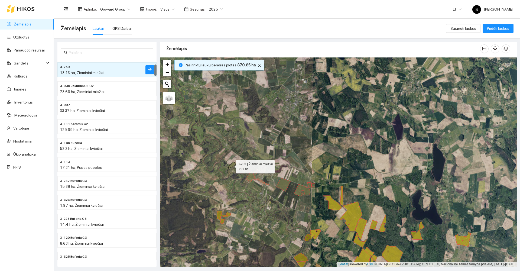
click at [231, 165] on icon at bounding box center [232, 165] width 9 height 7
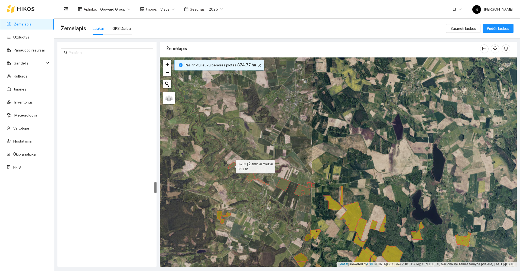
scroll to position [2123, 0]
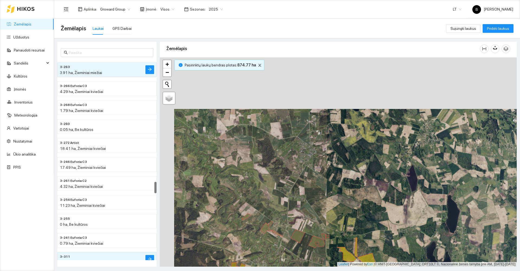
drag, startPoint x: 281, startPoint y: 147, endPoint x: 296, endPoint y: 200, distance: 54.9
click at [296, 200] on div at bounding box center [338, 161] width 357 height 209
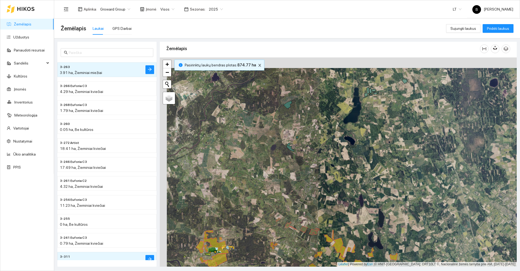
drag, startPoint x: 252, startPoint y: 137, endPoint x: 290, endPoint y: 214, distance: 85.8
click at [290, 214] on div at bounding box center [338, 161] width 357 height 209
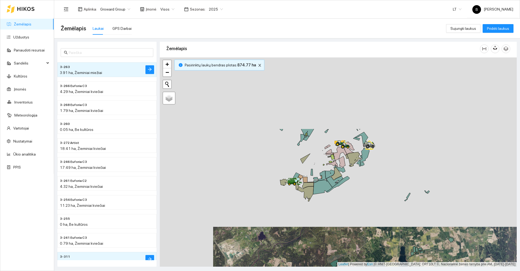
drag, startPoint x: 291, startPoint y: 152, endPoint x: 306, endPoint y: 245, distance: 93.7
click at [306, 245] on div at bounding box center [338, 161] width 357 height 209
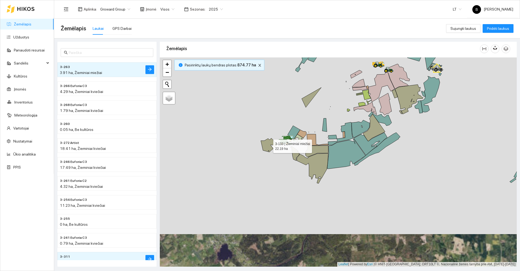
click at [266, 147] on icon at bounding box center [269, 145] width 17 height 14
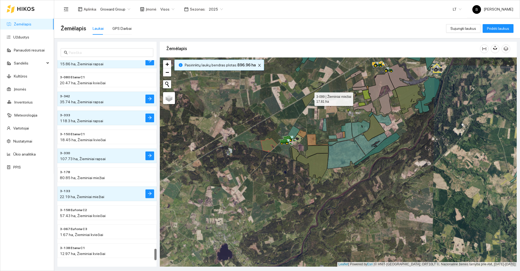
click at [306, 103] on icon at bounding box center [312, 98] width 20 height 20
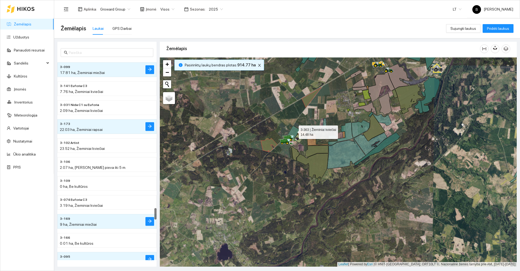
click at [294, 131] on icon at bounding box center [294, 133] width 12 height 14
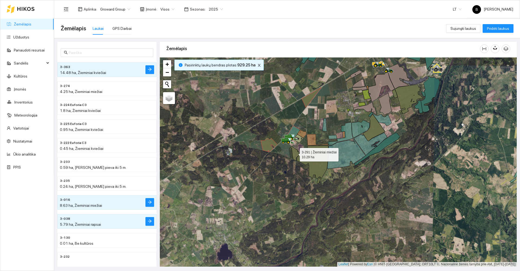
click at [295, 153] on icon at bounding box center [295, 153] width 9 height 14
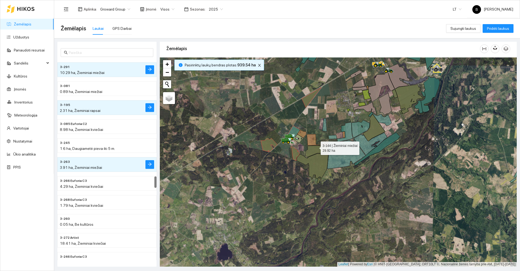
click at [316, 147] on icon at bounding box center [317, 151] width 23 height 12
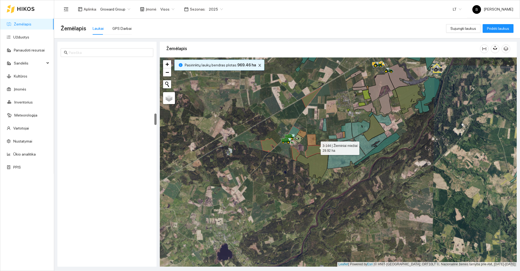
scroll to position [929, 0]
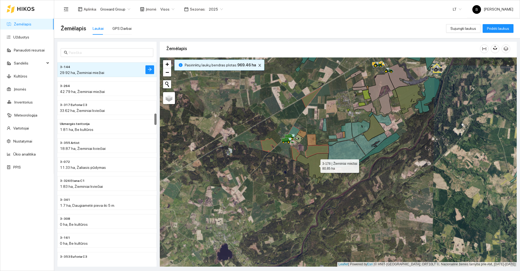
click at [304, 158] on icon at bounding box center [312, 168] width 31 height 30
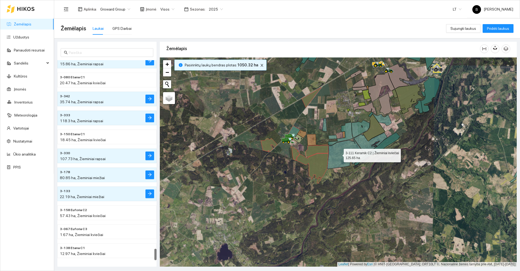
click at [339, 154] on icon at bounding box center [346, 153] width 38 height 30
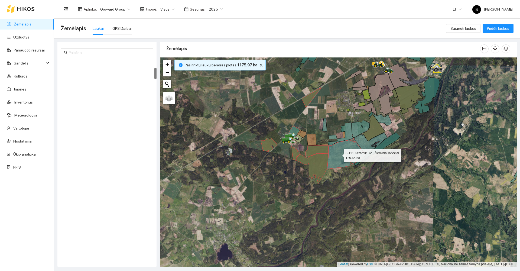
scroll to position [133, 0]
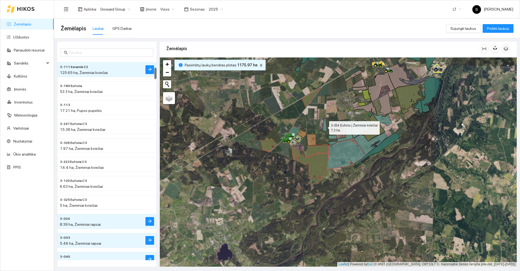
click at [324, 127] on icon at bounding box center [324, 124] width 5 height 13
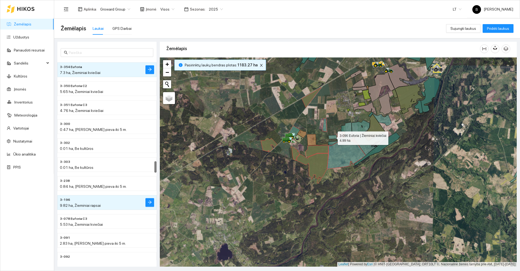
click at [333, 137] on icon at bounding box center [332, 137] width 9 height 4
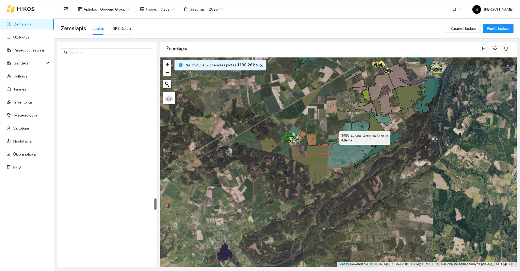
scroll to position [2408, 0]
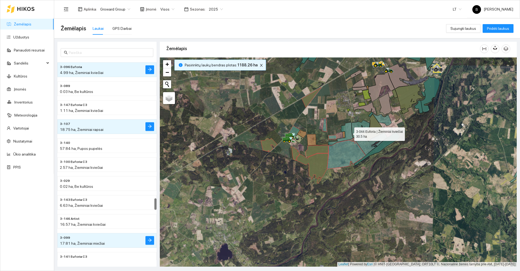
click at [349, 133] on icon at bounding box center [340, 133] width 25 height 23
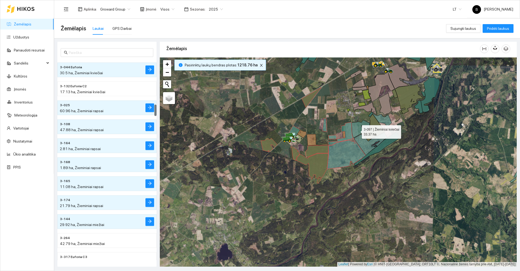
click at [357, 131] on icon at bounding box center [361, 129] width 18 height 18
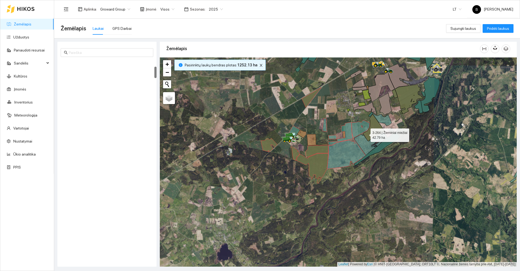
scroll to position [114, 0]
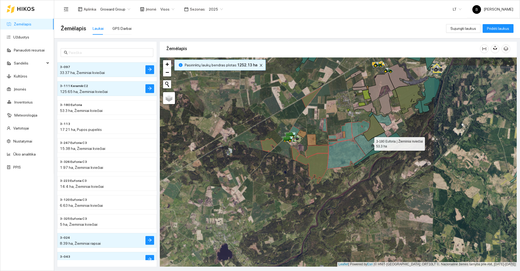
click at [364, 145] on icon at bounding box center [370, 143] width 33 height 23
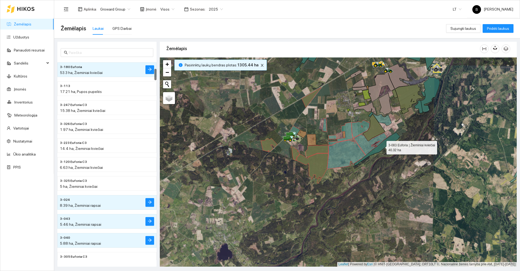
click at [386, 143] on icon at bounding box center [377, 148] width 46 height 33
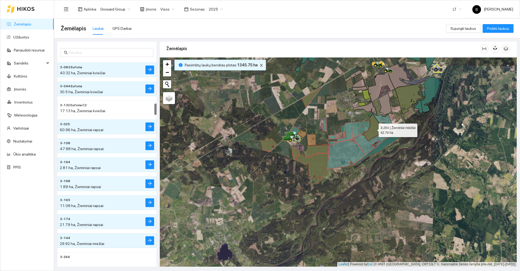
click at [373, 129] on icon at bounding box center [374, 127] width 22 height 27
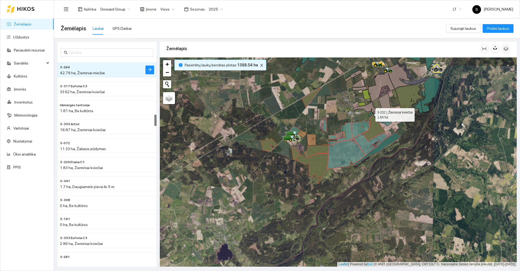
click at [371, 114] on icon at bounding box center [370, 114] width 5 height 5
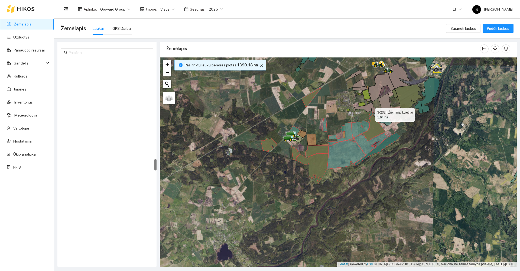
scroll to position [1725, 0]
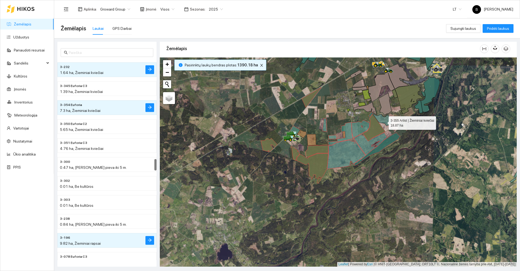
click at [384, 122] on icon at bounding box center [382, 120] width 19 height 12
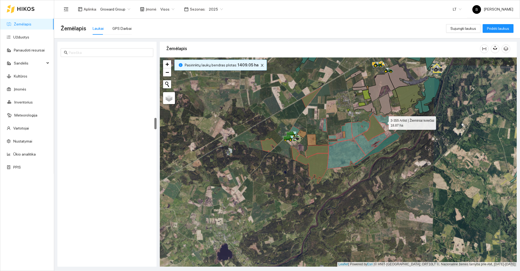
scroll to position [1005, 0]
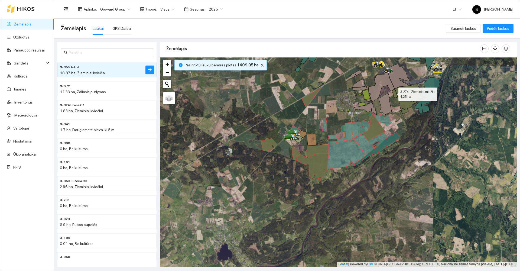
click at [394, 93] on icon at bounding box center [395, 93] width 6 height 9
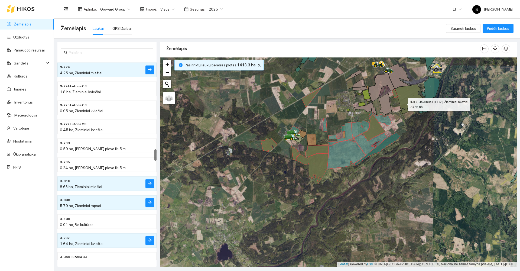
click at [403, 102] on icon at bounding box center [409, 100] width 28 height 30
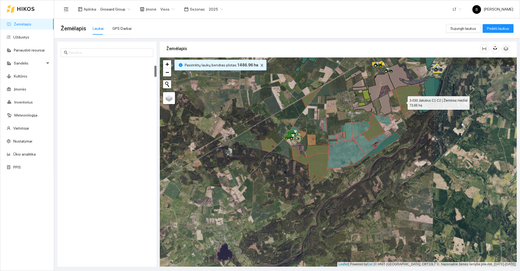
scroll to position [95, 0]
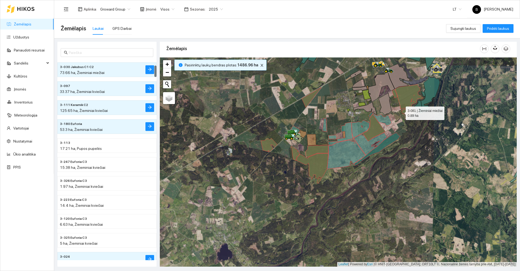
click at [400, 112] on icon at bounding box center [400, 112] width 3 height 4
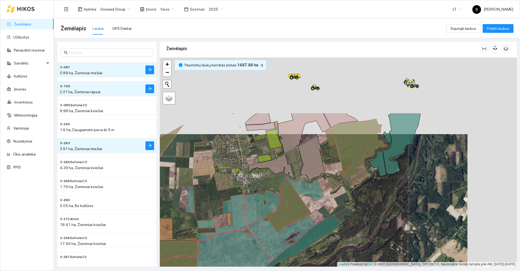
drag, startPoint x: 425, startPoint y: 112, endPoint x: 346, endPoint y: 208, distance: 124.0
click at [346, 208] on div at bounding box center [338, 161] width 357 height 209
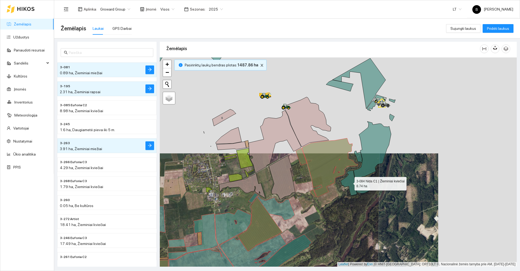
click at [350, 182] on icon at bounding box center [349, 182] width 16 height 25
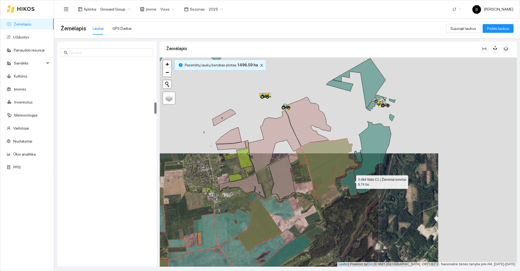
scroll to position [740, 0]
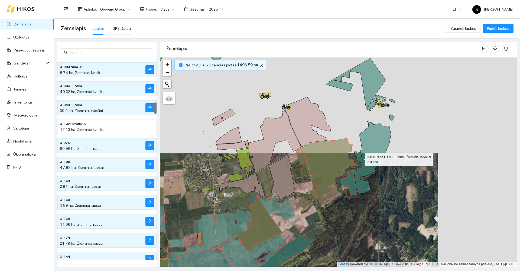
click at [361, 158] on icon at bounding box center [358, 157] width 8 height 12
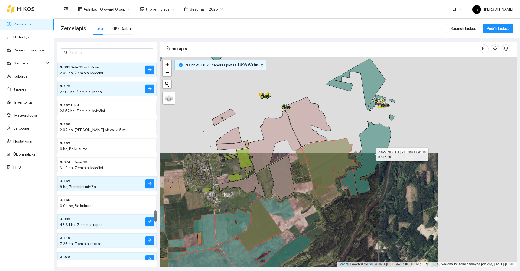
click at [372, 153] on icon at bounding box center [372, 157] width 37 height 72
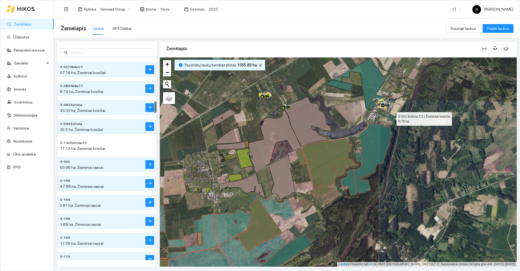
click at [392, 117] on icon at bounding box center [392, 117] width 5 height 7
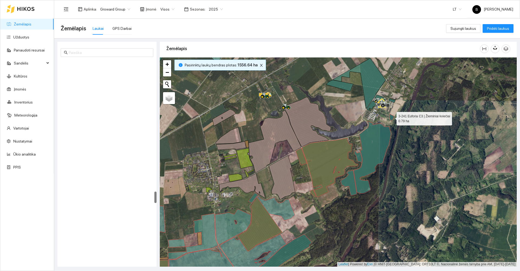
scroll to position [2294, 0]
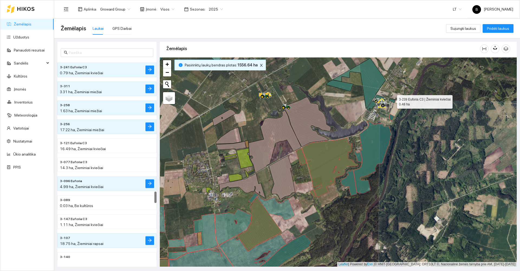
drag, startPoint x: 393, startPoint y: 101, endPoint x: 400, endPoint y: 101, distance: 6.5
click at [394, 101] on icon at bounding box center [392, 101] width 6 height 4
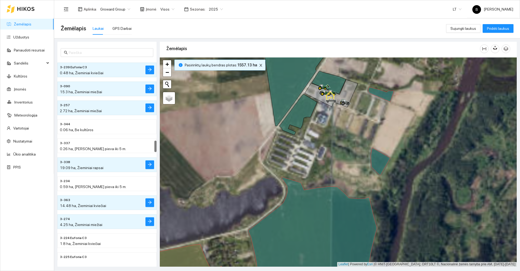
drag, startPoint x: 347, startPoint y: 122, endPoint x: 378, endPoint y: 162, distance: 50.6
click at [378, 162] on div at bounding box center [338, 161] width 357 height 209
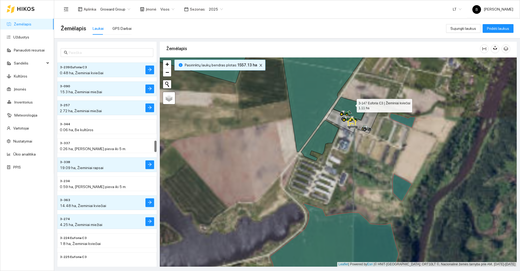
click at [352, 104] on icon at bounding box center [351, 108] width 34 height 23
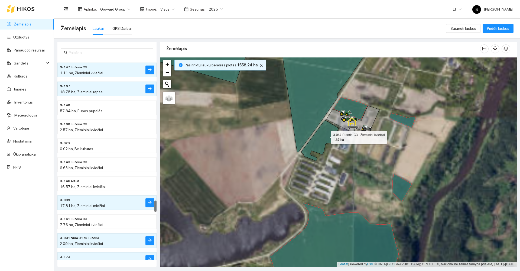
click at [326, 136] on icon at bounding box center [319, 140] width 37 height 41
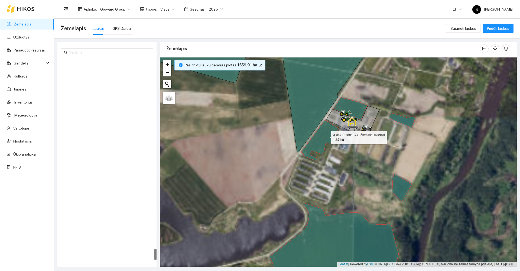
scroll to position [3289, 0]
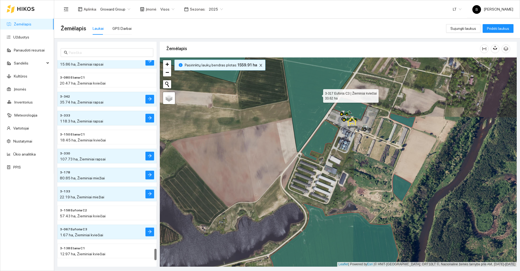
click at [318, 95] on icon at bounding box center [270, 94] width 213 height 116
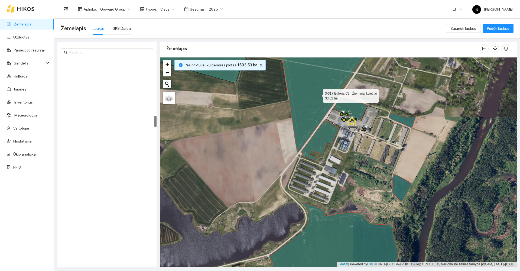
scroll to position [967, 0]
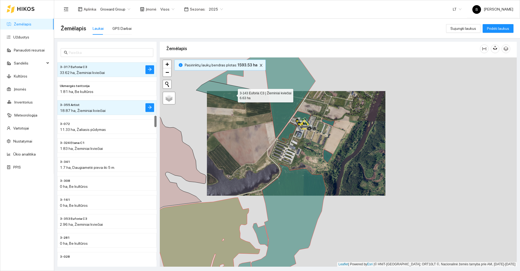
click at [233, 94] on icon at bounding box center [223, 92] width 54 height 23
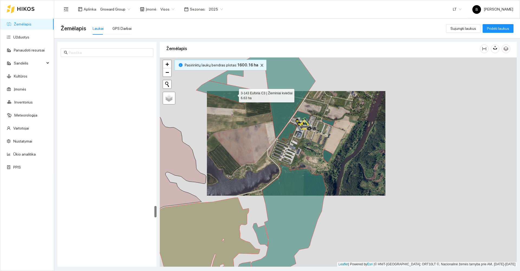
scroll to position [2541, 0]
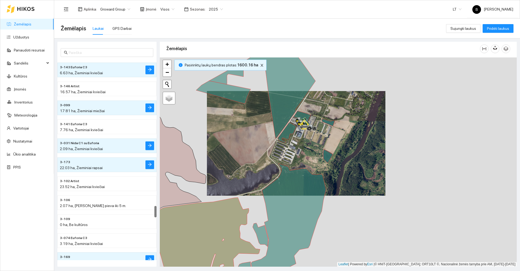
click at [260, 112] on div at bounding box center [338, 161] width 357 height 209
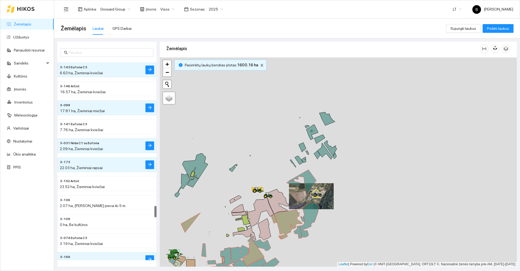
drag, startPoint x: 295, startPoint y: 108, endPoint x: 338, endPoint y: 172, distance: 77.1
click at [338, 172] on div at bounding box center [338, 161] width 357 height 209
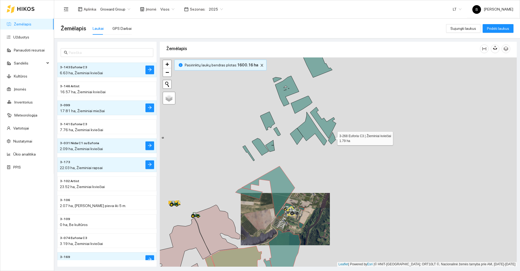
click at [333, 137] on icon at bounding box center [332, 138] width 8 height 12
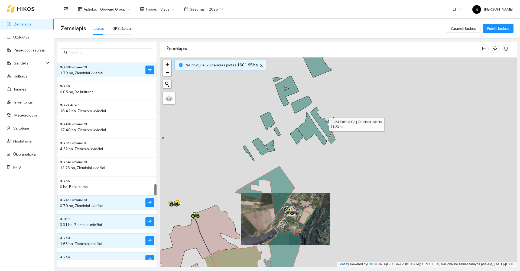
click at [330, 125] on icon at bounding box center [323, 122] width 26 height 31
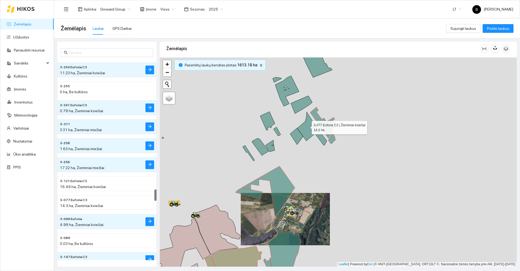
click at [307, 126] on icon at bounding box center [312, 128] width 30 height 33
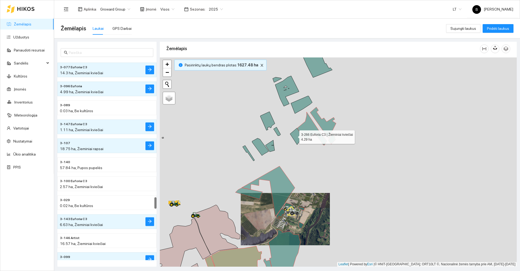
click at [294, 136] on icon at bounding box center [296, 136] width 13 height 17
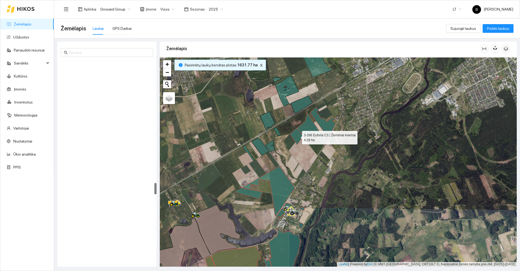
scroll to position [2143, 0]
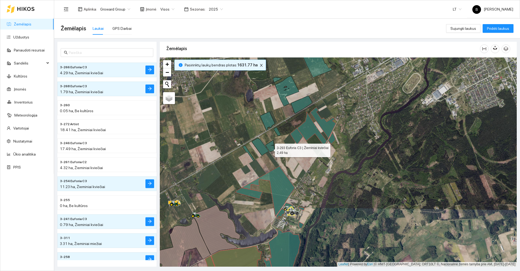
click at [270, 149] on icon at bounding box center [270, 146] width 9 height 12
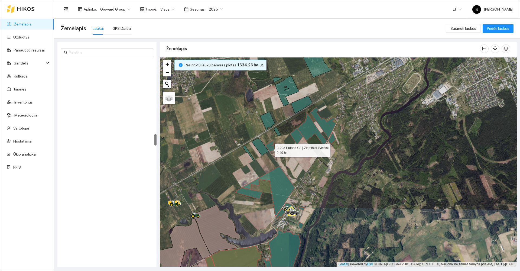
scroll to position [1289, 0]
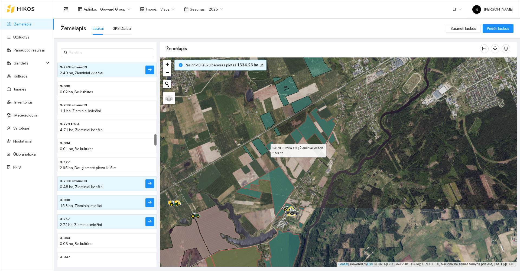
click at [266, 149] on icon at bounding box center [260, 146] width 17 height 17
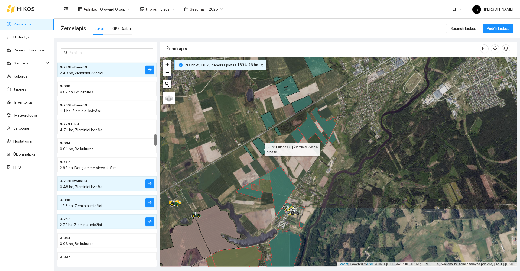
click at [260, 148] on icon at bounding box center [261, 146] width 17 height 17
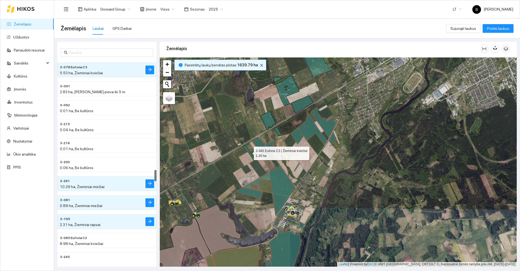
click at [247, 150] on icon at bounding box center [249, 152] width 12 height 15
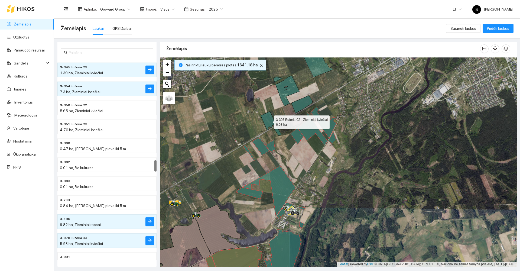
click at [270, 121] on icon at bounding box center [268, 120] width 15 height 19
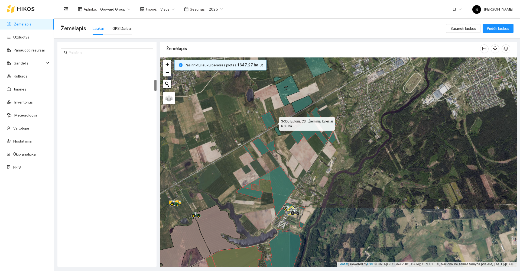
scroll to position [341, 0]
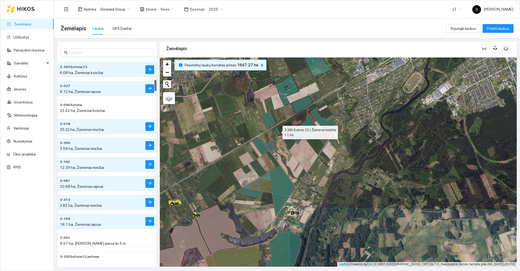
click at [278, 132] on icon at bounding box center [277, 131] width 7 height 9
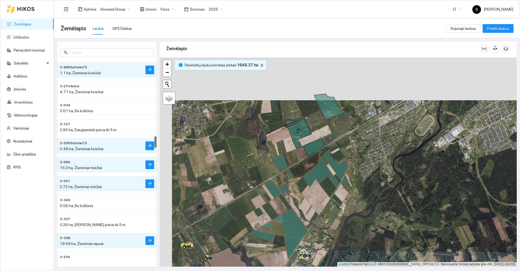
drag, startPoint x: 293, startPoint y: 127, endPoint x: 310, endPoint y: 192, distance: 67.2
click at [310, 192] on div at bounding box center [338, 161] width 357 height 209
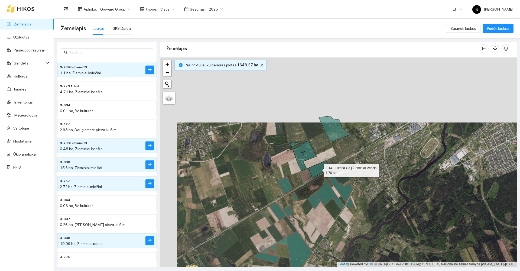
click at [316, 173] on icon at bounding box center [319, 170] width 21 height 18
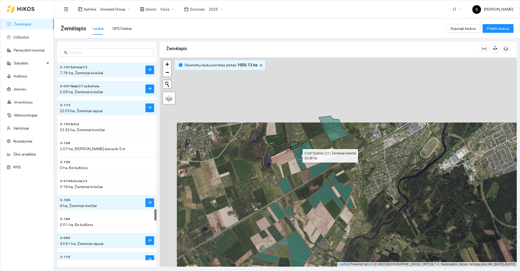
click at [298, 154] on icon at bounding box center [303, 156] width 26 height 30
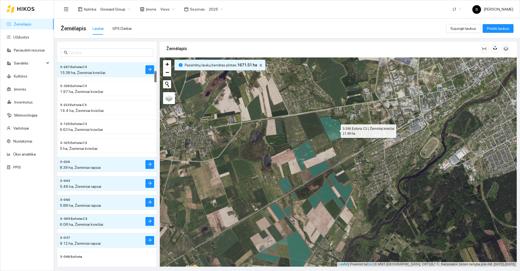
click at [336, 130] on icon at bounding box center [334, 129] width 31 height 26
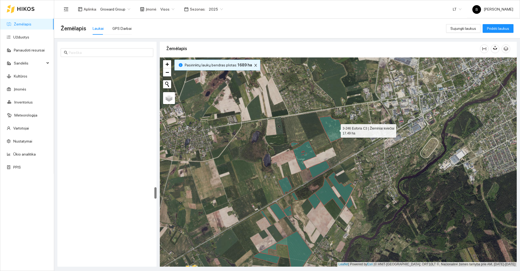
scroll to position [2219, 0]
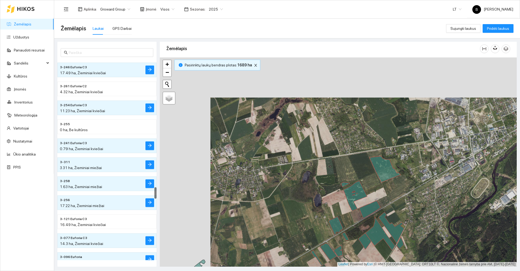
drag, startPoint x: 256, startPoint y: 184, endPoint x: 306, endPoint y: 224, distance: 64.6
click at [306, 224] on div at bounding box center [338, 161] width 357 height 209
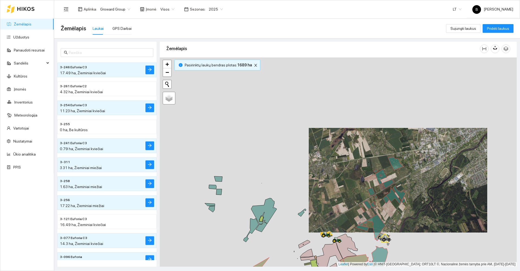
drag, startPoint x: 269, startPoint y: 195, endPoint x: 322, endPoint y: 167, distance: 59.7
click at [323, 167] on div at bounding box center [338, 161] width 357 height 209
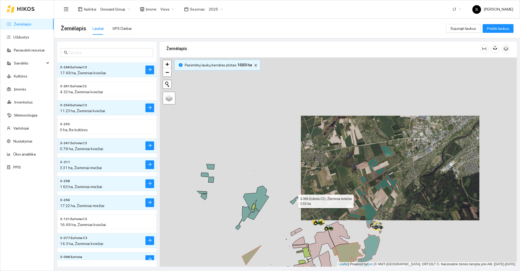
click at [293, 200] on icon at bounding box center [294, 201] width 8 height 8
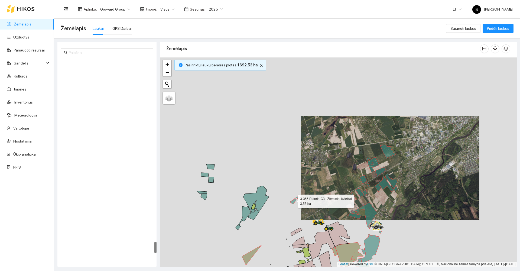
scroll to position [3167, 0]
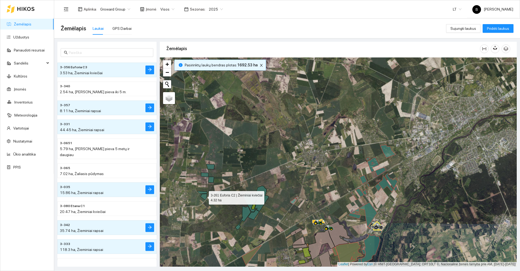
click at [204, 196] on icon at bounding box center [204, 197] width 6 height 6
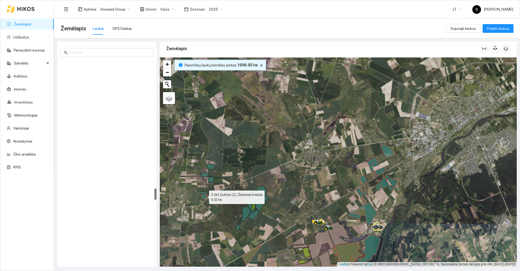
scroll to position [2238, 0]
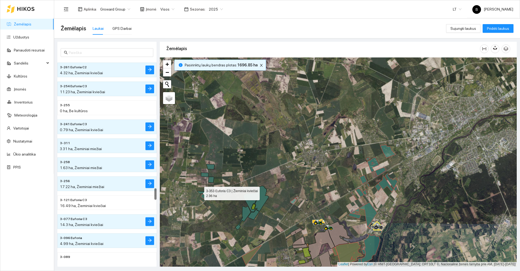
click at [199, 192] on icon at bounding box center [202, 192] width 10 height 3
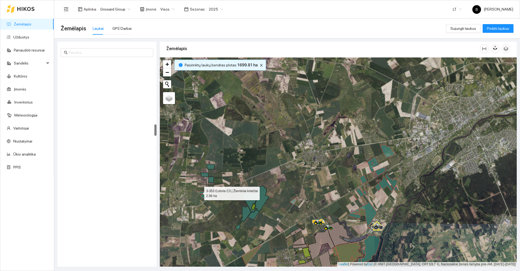
scroll to position [1119, 0]
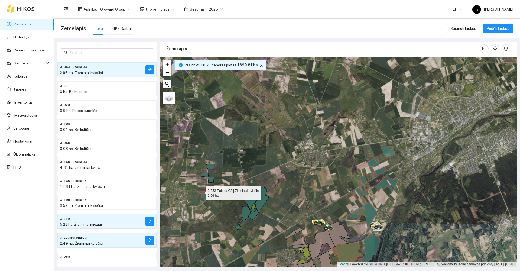
click at [202, 192] on icon at bounding box center [202, 192] width 10 height 3
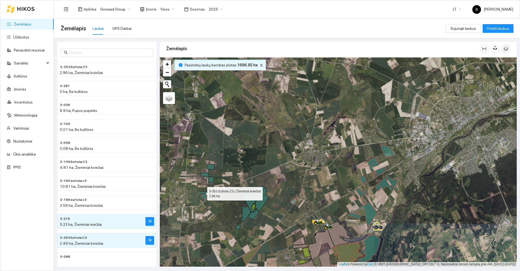
click at [202, 192] on icon at bounding box center [202, 192] width 10 height 3
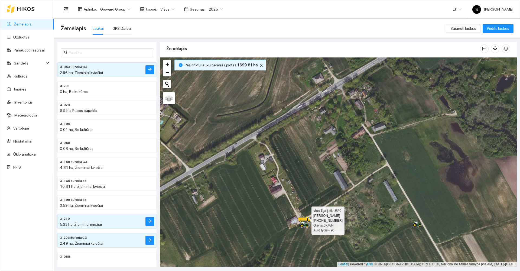
click at [305, 219] on icon at bounding box center [305, 219] width 0 height 2
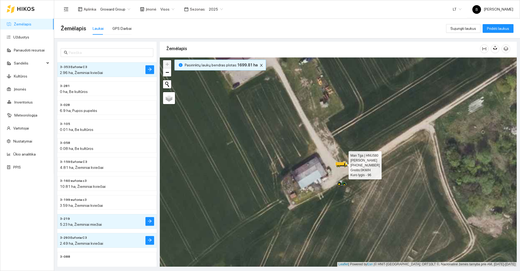
click at [340, 164] on icon at bounding box center [342, 163] width 12 height 5
click at [260, 65] on icon "close" at bounding box center [261, 65] width 3 height 3
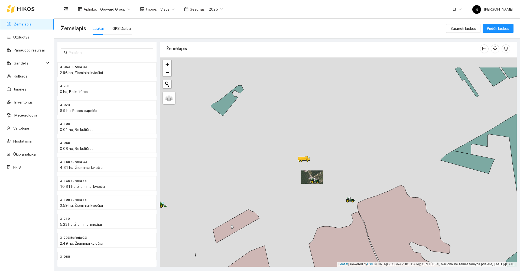
drag, startPoint x: 241, startPoint y: 136, endPoint x: 268, endPoint y: 180, distance: 51.1
click at [269, 181] on div at bounding box center [338, 161] width 357 height 209
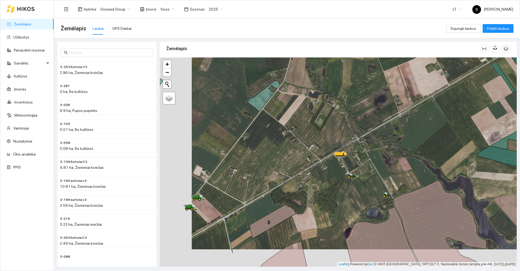
drag, startPoint x: 228, startPoint y: 175, endPoint x: 322, endPoint y: 116, distance: 111.0
click at [322, 116] on div at bounding box center [338, 161] width 357 height 209
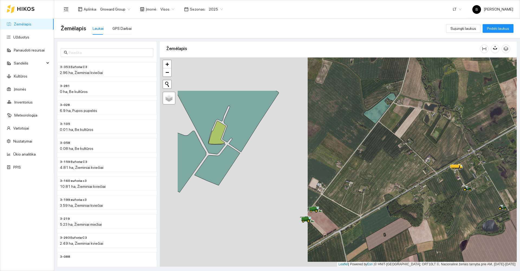
drag, startPoint x: 266, startPoint y: 179, endPoint x: 263, endPoint y: 172, distance: 7.4
click at [266, 177] on div at bounding box center [338, 161] width 357 height 209
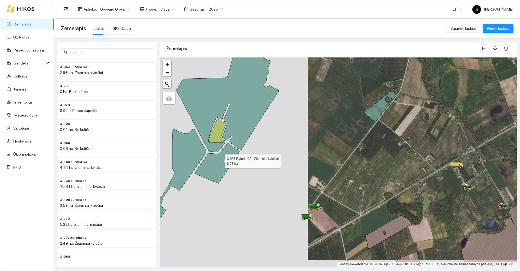
click at [220, 160] on icon at bounding box center [218, 163] width 46 height 40
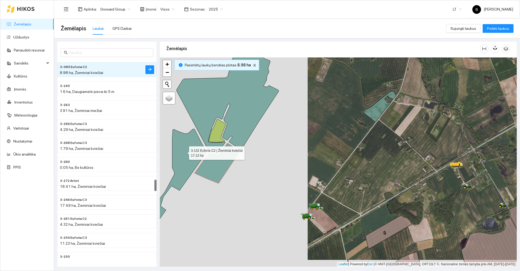
drag, startPoint x: 184, startPoint y: 152, endPoint x: 191, endPoint y: 146, distance: 9.2
click at [184, 151] on icon at bounding box center [176, 176] width 60 height 94
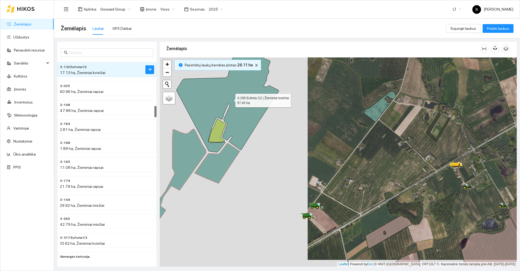
click at [201, 103] on icon at bounding box center [228, 100] width 102 height 104
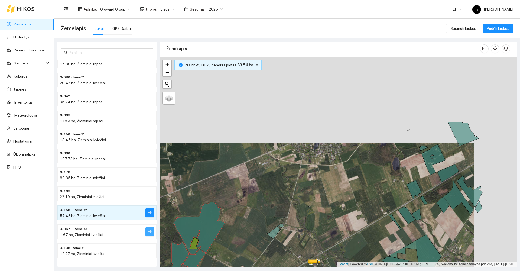
drag, startPoint x: 205, startPoint y: 132, endPoint x: 153, endPoint y: 230, distance: 110.6
click at [152, 231] on div "3-035 15.86 ha, Žieminiai rapsai 3-080 Etana C1 20.47 ha, Žieminiai kviečiai 3-…" at bounding box center [286, 152] width 466 height 228
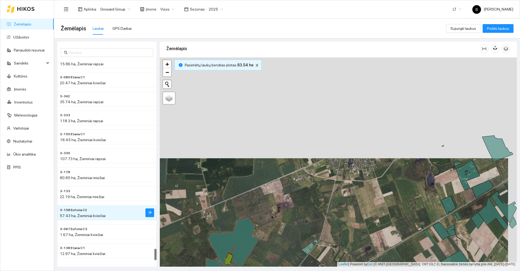
drag, startPoint x: 234, startPoint y: 186, endPoint x: 302, endPoint y: 185, distance: 68.3
click at [302, 186] on div at bounding box center [338, 161] width 357 height 209
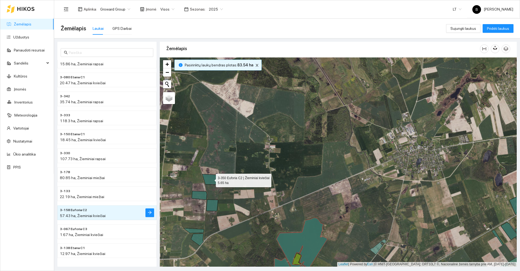
click at [211, 180] on icon at bounding box center [210, 179] width 16 height 10
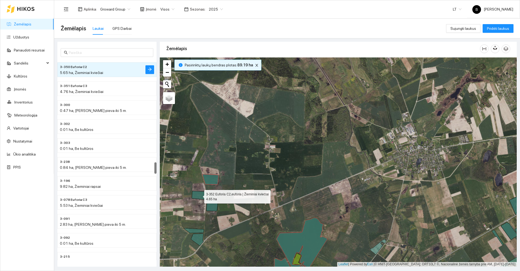
click at [201, 196] on icon at bounding box center [199, 195] width 15 height 9
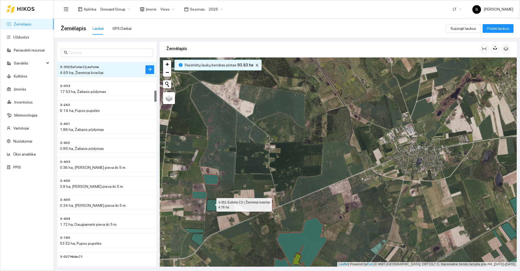
click at [211, 203] on icon at bounding box center [212, 205] width 12 height 11
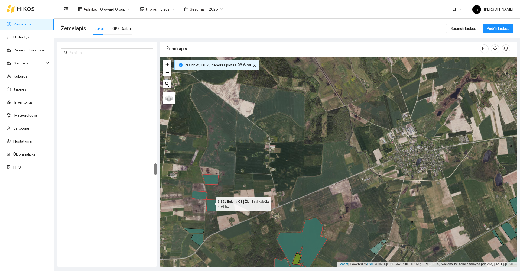
scroll to position [1802, 0]
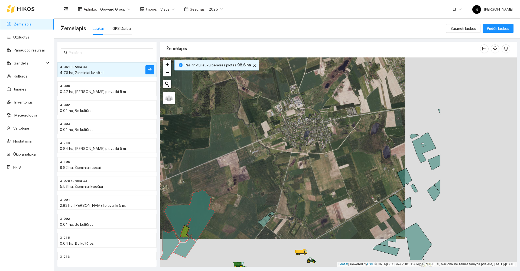
drag, startPoint x: 364, startPoint y: 210, endPoint x: 213, endPoint y: 192, distance: 152.0
click at [213, 192] on div at bounding box center [338, 161] width 357 height 209
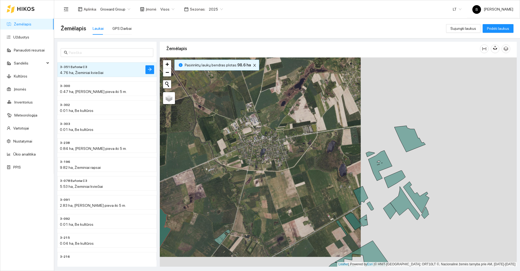
drag, startPoint x: 316, startPoint y: 148, endPoint x: 258, endPoint y: 212, distance: 85.9
click at [255, 215] on div at bounding box center [338, 161] width 357 height 209
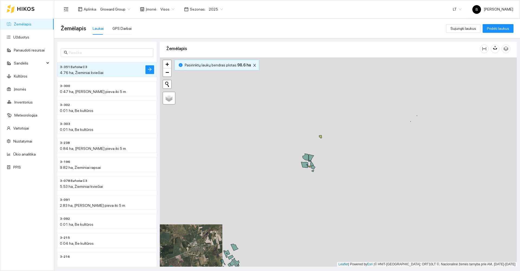
drag, startPoint x: 361, startPoint y: 112, endPoint x: 259, endPoint y: 202, distance: 136.9
click at [263, 200] on div at bounding box center [338, 161] width 357 height 209
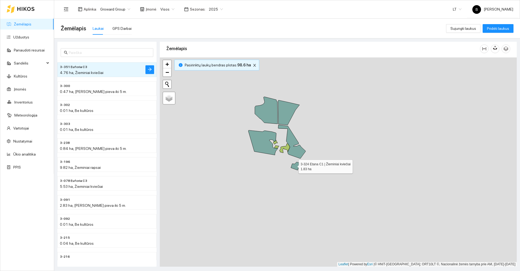
click at [294, 165] on icon at bounding box center [295, 166] width 9 height 8
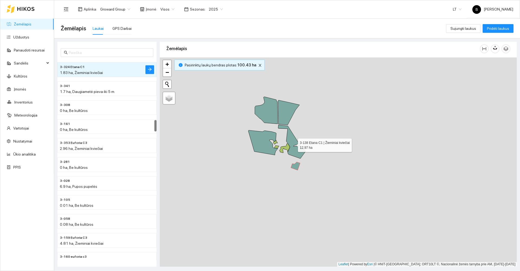
click at [300, 151] on icon at bounding box center [291, 142] width 27 height 34
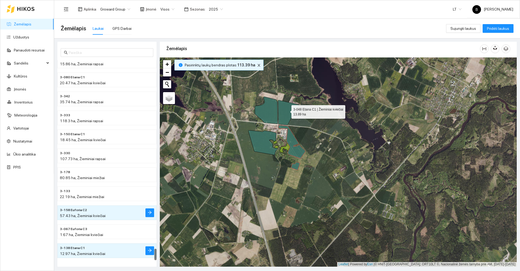
click at [287, 111] on icon at bounding box center [288, 112] width 21 height 25
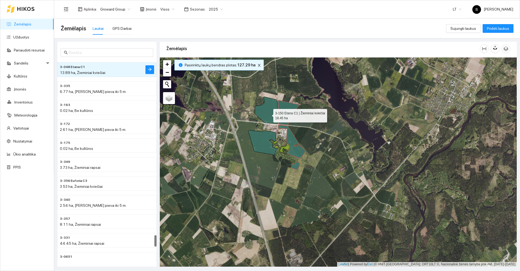
click at [268, 114] on icon at bounding box center [266, 110] width 23 height 27
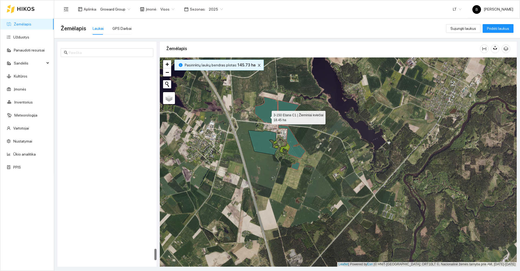
scroll to position [3290, 0]
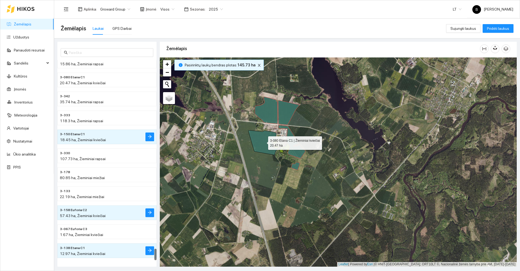
click at [257, 141] on icon at bounding box center [262, 142] width 29 height 25
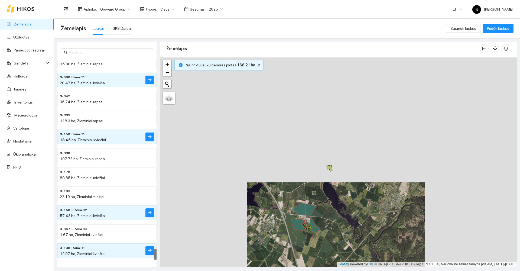
drag, startPoint x: 338, startPoint y: 141, endPoint x: 337, endPoint y: 219, distance: 78.0
click at [337, 219] on div at bounding box center [338, 161] width 357 height 209
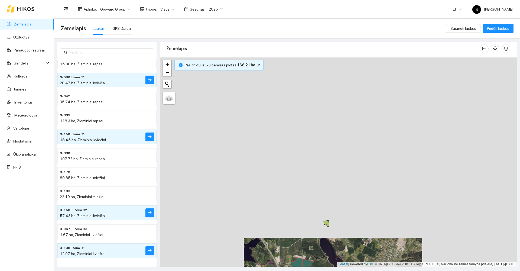
drag, startPoint x: 302, startPoint y: 192, endPoint x: 295, endPoint y: 203, distance: 12.6
click at [295, 205] on div at bounding box center [338, 161] width 357 height 209
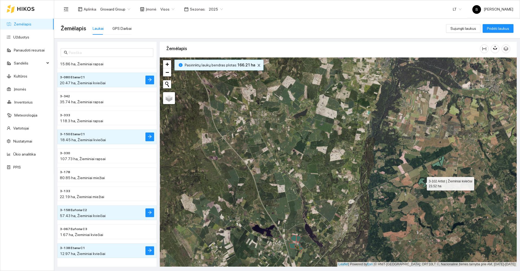
click at [420, 181] on icon at bounding box center [422, 182] width 8 height 9
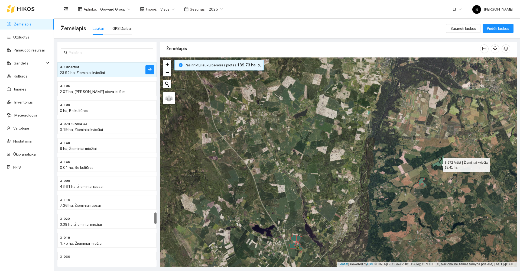
click at [438, 163] on icon at bounding box center [437, 164] width 10 height 6
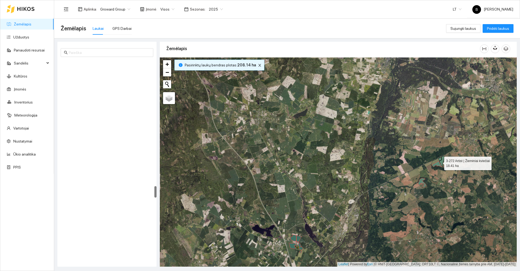
scroll to position [2200, 0]
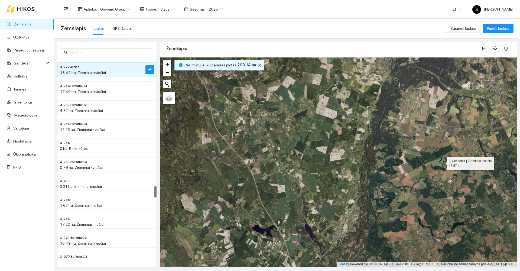
click at [442, 162] on icon at bounding box center [441, 161] width 5 height 11
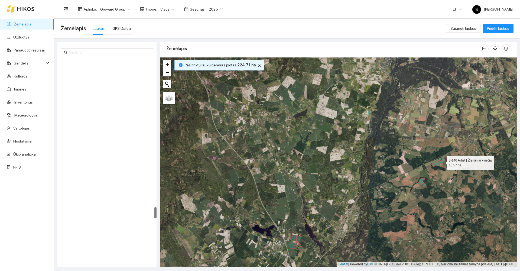
scroll to position [2560, 0]
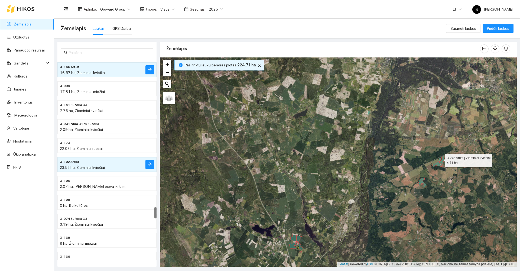
click at [439, 158] on icon at bounding box center [440, 159] width 3 height 4
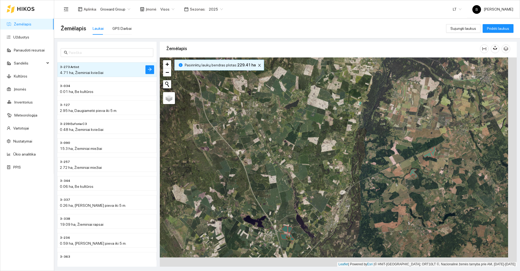
drag, startPoint x: 417, startPoint y: 224, endPoint x: 350, endPoint y: 165, distance: 89.7
click at [359, 169] on div at bounding box center [338, 161] width 357 height 209
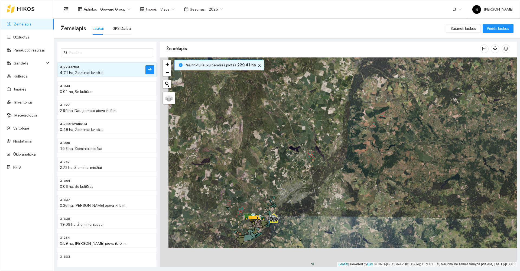
drag, startPoint x: 338, startPoint y: 232, endPoint x: 358, endPoint y: 164, distance: 71.2
click at [358, 169] on div at bounding box center [338, 161] width 357 height 209
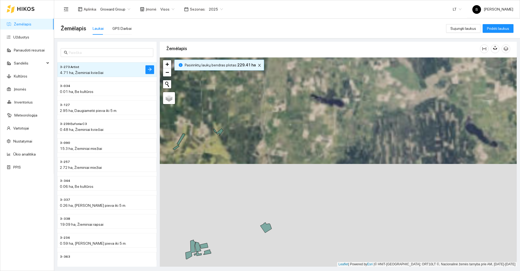
drag, startPoint x: 319, startPoint y: 221, endPoint x: 373, endPoint y: 145, distance: 93.2
click at [370, 148] on div at bounding box center [338, 161] width 357 height 209
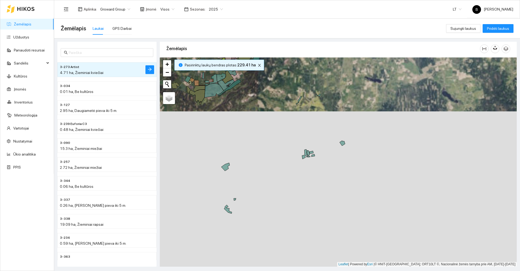
drag, startPoint x: 353, startPoint y: 181, endPoint x: 384, endPoint y: 149, distance: 44.4
click at [382, 151] on div at bounding box center [338, 161] width 357 height 209
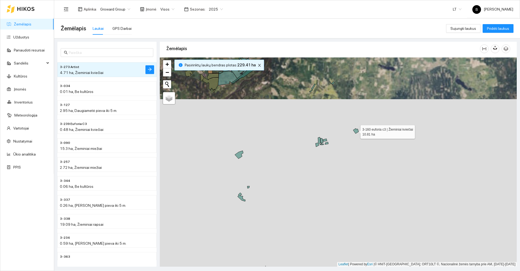
click at [356, 131] on icon at bounding box center [355, 130] width 5 height 5
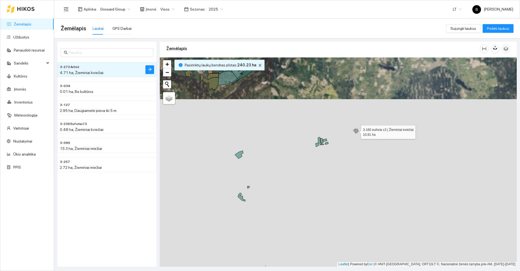
scroll to position [1233, 0]
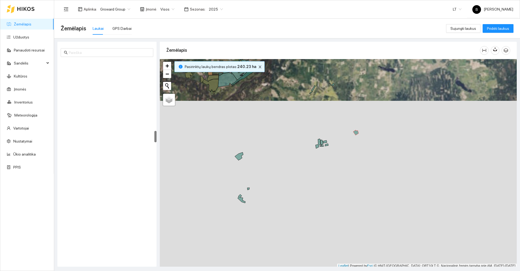
scroll to position [2, 0]
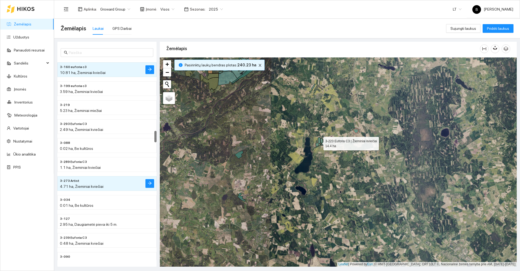
click at [319, 141] on icon at bounding box center [318, 142] width 5 height 10
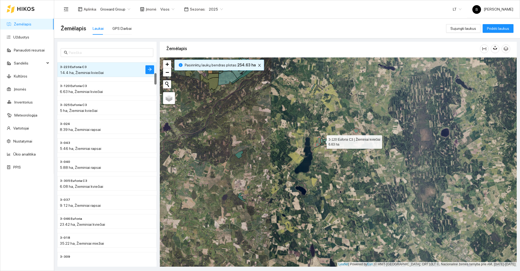
click at [321, 140] on icon at bounding box center [322, 140] width 3 height 5
click at [325, 139] on icon at bounding box center [325, 140] width 4 height 3
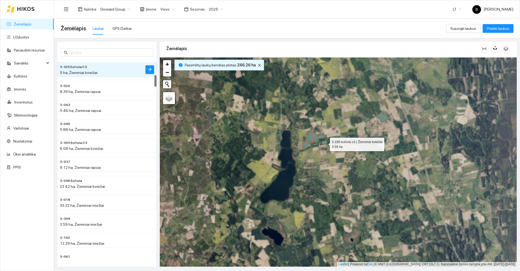
click at [325, 143] on icon at bounding box center [324, 142] width 8 height 5
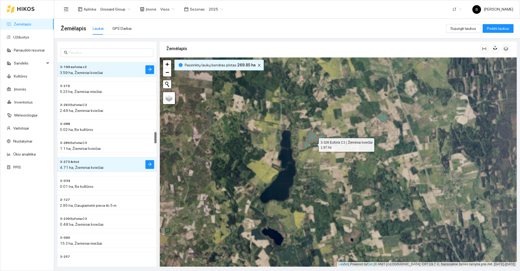
click at [314, 144] on icon at bounding box center [315, 144] width 5 height 4
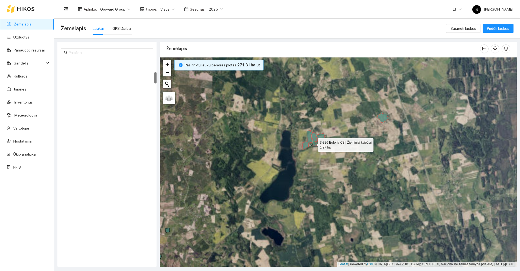
scroll to position [209, 0]
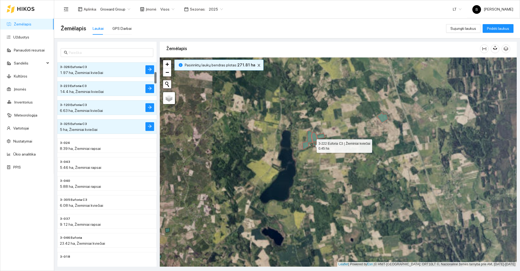
click at [311, 144] on icon at bounding box center [312, 145] width 2 height 2
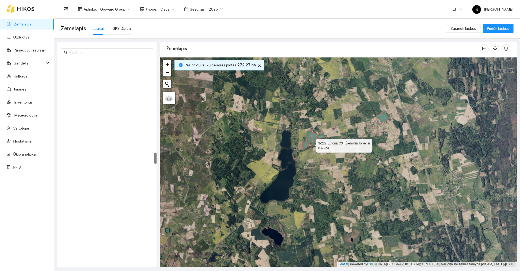
scroll to position [1612, 0]
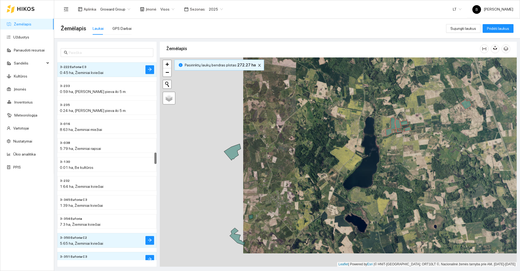
drag, startPoint x: 259, startPoint y: 158, endPoint x: 343, endPoint y: 145, distance: 85.1
click at [343, 145] on div at bounding box center [338, 161] width 357 height 209
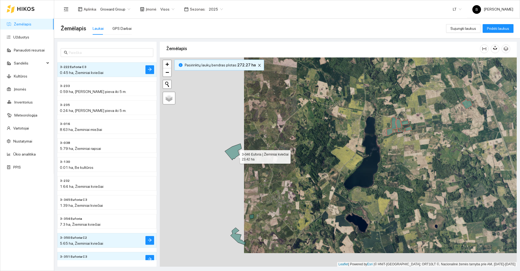
click at [235, 156] on icon at bounding box center [233, 152] width 17 height 16
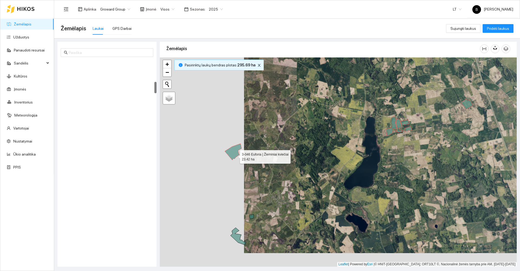
scroll to position [379, 0]
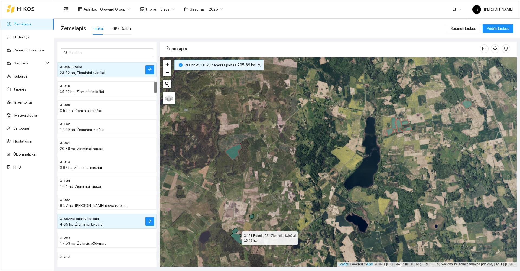
click at [234, 234] on icon at bounding box center [238, 236] width 15 height 17
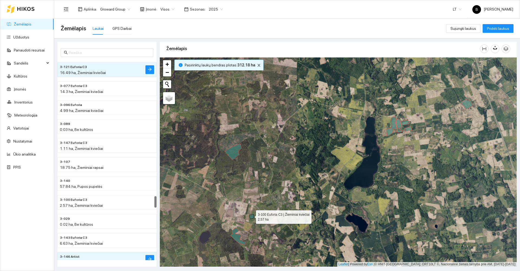
click at [251, 216] on icon at bounding box center [252, 216] width 4 height 5
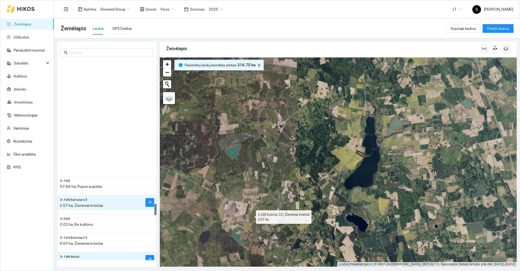
scroll to position [2503, 0]
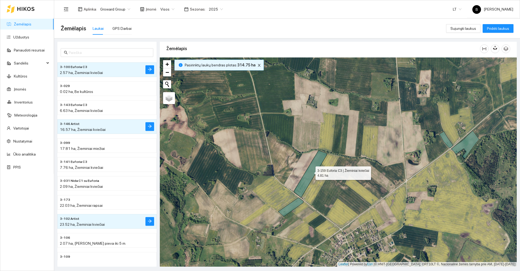
click at [311, 172] on icon at bounding box center [310, 173] width 33 height 47
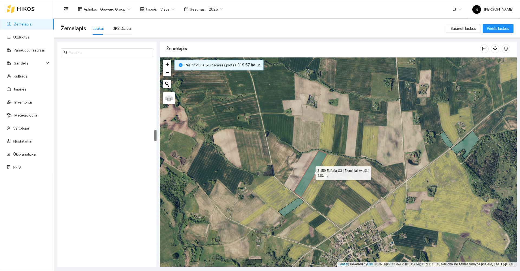
scroll to position [1214, 0]
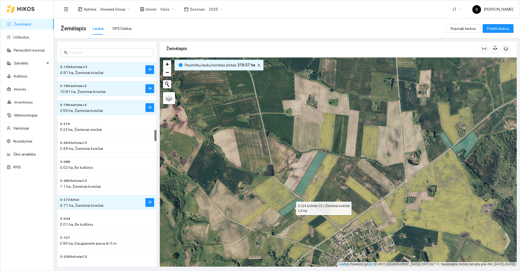
click at [294, 201] on icon at bounding box center [290, 207] width 25 height 19
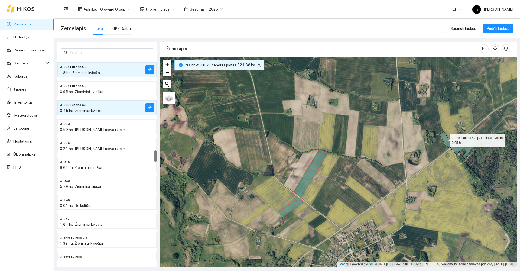
click at [445, 139] on icon at bounding box center [446, 139] width 14 height 17
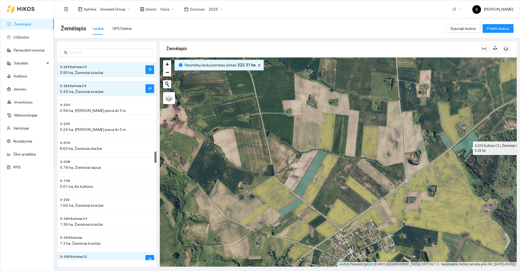
click at [468, 147] on icon at bounding box center [466, 145] width 28 height 28
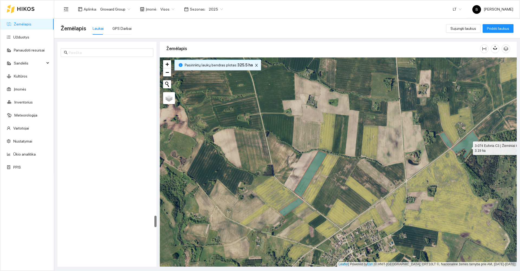
scroll to position [2712, 0]
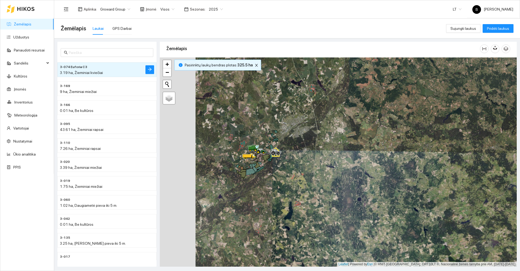
drag, startPoint x: 265, startPoint y: 151, endPoint x: 312, endPoint y: 153, distance: 46.6
click at [312, 153] on div at bounding box center [338, 161] width 357 height 209
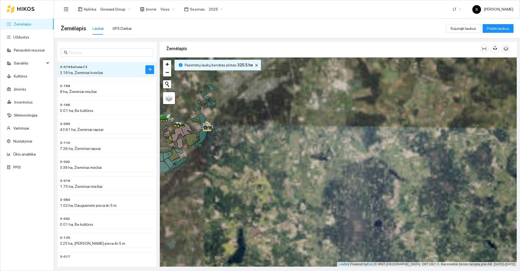
drag, startPoint x: 321, startPoint y: 157, endPoint x: 328, endPoint y: 145, distance: 13.6
click at [328, 145] on div at bounding box center [338, 161] width 357 height 209
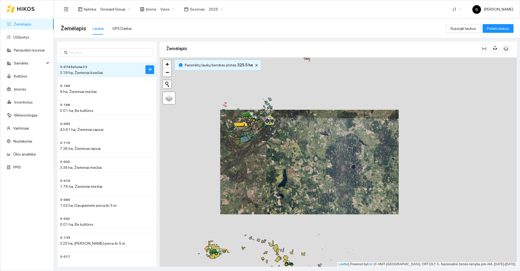
drag, startPoint x: 264, startPoint y: 159, endPoint x: 279, endPoint y: 150, distance: 17.1
click at [278, 151] on div at bounding box center [338, 161] width 357 height 209
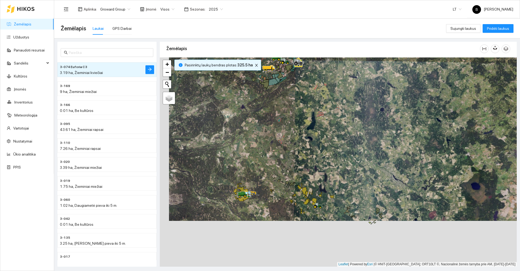
drag, startPoint x: 257, startPoint y: 211, endPoint x: 266, endPoint y: 162, distance: 50.2
click at [266, 163] on div at bounding box center [338, 161] width 357 height 209
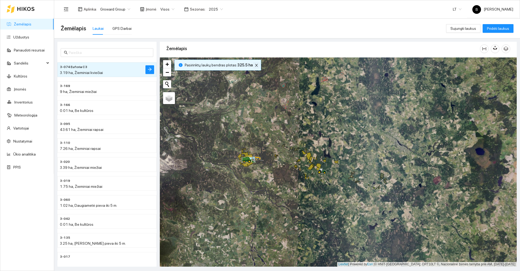
click at [255, 66] on icon "close" at bounding box center [256, 65] width 3 height 3
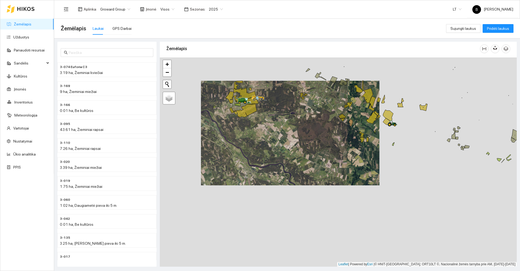
drag, startPoint x: 264, startPoint y: 128, endPoint x: 251, endPoint y: 147, distance: 23.1
click at [251, 147] on div at bounding box center [338, 161] width 357 height 209
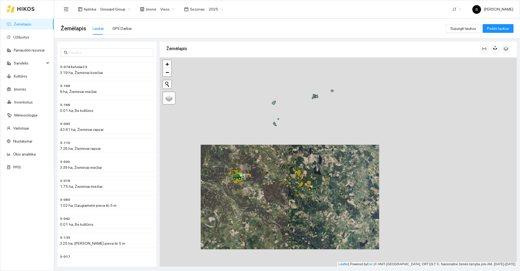
drag, startPoint x: 320, startPoint y: 168, endPoint x: 312, endPoint y: 205, distance: 37.2
click at [312, 205] on div at bounding box center [338, 161] width 357 height 209
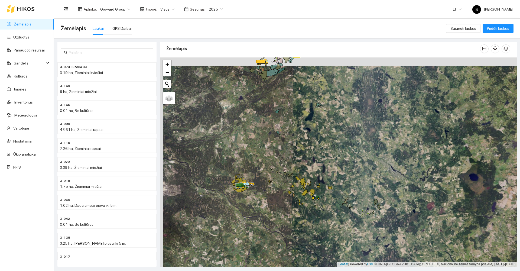
drag, startPoint x: 248, startPoint y: 145, endPoint x: 266, endPoint y: 168, distance: 29.1
click at [266, 168] on div at bounding box center [338, 161] width 357 height 209
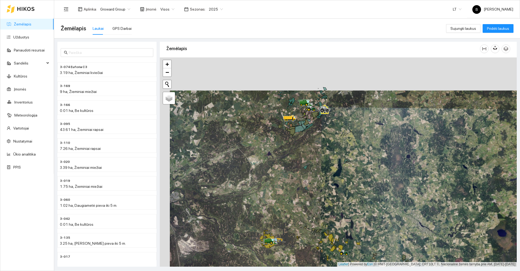
drag, startPoint x: 279, startPoint y: 124, endPoint x: 294, endPoint y: 177, distance: 54.9
click at [294, 177] on div at bounding box center [338, 161] width 357 height 209
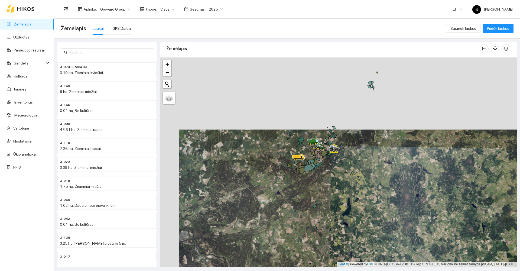
drag, startPoint x: 279, startPoint y: 164, endPoint x: 282, endPoint y: 180, distance: 15.7
click at [282, 180] on div at bounding box center [338, 161] width 357 height 209
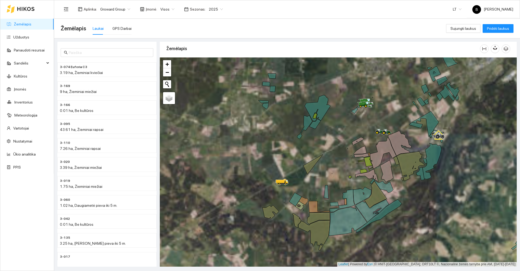
drag, startPoint x: 299, startPoint y: 173, endPoint x: 317, endPoint y: 144, distance: 33.6
click at [312, 149] on div at bounding box center [338, 161] width 357 height 209
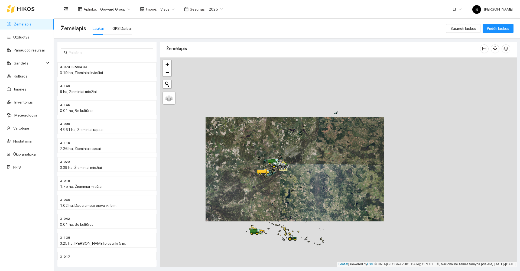
click at [287, 179] on div at bounding box center [338, 161] width 357 height 209
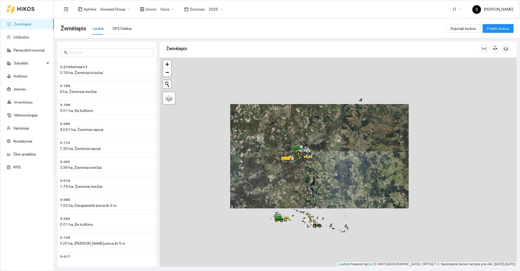
drag, startPoint x: 274, startPoint y: 184, endPoint x: 296, endPoint y: 172, distance: 25.3
click at [295, 174] on div at bounding box center [338, 161] width 357 height 209
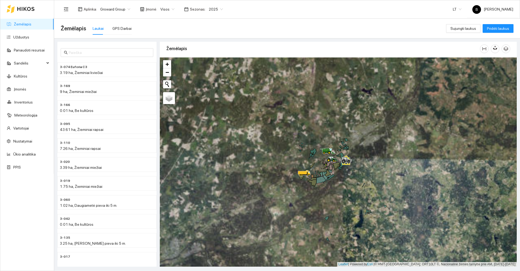
drag, startPoint x: 331, startPoint y: 148, endPoint x: 291, endPoint y: 220, distance: 82.1
click at [291, 220] on div at bounding box center [338, 161] width 357 height 209
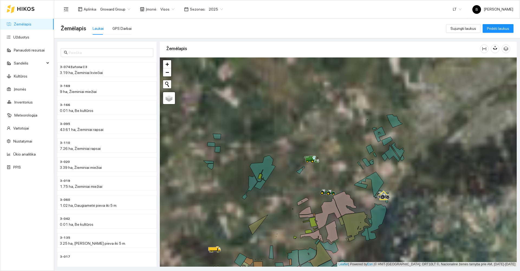
drag, startPoint x: 314, startPoint y: 160, endPoint x: 305, endPoint y: 185, distance: 26.6
click at [305, 185] on div at bounding box center [338, 161] width 357 height 209
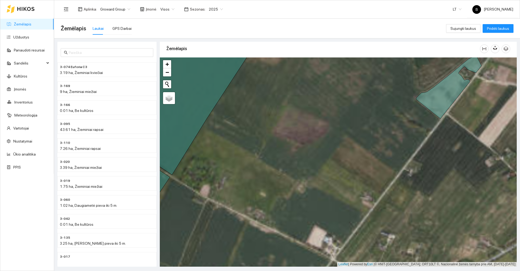
drag, startPoint x: 257, startPoint y: 146, endPoint x: 273, endPoint y: 119, distance: 31.9
click at [270, 122] on div at bounding box center [338, 161] width 357 height 209
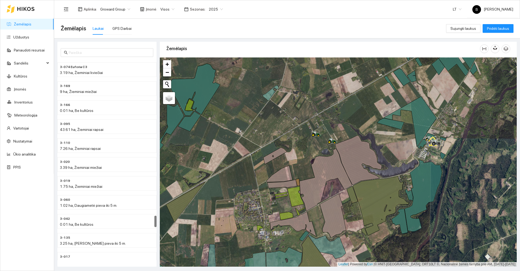
scroll to position [1, 0]
click at [96, 53] on input "text" at bounding box center [109, 53] width 81 height 6
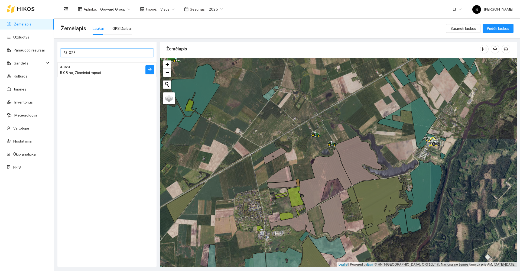
type input "023"
click at [103, 71] on div "5.08 ha, Žieminiai rapsai" at bounding box center [96, 73] width 73 height 6
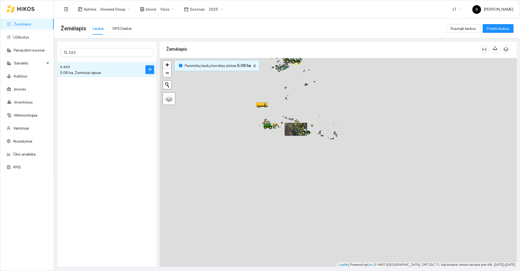
scroll to position [2, 0]
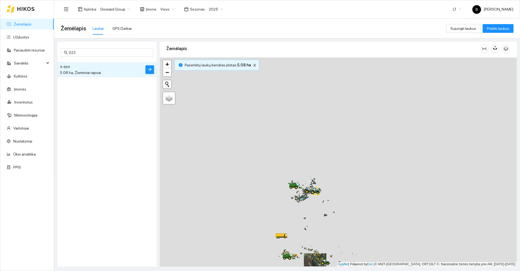
drag, startPoint x: 269, startPoint y: 86, endPoint x: 288, endPoint y: 218, distance: 133.0
click at [288, 218] on div at bounding box center [338, 161] width 357 height 209
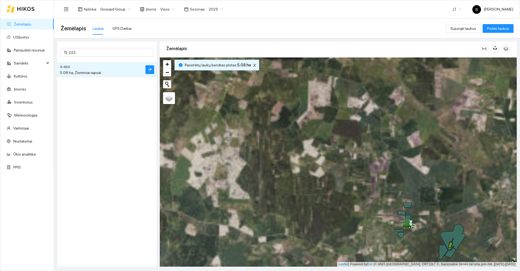
drag, startPoint x: 350, startPoint y: 219, endPoint x: 307, endPoint y: 188, distance: 52.6
click at [307, 188] on div at bounding box center [338, 161] width 357 height 209
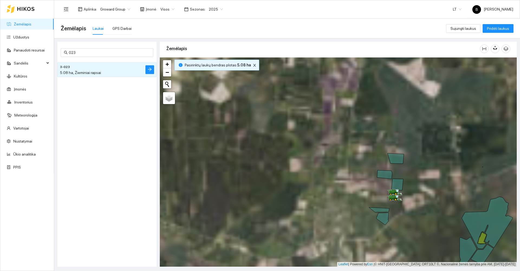
drag, startPoint x: 334, startPoint y: 194, endPoint x: 301, endPoint y: 167, distance: 42.4
click at [306, 166] on div at bounding box center [338, 161] width 357 height 209
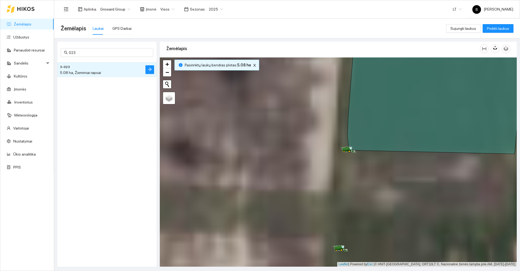
drag, startPoint x: 357, startPoint y: 180, endPoint x: 307, endPoint y: 213, distance: 59.7
click at [307, 213] on div at bounding box center [338, 161] width 357 height 209
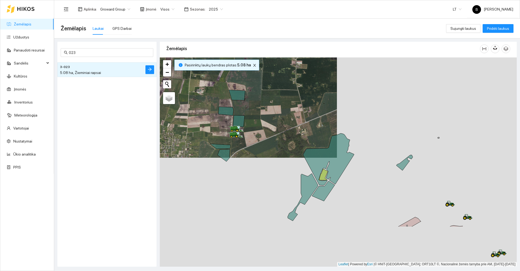
drag, startPoint x: 334, startPoint y: 152, endPoint x: 258, endPoint y: 109, distance: 86.4
click at [262, 112] on div at bounding box center [338, 161] width 357 height 209
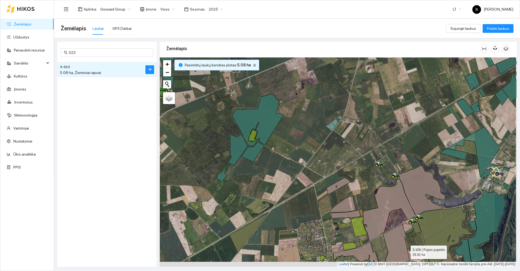
drag, startPoint x: 407, startPoint y: 259, endPoint x: 402, endPoint y: 223, distance: 37.0
click at [402, 224] on icon at bounding box center [396, 246] width 26 height 44
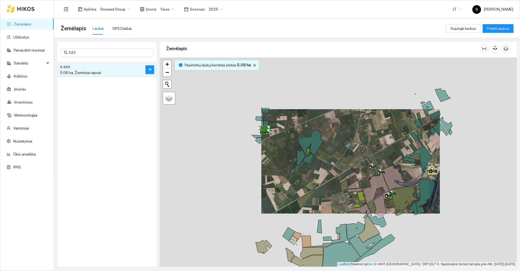
drag, startPoint x: 347, startPoint y: 192, endPoint x: 348, endPoint y: 167, distance: 24.7
click at [348, 167] on div at bounding box center [338, 161] width 357 height 209
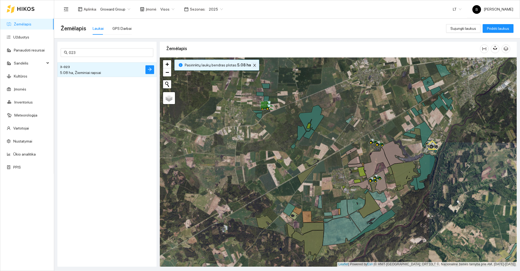
click icon "close"
